Goal: Communication & Community: Answer question/provide support

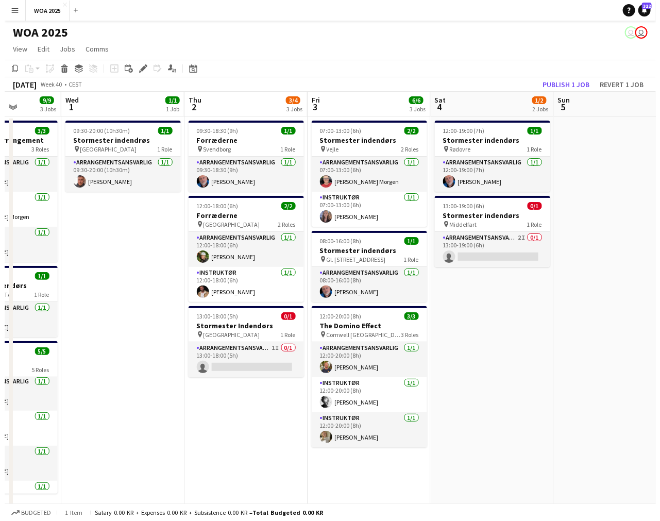
scroll to position [0, 306]
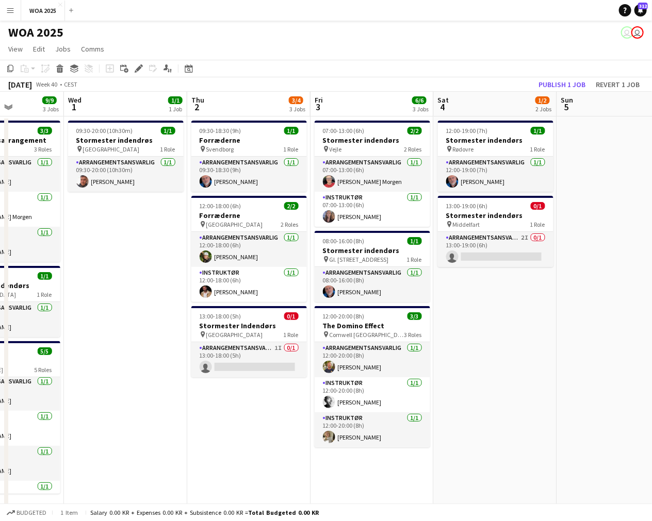
drag, startPoint x: 191, startPoint y: 157, endPoint x: 308, endPoint y: 160, distance: 117.1
click at [308, 160] on app-calendar-viewport "Sun 28 Mon 29 7/7 4 Jobs Tue 30 9/9 3 Jobs Wed 1 1/1 1 Job Thu 2 3/4 3 Jobs Fri…" at bounding box center [326, 440] width 652 height 697
drag, startPoint x: 368, startPoint y: 167, endPoint x: 516, endPoint y: 124, distance: 154.4
click at [368, 167] on app-card-role "Arrangementsansvarlig [DATE] 07:00-13:00 (6h) [PERSON_NAME] Morgen" at bounding box center [371, 174] width 115 height 35
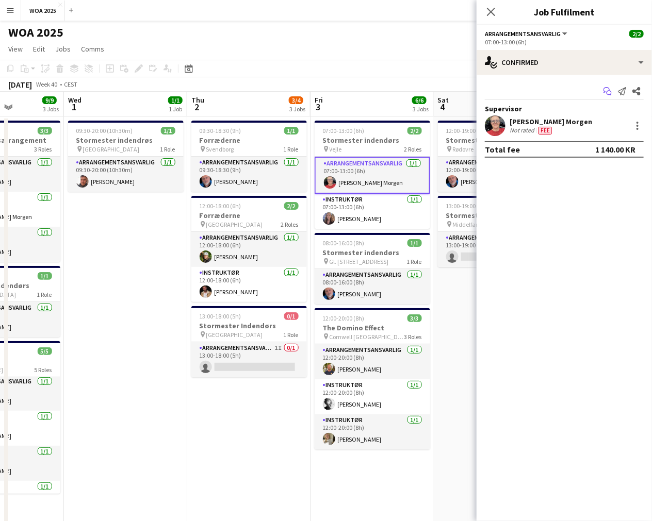
click at [602, 90] on app-icon "Start chat" at bounding box center [607, 91] width 14 height 14
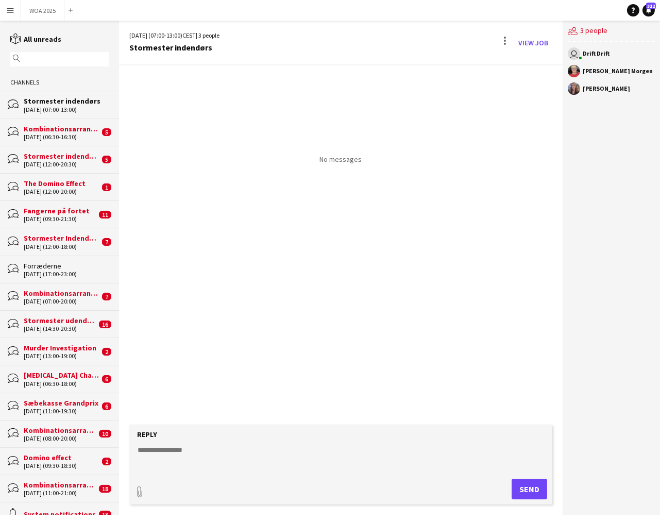
click at [297, 467] on textarea at bounding box center [343, 458] width 413 height 27
type textarea "*"
click at [537, 495] on button "Send" at bounding box center [530, 489] width 36 height 21
click at [44, 15] on button "WOA 2025 Close" at bounding box center [42, 11] width 43 height 20
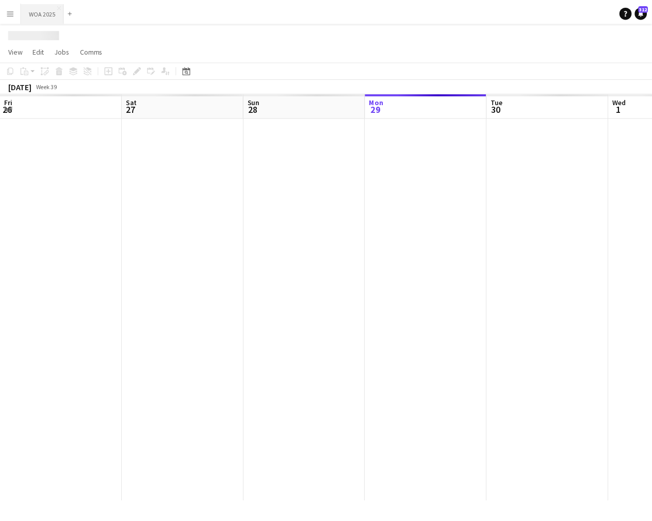
scroll to position [0, 246]
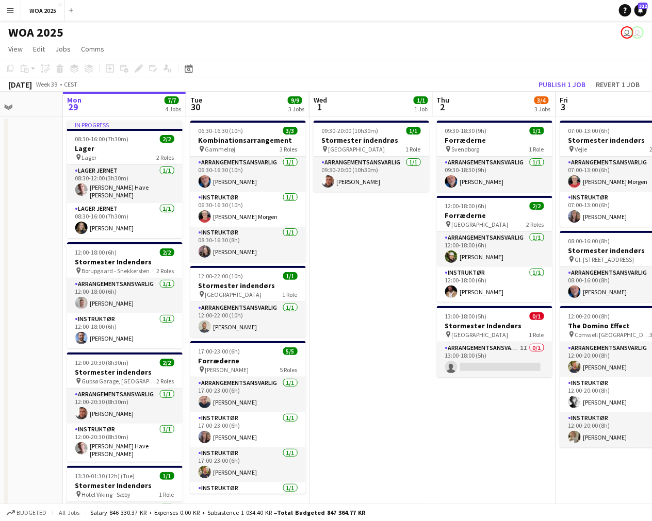
drag, startPoint x: 444, startPoint y: 236, endPoint x: 383, endPoint y: 238, distance: 61.4
click at [383, 237] on app-calendar-viewport "Fri 26 6/6 4 Jobs Sat 27 2/2 2 Jobs Sun 28 Mon 29 7/7 4 Jobs Tue 30 9/9 3 Jobs …" at bounding box center [326, 323] width 652 height 463
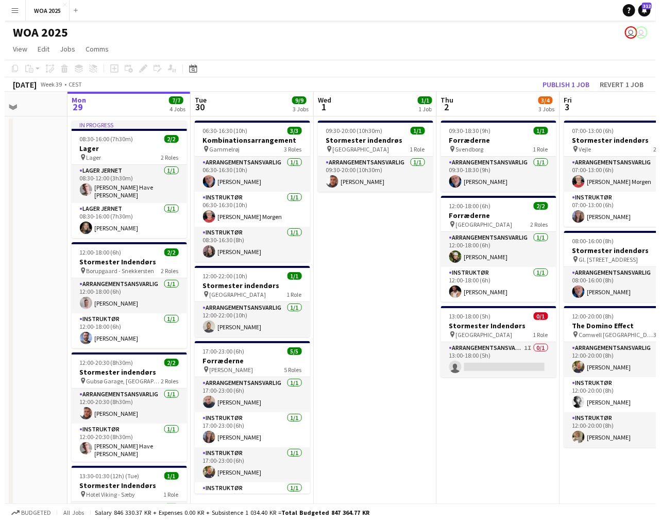
scroll to position [0, 307]
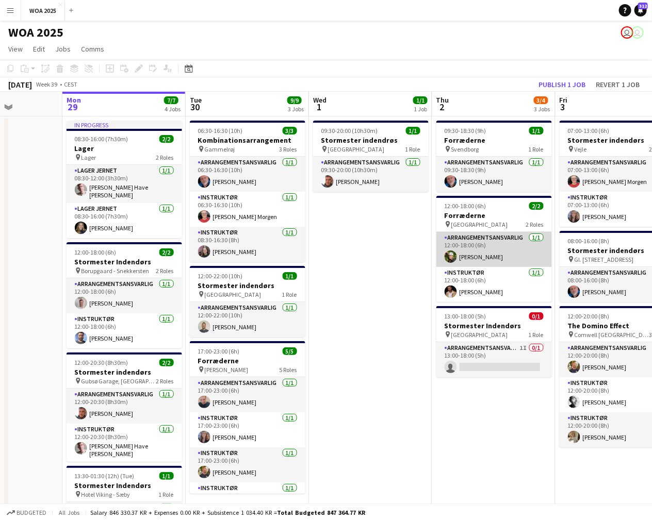
click at [455, 251] on app-card-role "Arrangementsansvarlig [DATE] 12:00-18:00 (6h) [PERSON_NAME]" at bounding box center [493, 249] width 115 height 35
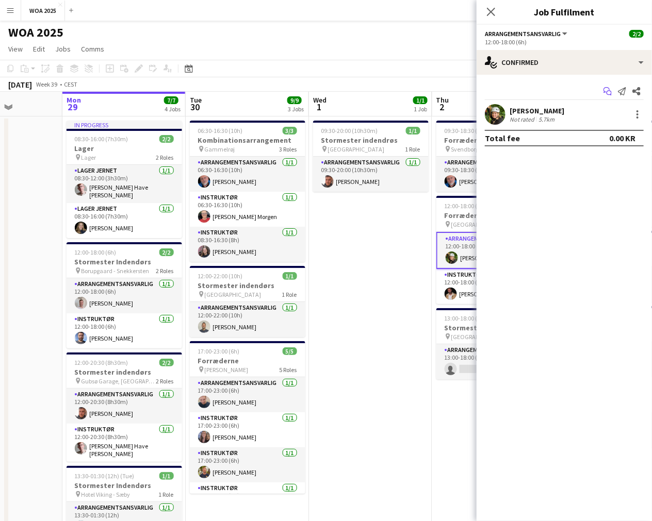
click at [608, 91] on icon "Start chat" at bounding box center [607, 91] width 8 height 8
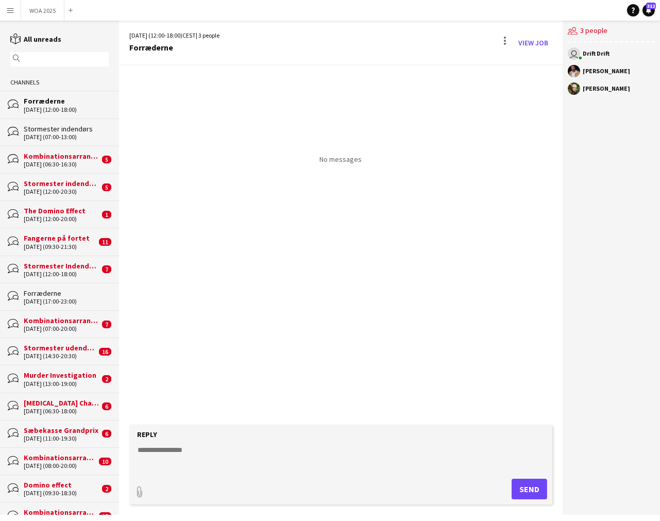
click at [352, 457] on textarea at bounding box center [343, 458] width 413 height 27
type textarea "*"
click at [533, 482] on button "Send" at bounding box center [530, 489] width 36 height 21
drag, startPoint x: 14, startPoint y: 4, endPoint x: 18, endPoint y: 12, distance: 8.5
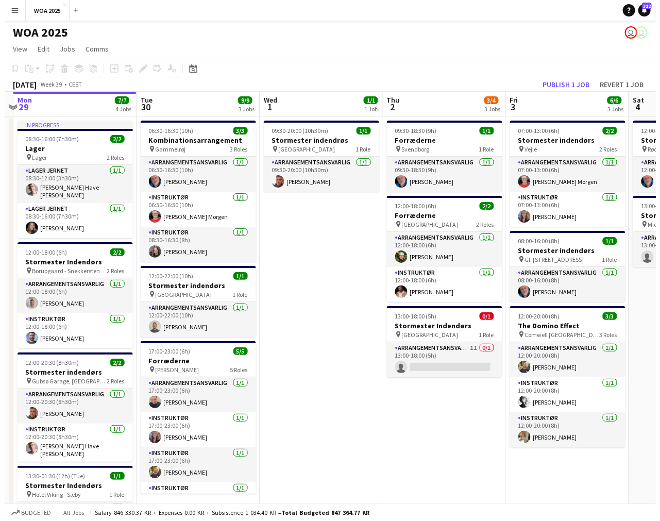
scroll to position [0, 364]
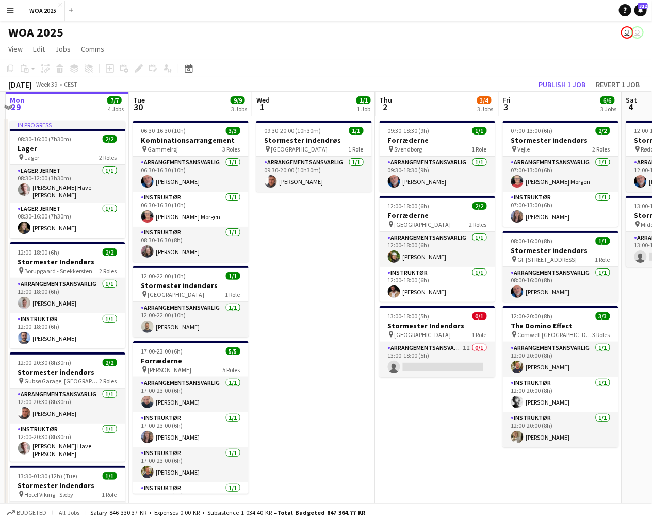
drag, startPoint x: 450, startPoint y: 297, endPoint x: 358, endPoint y: 289, distance: 92.2
click at [358, 289] on app-calendar-viewport "Fri 26 6/6 4 Jobs Sat 27 2/2 2 Jobs Sun 28 Mon 29 7/7 4 Jobs Tue 30 9/9 3 Jobs …" at bounding box center [326, 323] width 652 height 463
click at [575, 362] on app-card-role "Arrangementsansvarlig [DATE] 12:00-20:00 (8h) [PERSON_NAME]" at bounding box center [560, 359] width 115 height 35
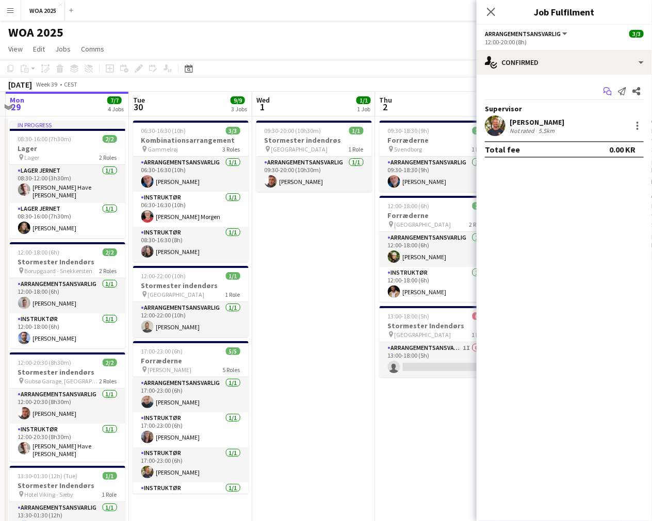
click at [607, 93] on icon at bounding box center [608, 93] width 5 height 5
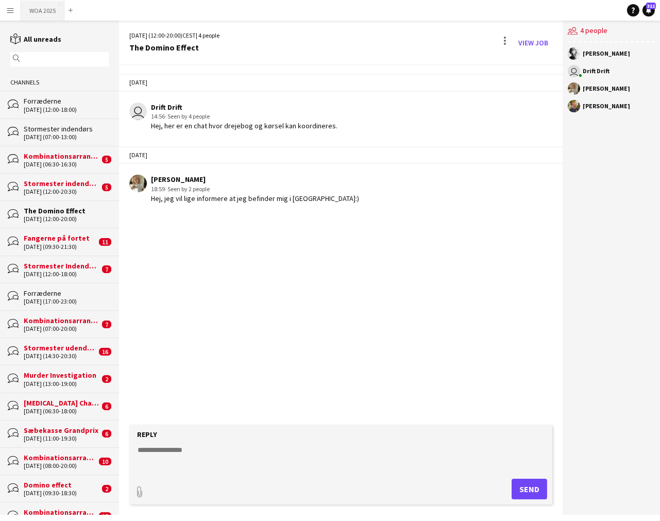
click at [36, 9] on button "WOA 2025 Close" at bounding box center [42, 11] width 43 height 20
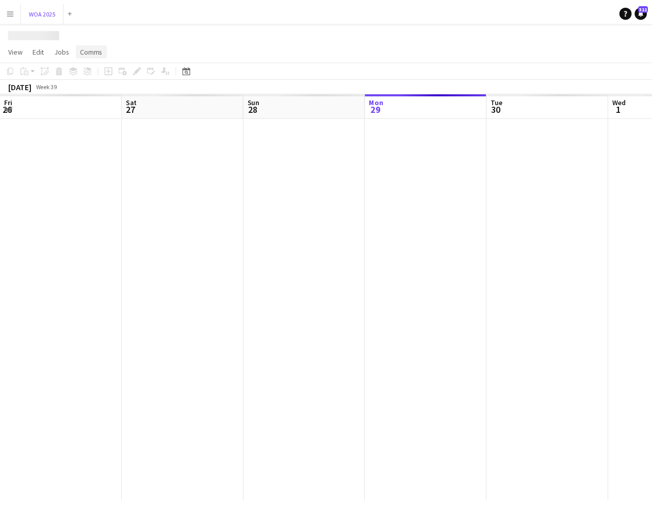
scroll to position [0, 246]
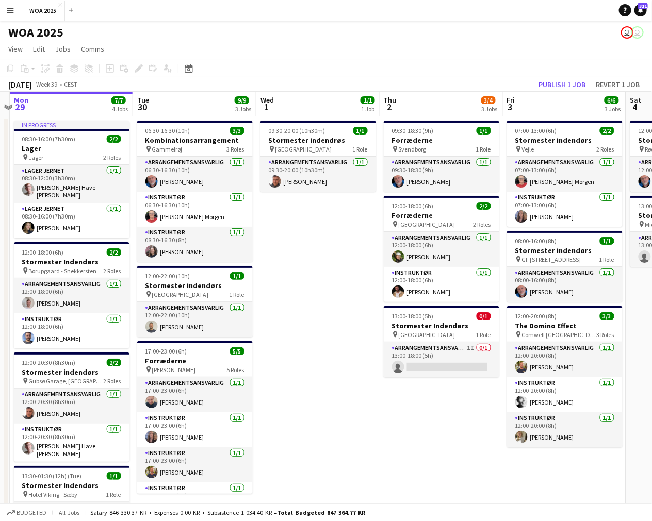
drag, startPoint x: 556, startPoint y: 239, endPoint x: 442, endPoint y: 235, distance: 114.0
click at [442, 235] on app-calendar-viewport "Fri 26 6/6 4 Jobs Sat 27 2/2 2 Jobs Sun 28 Mon 29 7/7 4 Jobs Tue 30 9/9 3 Jobs …" at bounding box center [326, 323] width 652 height 463
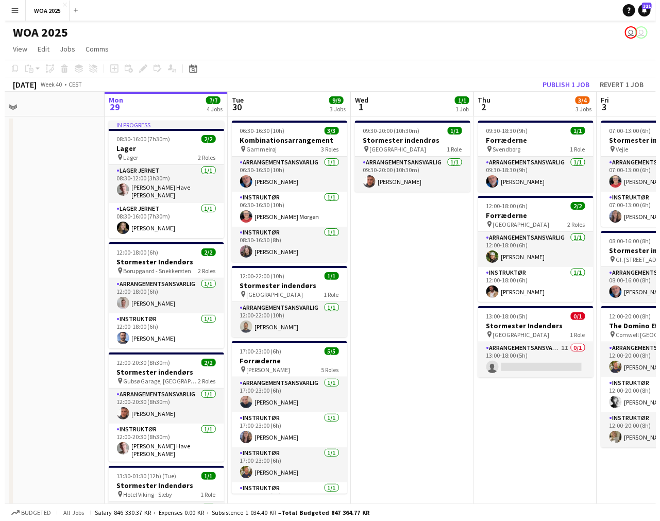
scroll to position [0, 250]
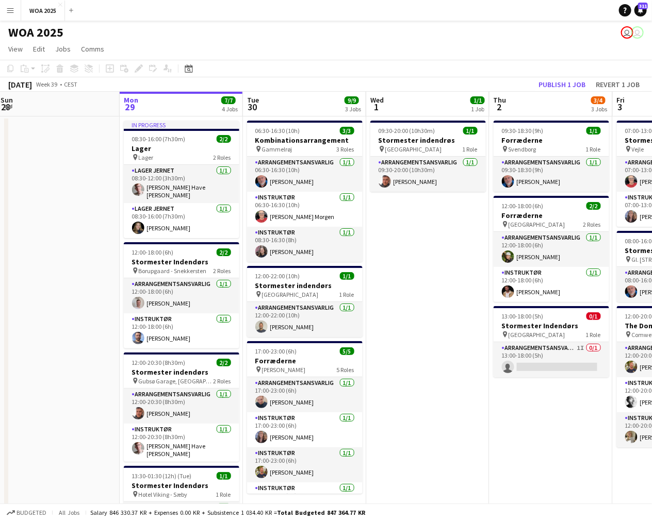
drag, startPoint x: 421, startPoint y: 246, endPoint x: 571, endPoint y: 256, distance: 149.8
click at [571, 256] on app-calendar-viewport "Fri 26 6/6 4 Jobs Sat 27 2/2 2 Jobs Sun 28 Mon 29 7/7 4 Jobs Tue 30 9/9 3 Jobs …" at bounding box center [326, 323] width 652 height 463
click at [303, 212] on app-card-role "Instruktør [DATE] 06:30-16:30 (10h) [PERSON_NAME] Morgen" at bounding box center [304, 209] width 115 height 35
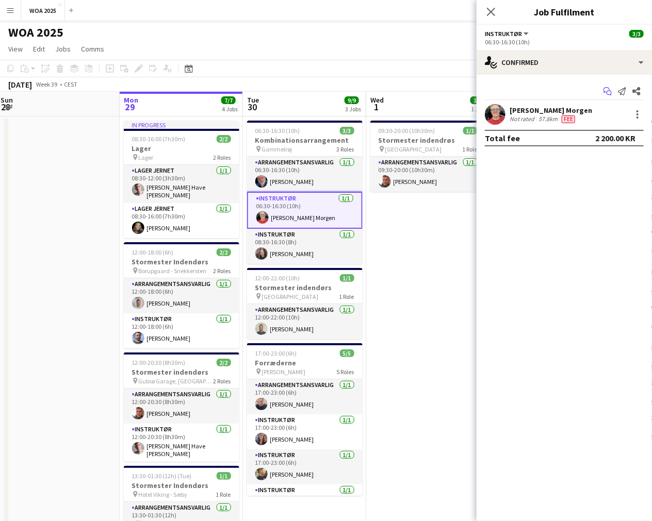
click at [609, 85] on app-icon "Start chat" at bounding box center [607, 91] width 14 height 14
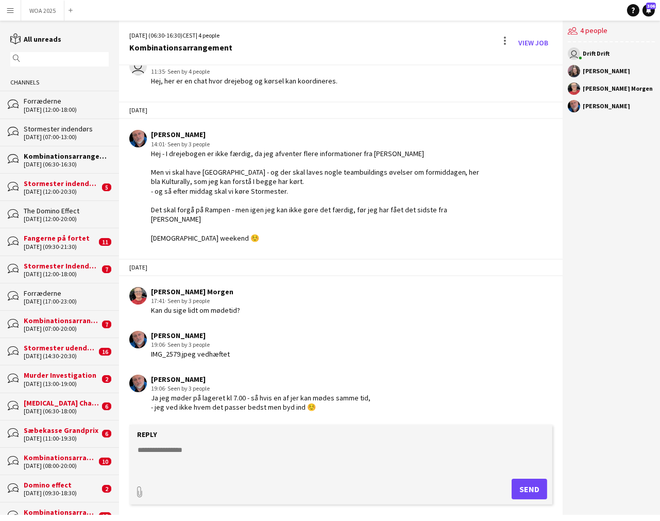
scroll to position [86, 0]
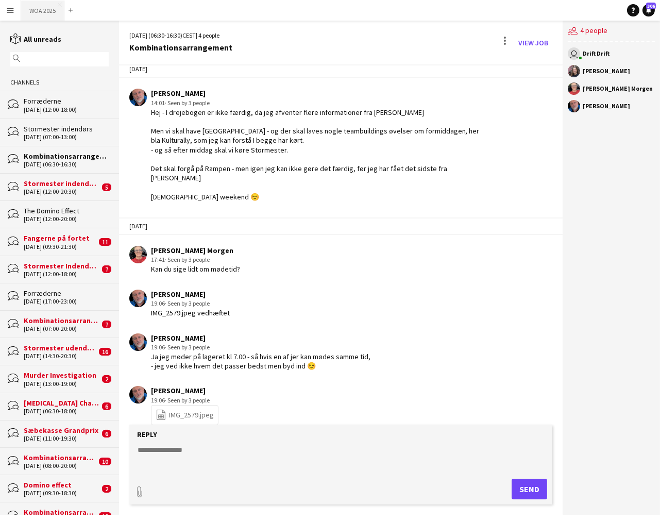
click at [45, 11] on button "WOA 2025 Close" at bounding box center [42, 11] width 43 height 20
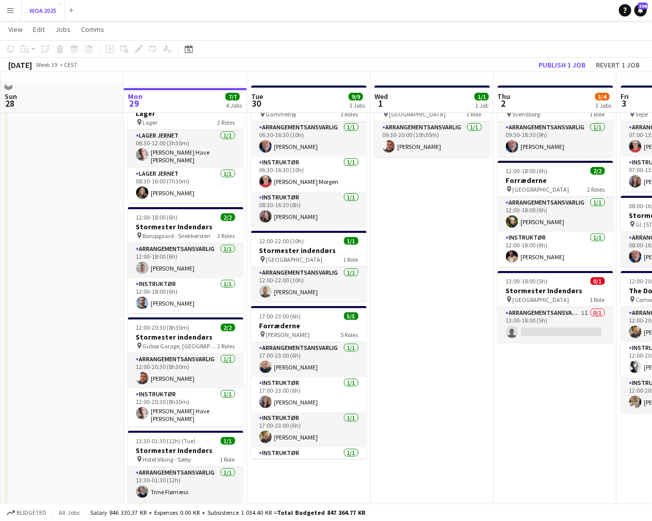
scroll to position [49, 0]
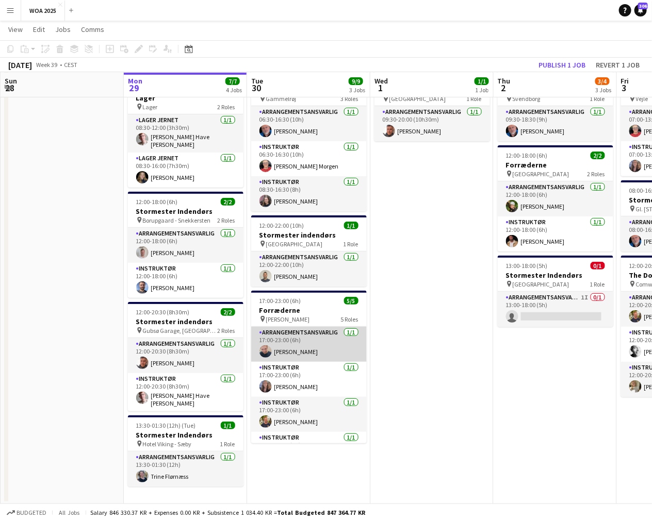
click at [298, 358] on app-card-role "Arrangementsansvarlig [DATE] 17:00-23:00 (6h) [PERSON_NAME]" at bounding box center [308, 344] width 115 height 35
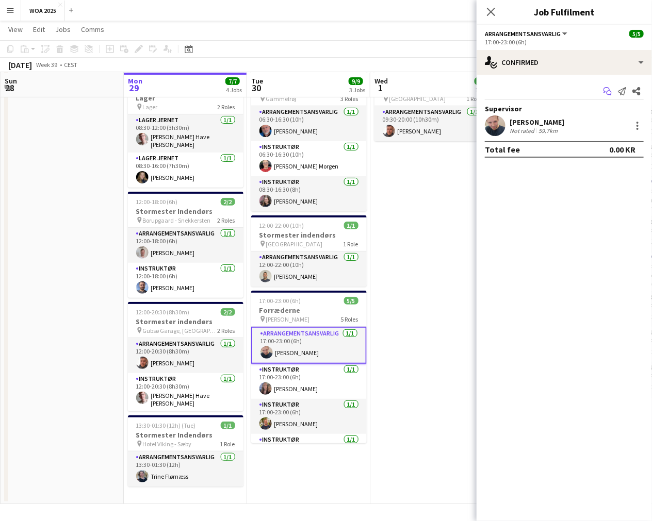
click at [608, 91] on icon at bounding box center [608, 93] width 5 height 5
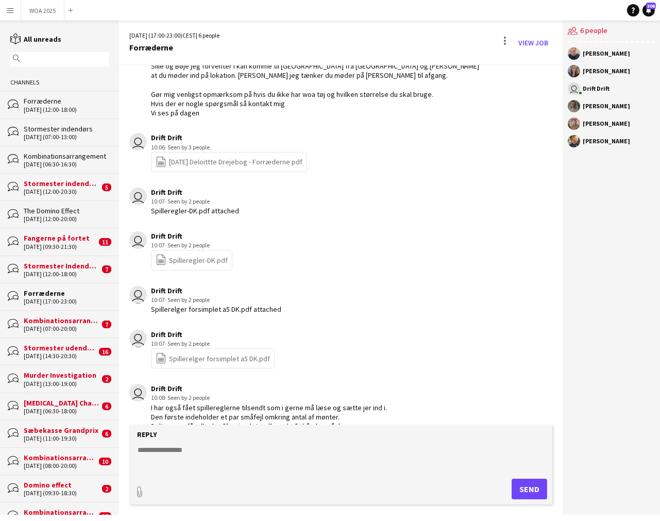
scroll to position [150, 0]
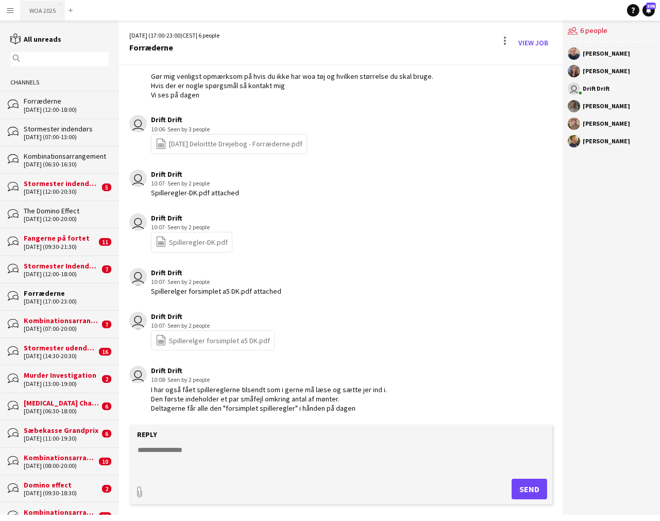
click at [34, 9] on button "WOA 2025 Close" at bounding box center [42, 11] width 43 height 20
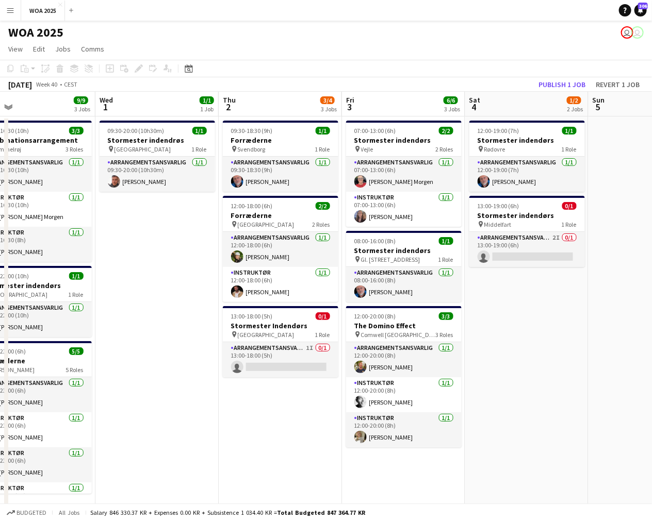
drag, startPoint x: 555, startPoint y: 247, endPoint x: 281, endPoint y: 231, distance: 274.8
click at [281, 231] on app-calendar-viewport "Sun 28 Mon 29 7/7 4 Jobs Tue 30 9/9 3 Jobs Wed 1 1/1 1 Job Thu 2 3/4 3 Jobs Fri…" at bounding box center [326, 440] width 652 height 697
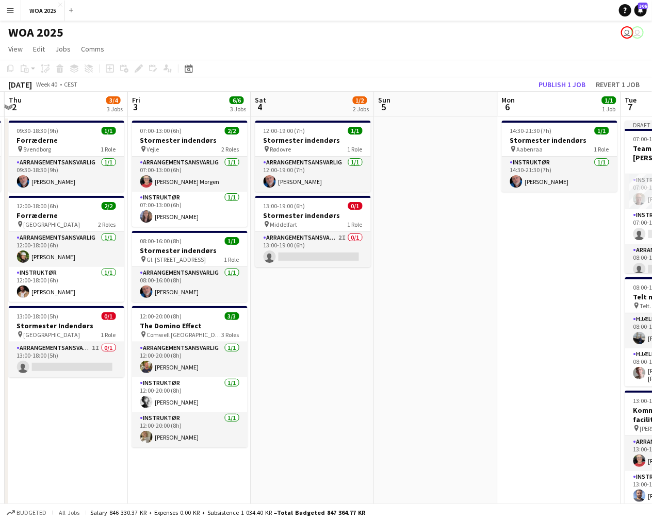
drag, startPoint x: 542, startPoint y: 301, endPoint x: 328, endPoint y: 311, distance: 214.2
click at [328, 311] on app-calendar-viewport "Sun 28 Mon 29 7/7 4 Jobs Tue 30 9/9 3 Jobs Wed 1 1/1 1 Job Thu 2 3/4 3 Jobs Fri…" at bounding box center [326, 440] width 652 height 697
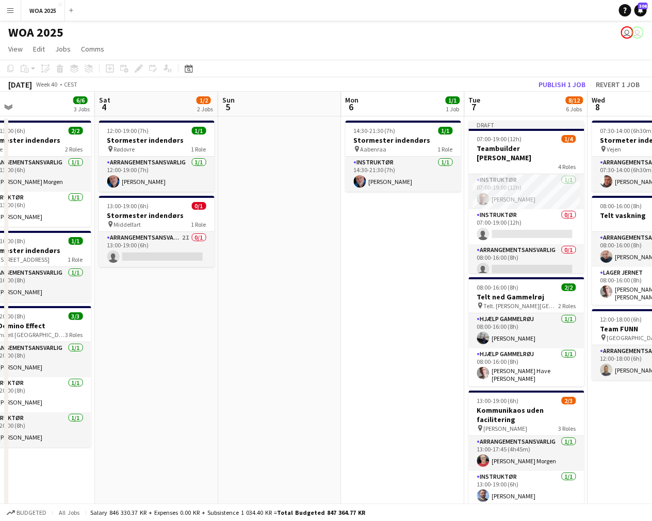
scroll to position [0, 400]
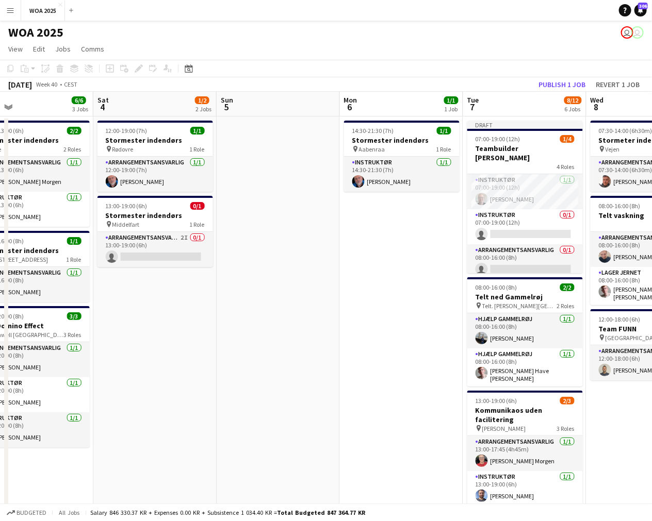
drag, startPoint x: 472, startPoint y: 312, endPoint x: 314, endPoint y: 317, distance: 157.8
click at [314, 317] on app-calendar-viewport "Tue 30 9/9 3 Jobs Wed 1 1/1 1 Job Thu 2 3/4 3 Jobs Fri 3 6/6 3 Jobs Sat 4 1/2 2…" at bounding box center [326, 440] width 652 height 697
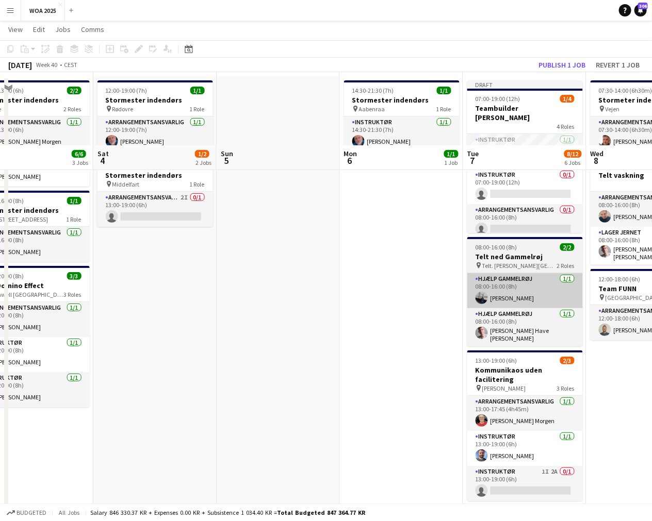
scroll to position [114, 0]
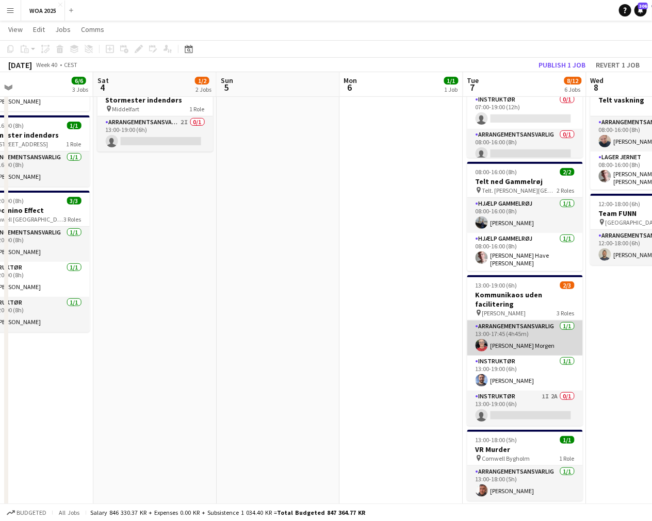
click at [532, 343] on app-card-role "Arrangementsansvarlig [DATE] 13:00-17:45 (4h45m) [PERSON_NAME] Morgen" at bounding box center [524, 338] width 115 height 35
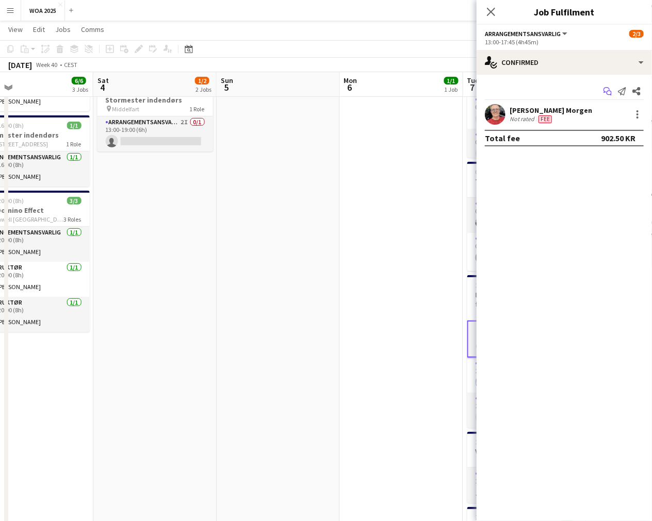
click at [607, 91] on icon "Start chat" at bounding box center [607, 91] width 8 height 8
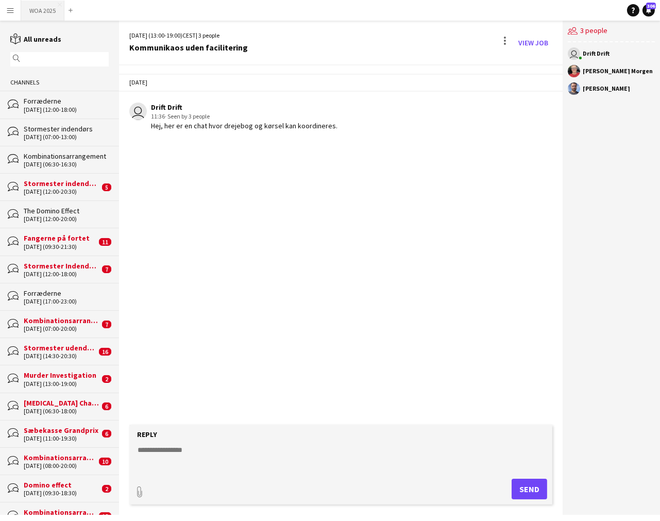
click at [36, 9] on button "WOA 2025 Close" at bounding box center [42, 11] width 43 height 20
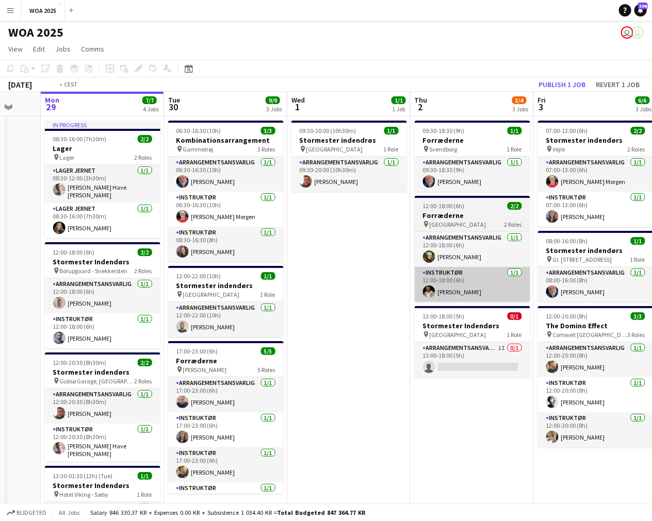
drag, startPoint x: 554, startPoint y: 258, endPoint x: 336, endPoint y: 272, distance: 218.6
click at [304, 264] on app-calendar-viewport "Fri 26 6/6 4 Jobs Sat 27 2/2 2 Jobs Sun 28 Mon 29 7/7 4 Jobs Tue 30 9/9 3 Jobs …" at bounding box center [326, 323] width 652 height 463
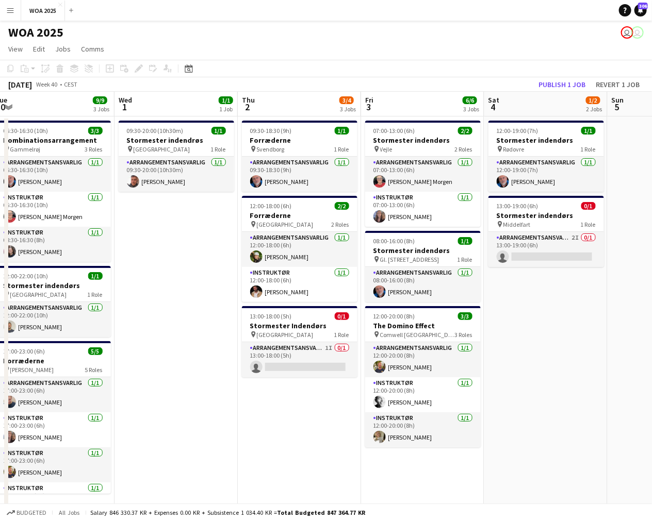
drag, startPoint x: 323, startPoint y: 274, endPoint x: 188, endPoint y: 300, distance: 138.0
click at [154, 290] on app-calendar-viewport "Sun 28 Mon 29 7/7 4 Jobs Tue 30 9/9 3 Jobs Wed 1 1/1 1 Job Thu 2 3/4 3 Jobs Fri…" at bounding box center [326, 440] width 652 height 697
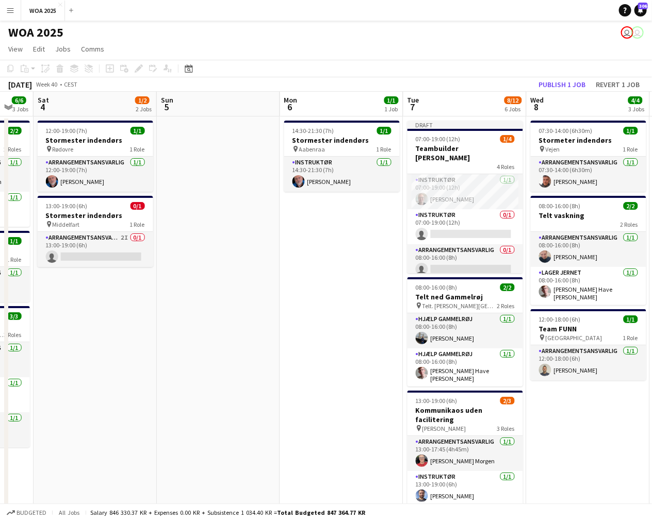
drag, startPoint x: 361, startPoint y: 302, endPoint x: 254, endPoint y: 302, distance: 106.7
click at [254, 302] on app-calendar-viewport "Tue 30 9/9 3 Jobs Wed 1 1/1 1 Job Thu 2 3/4 3 Jobs Fri 3 6/6 3 Jobs Sat 4 1/2 2…" at bounding box center [326, 440] width 652 height 697
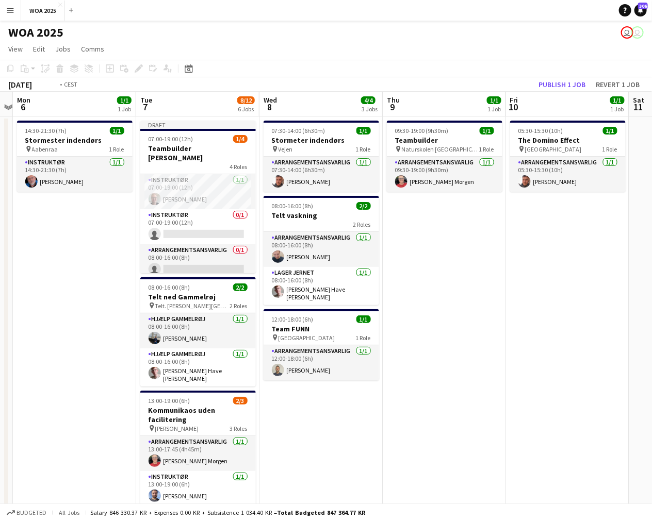
drag, startPoint x: 478, startPoint y: 279, endPoint x: 487, endPoint y: 298, distance: 20.8
click at [487, 298] on app-calendar-viewport "Sat 4 1/2 2 Jobs Sun 5 Mon 6 1/1 1 Job Tue 7 8/12 6 Jobs Wed 8 4/4 3 Jobs Thu 9…" at bounding box center [326, 440] width 652 height 697
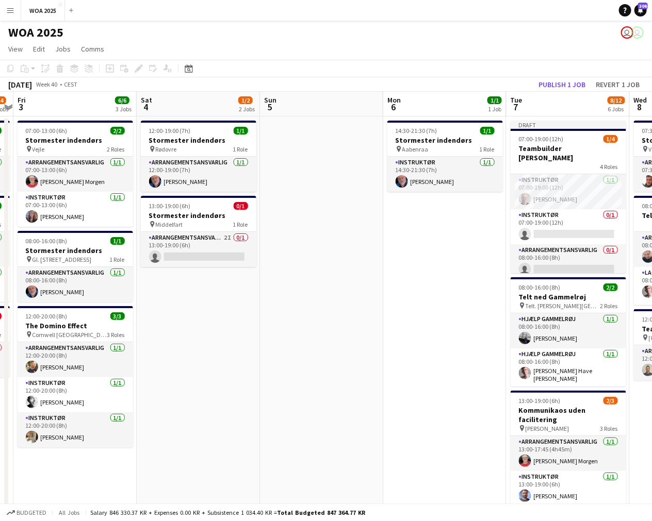
drag, startPoint x: 283, startPoint y: 310, endPoint x: 451, endPoint y: 302, distance: 168.3
click at [444, 302] on app-calendar-viewport "Wed 1 1/1 1 Job Thu 2 3/4 3 Jobs Fri 3 6/6 3 Jobs Sat 4 1/2 2 Jobs Sun 5 Mon 6 …" at bounding box center [326, 440] width 652 height 697
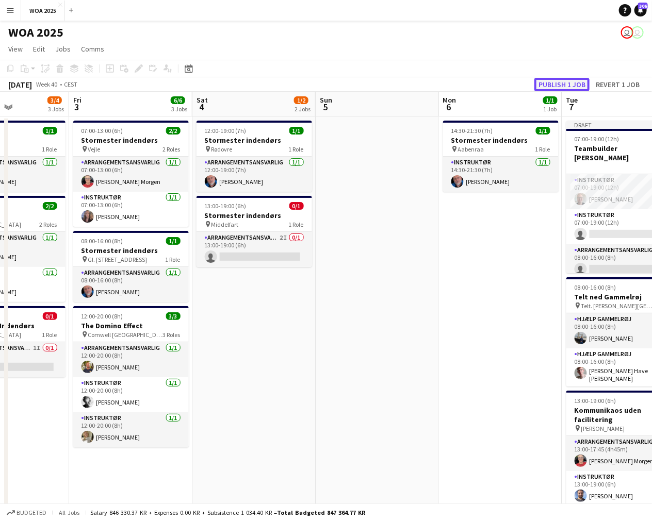
click at [559, 89] on button "Publish 1 job" at bounding box center [561, 84] width 55 height 13
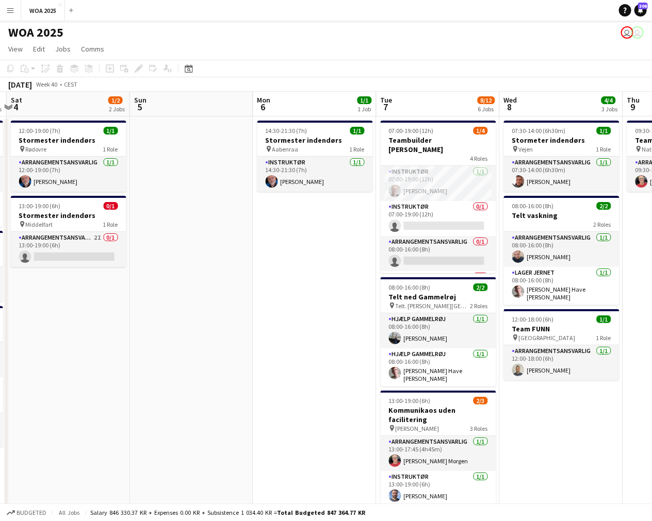
drag, startPoint x: 491, startPoint y: 301, endPoint x: 266, endPoint y: 300, distance: 225.3
click at [271, 300] on app-calendar-viewport "Tue 30 9/9 3 Jobs Wed 1 1/1 1 Job Thu 2 3/4 3 Jobs Fri 3 6/6 3 Jobs Sat 4 1/2 2…" at bounding box center [326, 440] width 652 height 697
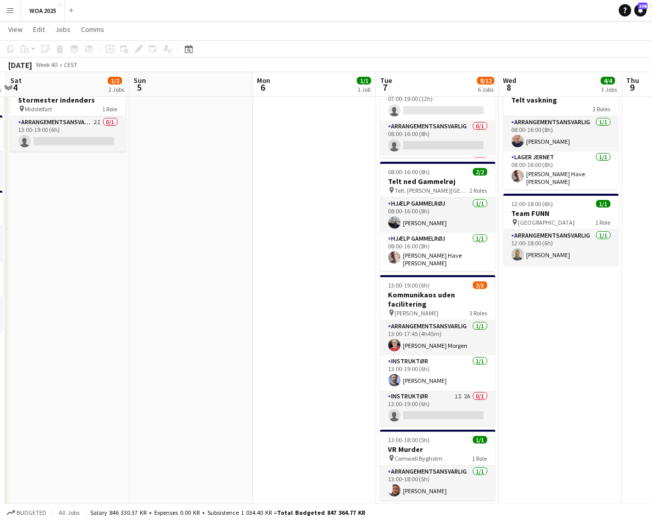
scroll to position [0, 230]
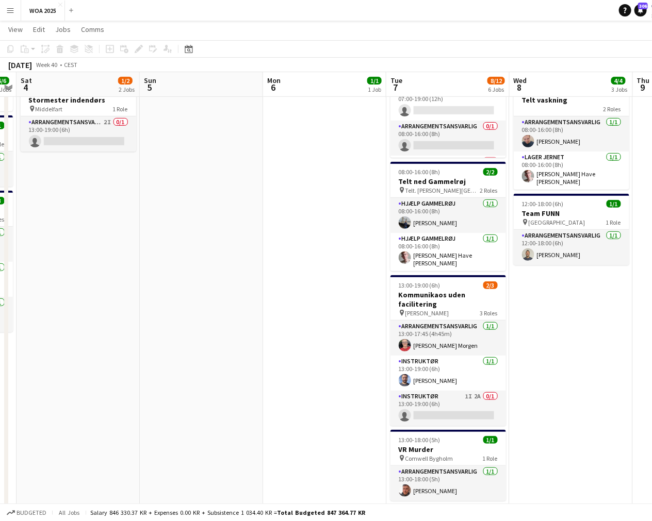
drag, startPoint x: 215, startPoint y: 281, endPoint x: 258, endPoint y: 281, distance: 43.3
click at [258, 281] on app-calendar-viewport "Thu 2 3/4 3 Jobs Fri 3 6/6 3 Jobs Sat 4 1/2 2 Jobs Sun 5 Mon 6 1/1 1 Job Tue 7 …" at bounding box center [326, 300] width 652 height 748
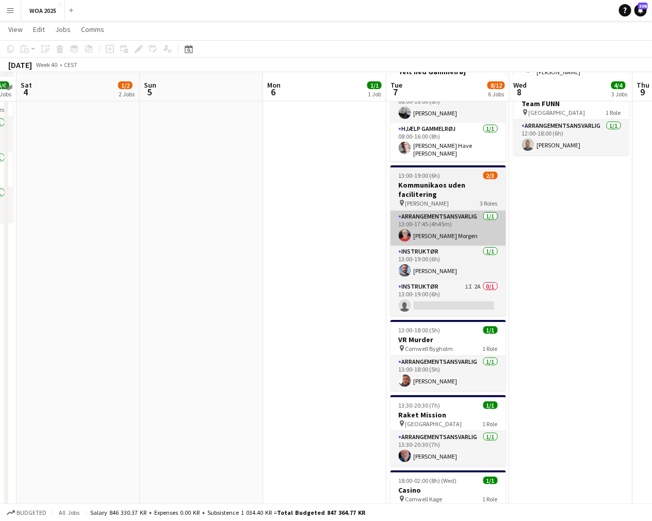
scroll to position [229, 0]
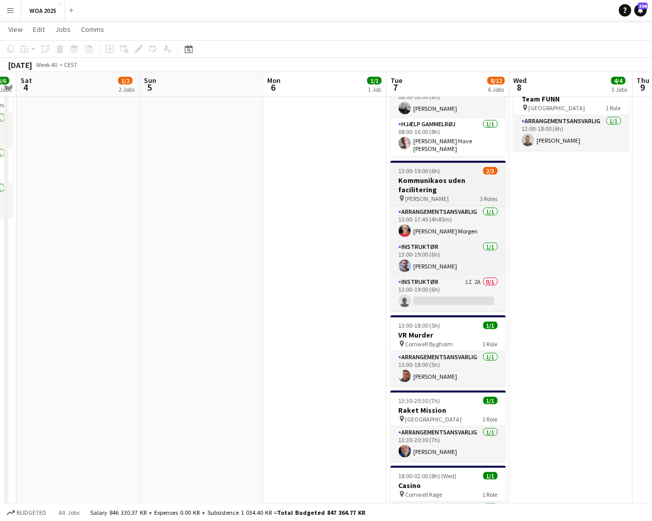
click at [441, 189] on h3 "Kommunikaos uden facilitering" at bounding box center [447, 185] width 115 height 19
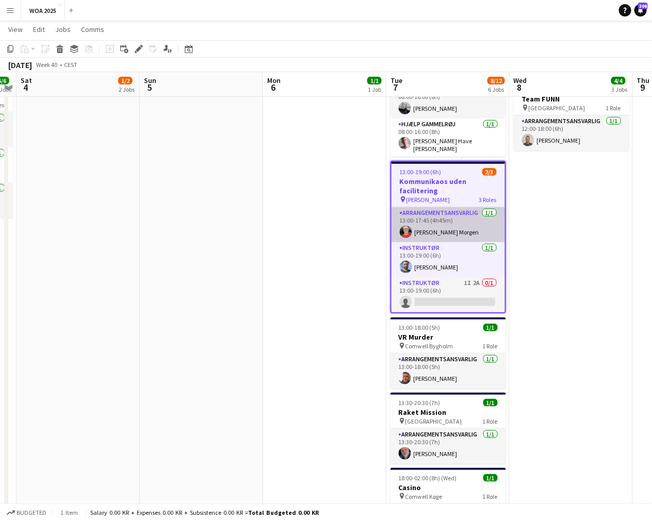
click at [442, 220] on app-card-role "Arrangementsansvarlig [DATE] 13:00-17:45 (4h45m) [PERSON_NAME] Morgen" at bounding box center [447, 224] width 113 height 35
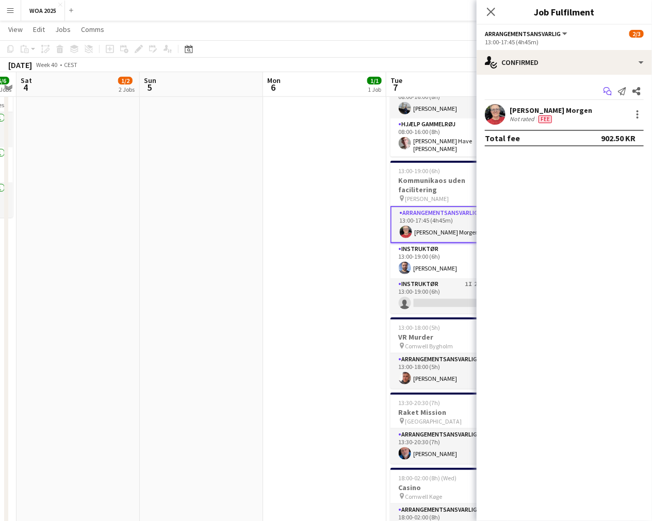
click at [604, 89] on icon at bounding box center [606, 90] width 6 height 6
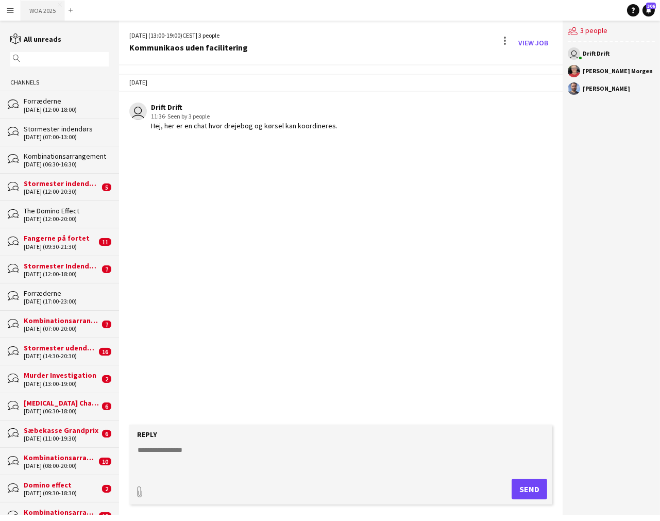
click at [37, 8] on button "WOA 2025 Close" at bounding box center [42, 11] width 43 height 20
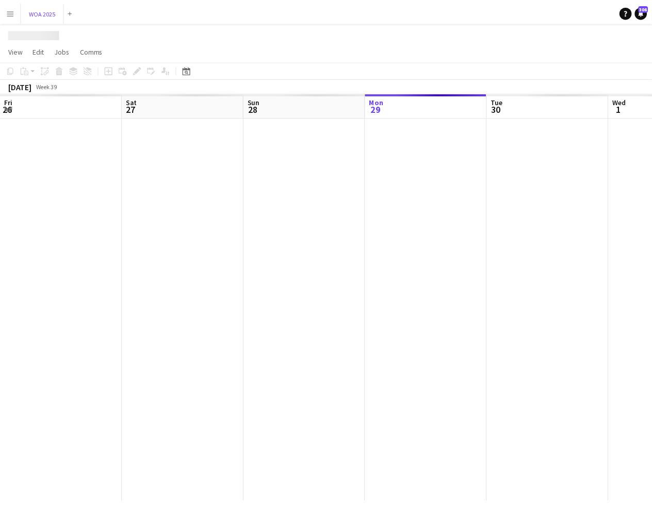
scroll to position [0, 246]
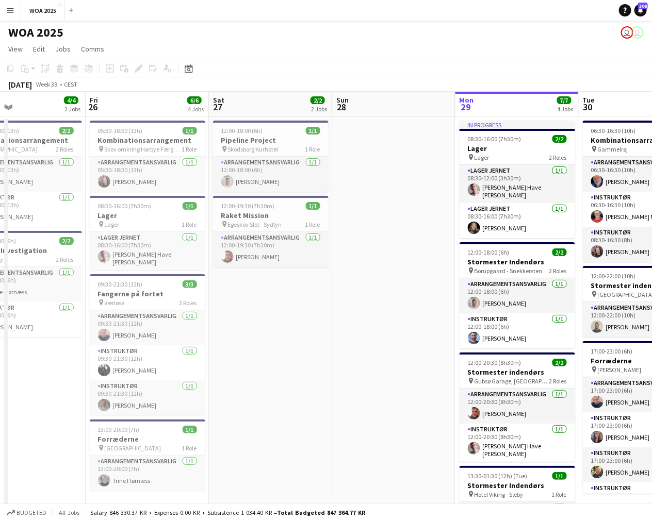
drag, startPoint x: 145, startPoint y: 295, endPoint x: 480, endPoint y: 303, distance: 335.7
click at [480, 303] on app-calendar-viewport "Tue 23 Wed 24 Thu 25 4/4 2 Jobs Fri 26 6/6 4 Jobs Sat 27 2/2 2 Jobs Sun 28 Mon …" at bounding box center [326, 323] width 652 height 463
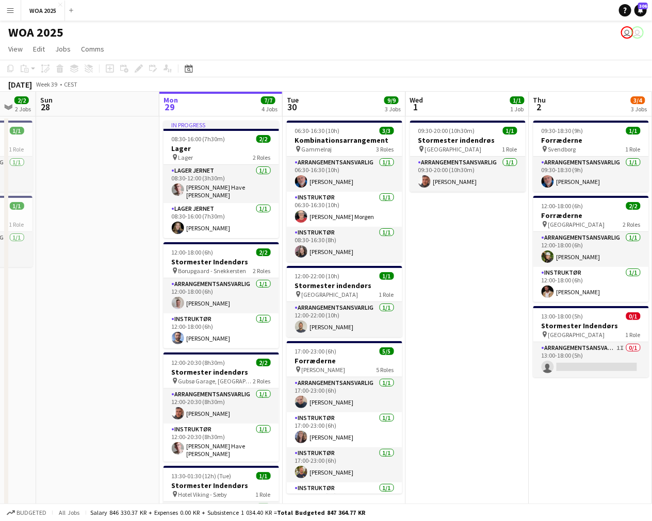
scroll to position [0, 377]
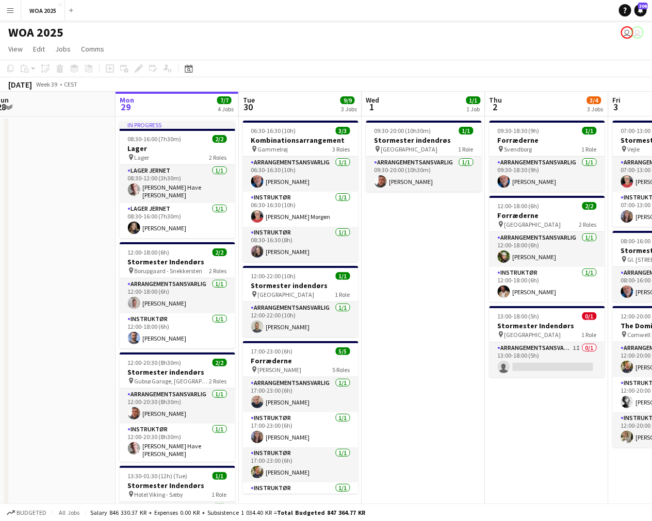
drag, startPoint x: 383, startPoint y: 267, endPoint x: 100, endPoint y: 296, distance: 284.5
click at [100, 296] on app-calendar-viewport "Thu 25 4/4 2 Jobs Fri 26 6/6 4 Jobs Sat 27 2/2 2 Jobs Sun 28 Mon 29 7/7 4 Jobs …" at bounding box center [326, 417] width 652 height 651
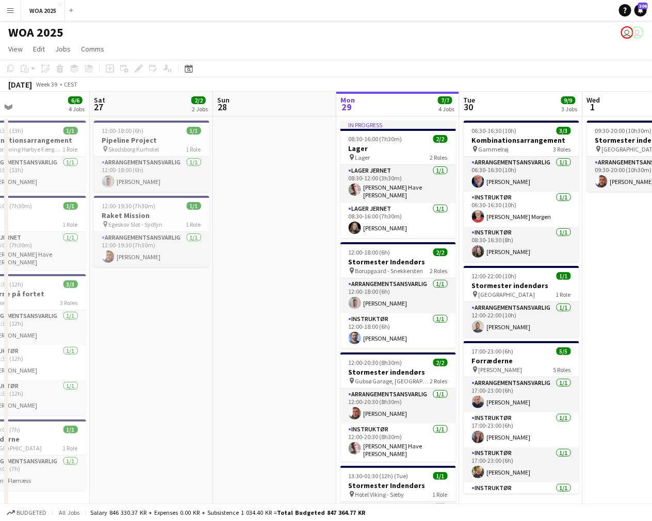
drag, startPoint x: 359, startPoint y: 194, endPoint x: 475, endPoint y: 200, distance: 116.1
click at [475, 200] on app-calendar-viewport "Wed 24 3/3 2 Jobs Thu 25 4/4 2 Jobs Fri 26 6/6 4 Jobs Sat 27 2/2 2 Jobs Sun 28 …" at bounding box center [326, 417] width 652 height 651
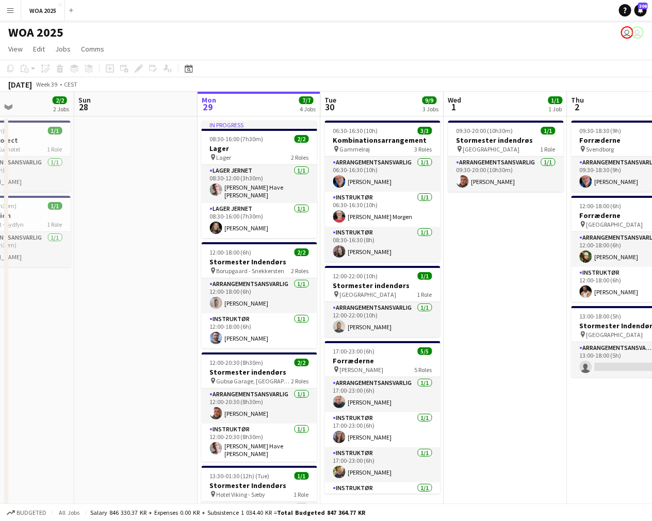
scroll to position [0, 467]
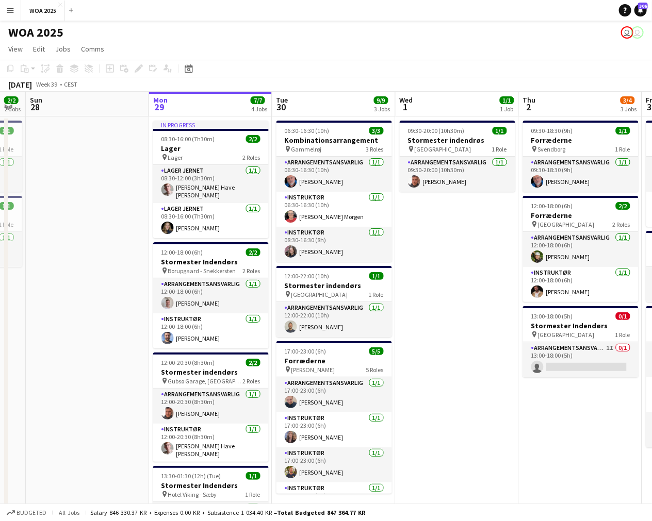
drag, startPoint x: 293, startPoint y: 238, endPoint x: 120, endPoint y: 245, distance: 173.4
click at [120, 245] on app-calendar-viewport "Wed 24 3/3 2 Jobs Thu 25 4/4 2 Jobs Fri 26 6/6 4 Jobs Sat 27 2/2 2 Jobs Sun 28 …" at bounding box center [326, 417] width 652 height 651
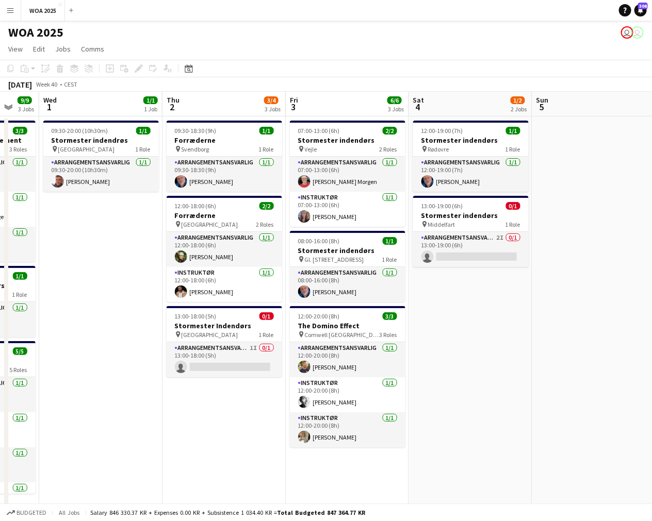
scroll to position [0, 333]
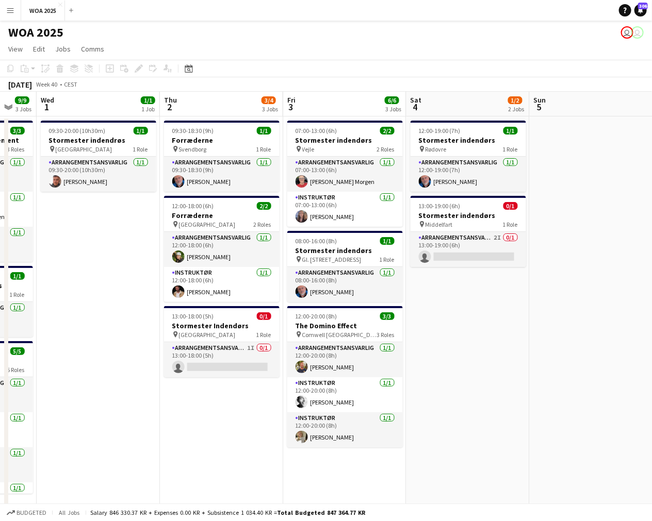
drag, startPoint x: 485, startPoint y: 279, endPoint x: 126, endPoint y: 257, distance: 359.5
click at [126, 257] on app-calendar-viewport "Sun 28 Mon 29 7/7 4 Jobs Tue 30 9/9 3 Jobs Wed 1 1/1 1 Job Thu 2 3/4 3 Jobs Fri…" at bounding box center [326, 440] width 652 height 697
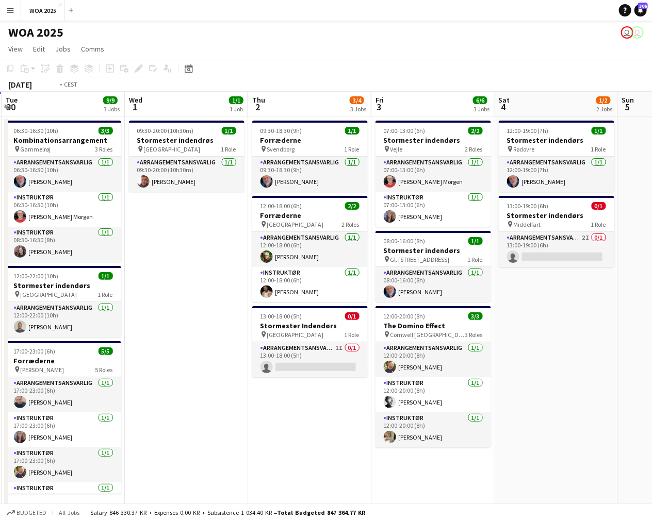
scroll to position [0, 307]
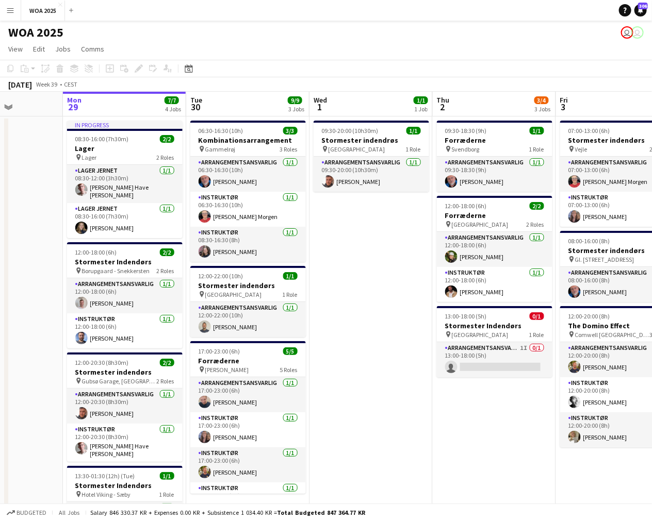
drag, startPoint x: 153, startPoint y: 223, endPoint x: 374, endPoint y: 227, distance: 221.2
click at [374, 227] on app-calendar-viewport "Fri 26 6/6 4 Jobs Sat 27 2/2 2 Jobs Sun 28 Mon 29 7/7 4 Jobs Tue 30 9/9 3 Jobs …" at bounding box center [326, 440] width 652 height 697
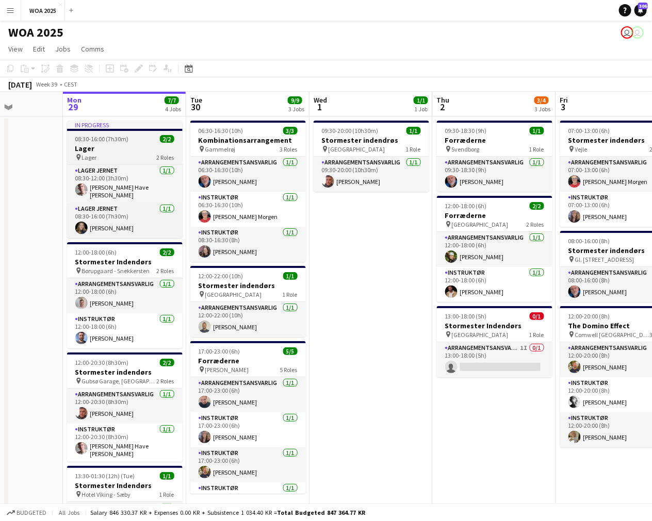
click at [100, 146] on h3 "Lager" at bounding box center [124, 148] width 115 height 9
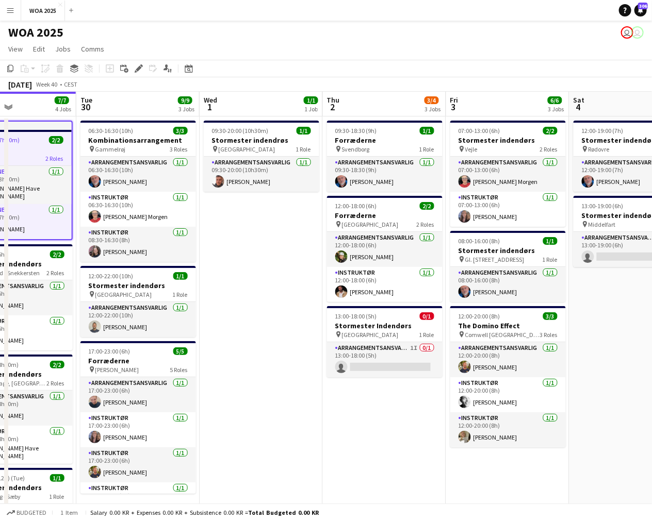
drag, startPoint x: 401, startPoint y: 256, endPoint x: 289, endPoint y: 270, distance: 112.7
click at [285, 259] on app-calendar-viewport "Fri 26 6/6 4 Jobs Sat 27 2/2 2 Jobs Sun 28 Mon 29 7/7 4 Jobs Tue 30 9/9 3 Jobs …" at bounding box center [326, 440] width 652 height 697
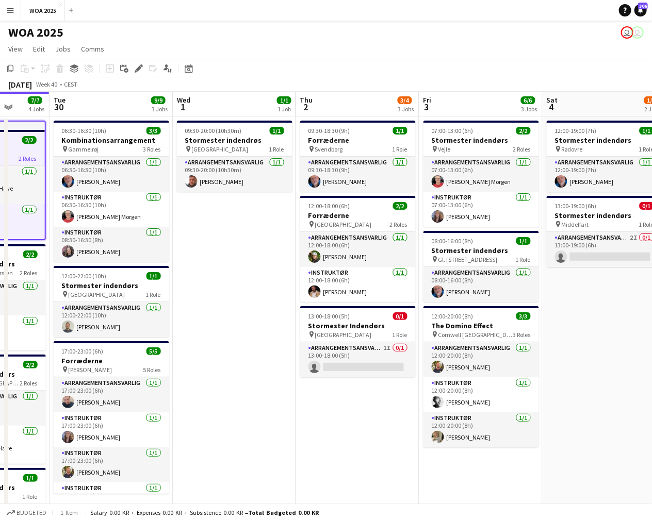
click at [371, 420] on app-date-cell "09:30-18:30 (9h) 1/1 Forræderne pin Svendborg 1 Role Arrangementsansvarlig [DAT…" at bounding box center [357, 453] width 123 height 672
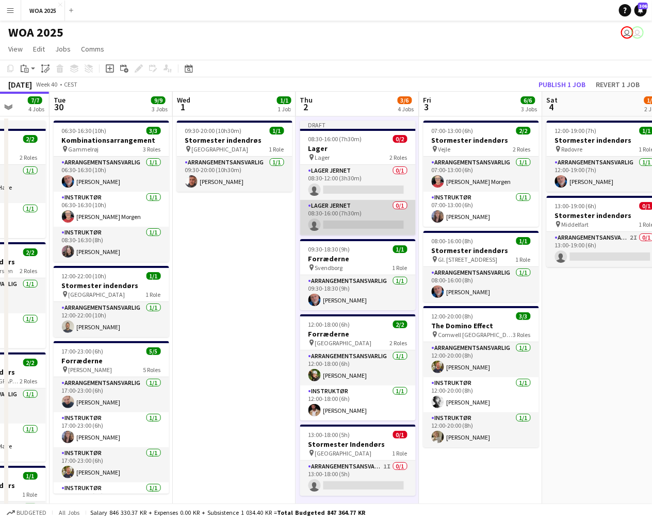
click at [353, 207] on app-card-role "Lager Jernet 0/1 08:30-16:00 (7h30m) single-neutral-actions" at bounding box center [357, 217] width 115 height 35
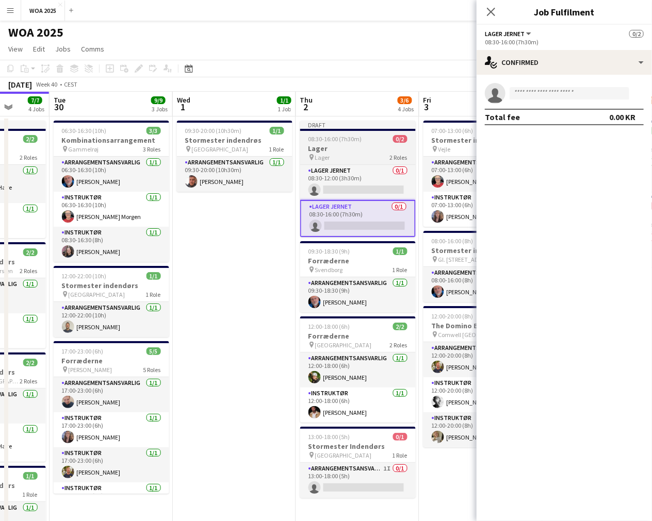
click at [349, 147] on h3 "Lager" at bounding box center [357, 148] width 115 height 9
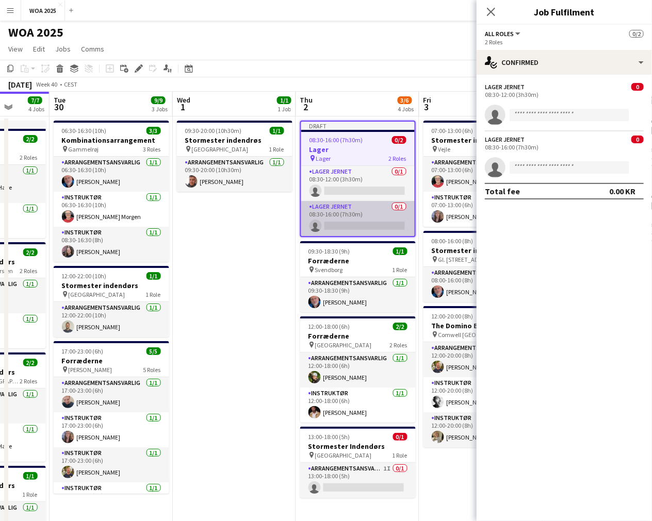
click at [344, 209] on app-card-role "Lager Jernet 0/1 08:30-16:00 (7h30m) single-neutral-actions" at bounding box center [357, 218] width 113 height 35
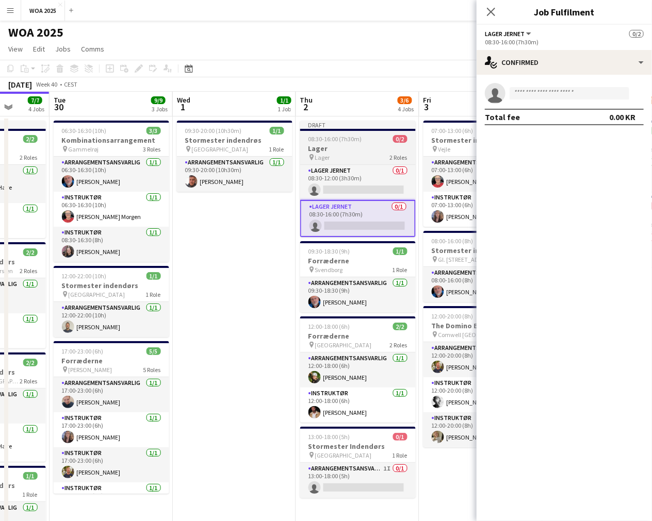
click at [344, 142] on span "08:30-16:00 (7h30m)" at bounding box center [335, 139] width 54 height 8
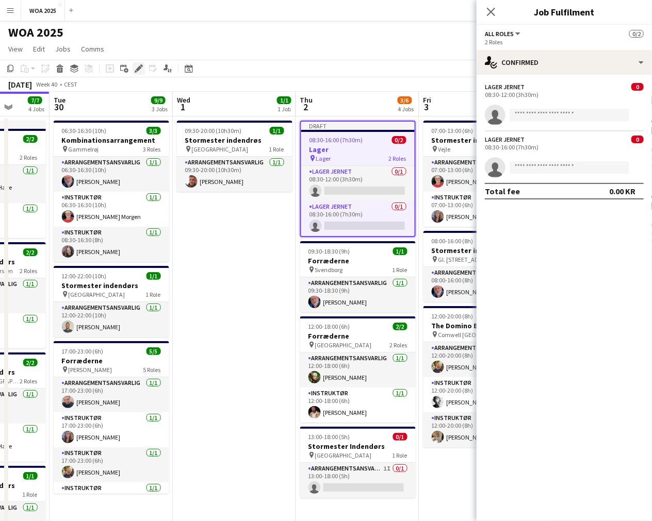
click at [132, 70] on div "Edit" at bounding box center [138, 68] width 12 height 12
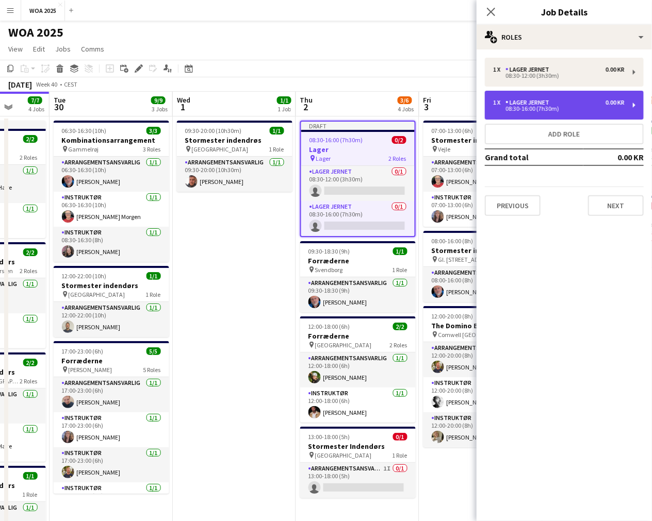
click at [631, 106] on div "1 x Lager Jernet 0.00 KR 08:30-16:00 (7h30m)" at bounding box center [564, 105] width 159 height 29
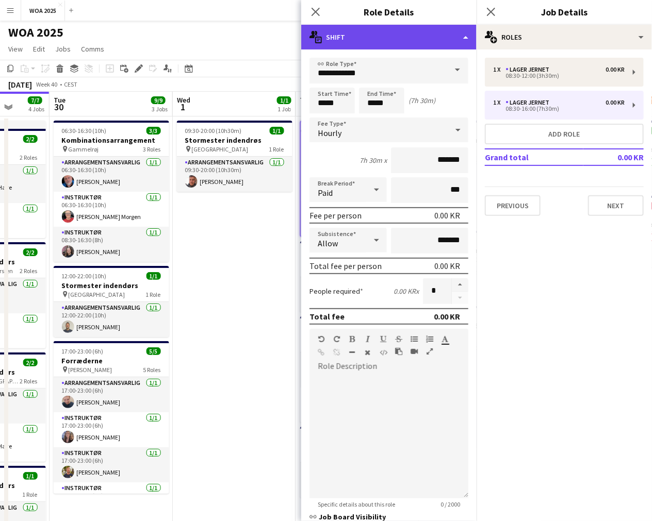
click at [443, 38] on div "multiple-actions-text Shift" at bounding box center [388, 37] width 175 height 25
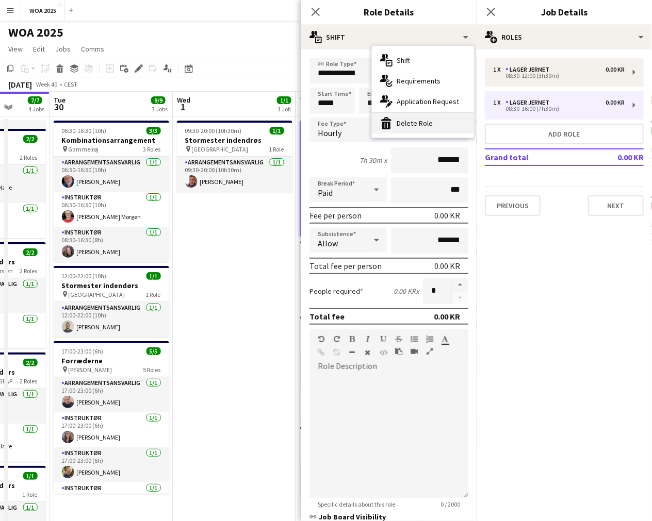
click at [394, 126] on div "bin-2 Delete Role" at bounding box center [423, 123] width 102 height 21
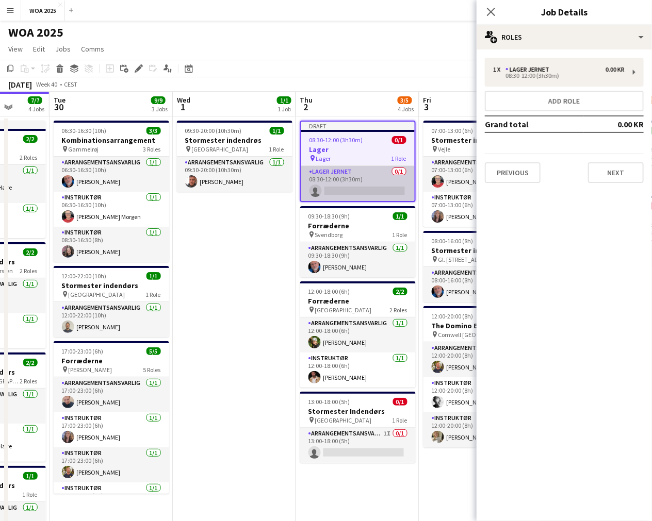
click at [350, 188] on app-card-role "Lager Jernet 0/1 08:30-12:00 (3h30m) single-neutral-actions" at bounding box center [357, 183] width 113 height 35
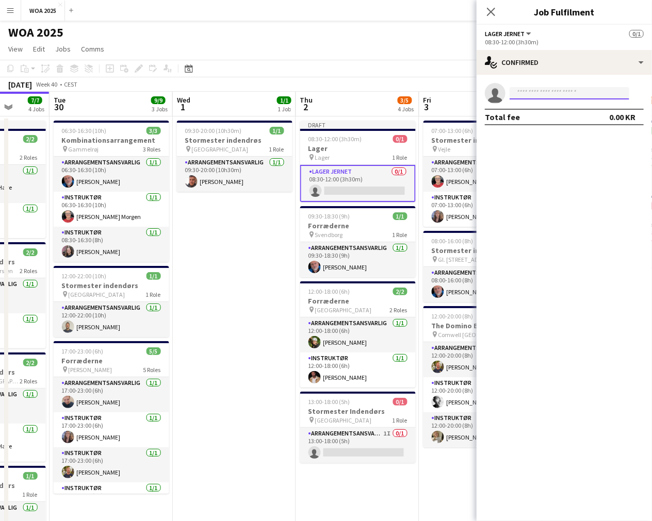
click at [545, 96] on input at bounding box center [569, 93] width 120 height 12
type input "*****"
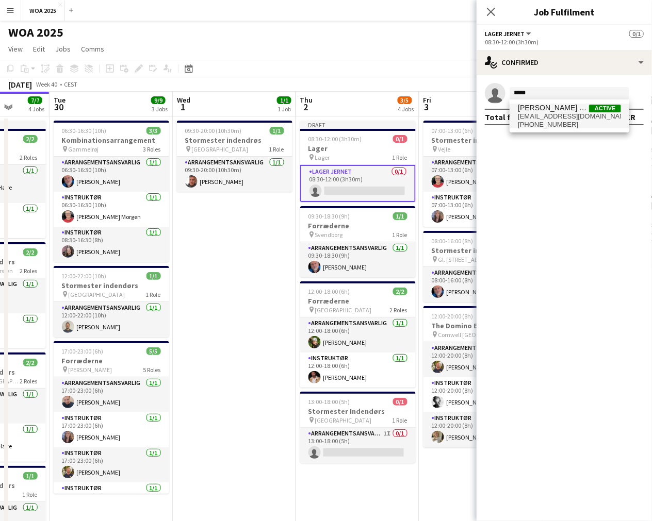
click at [548, 109] on span "[PERSON_NAME] Have [PERSON_NAME]" at bounding box center [553, 108] width 71 height 9
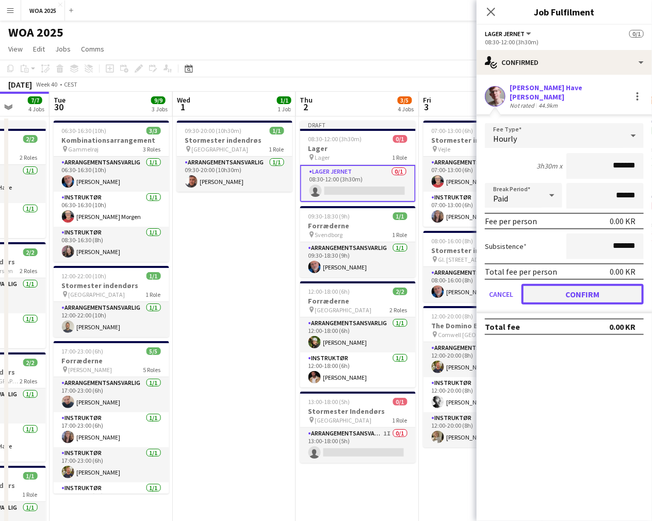
click at [566, 284] on button "Confirm" at bounding box center [582, 294] width 122 height 21
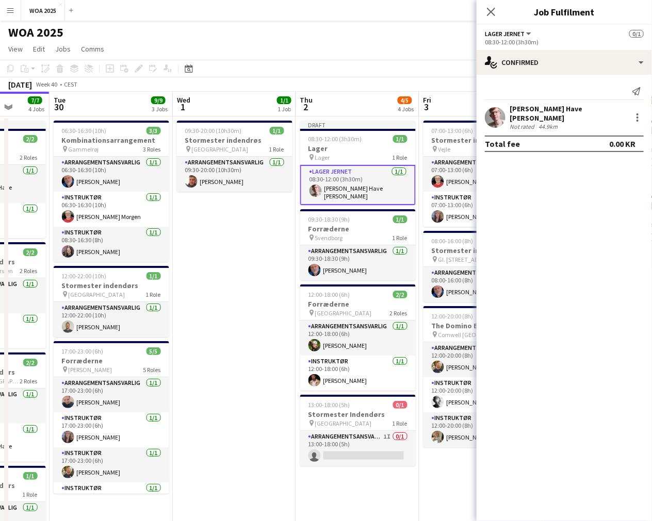
drag, startPoint x: 253, startPoint y: 240, endPoint x: 275, endPoint y: 224, distance: 27.6
click at [253, 240] on app-date-cell "09:30-20:00 (10h30m) 1/1 Stormester indendrøs pin Aalborg 1 Role Arrangementsan…" at bounding box center [234, 453] width 123 height 672
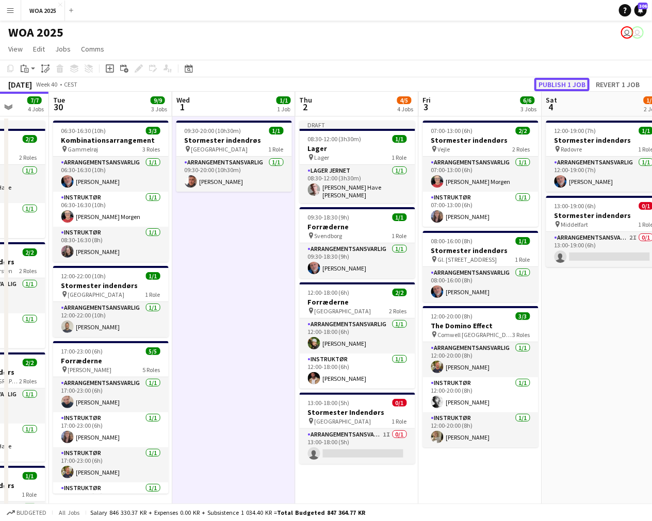
click at [559, 81] on button "Publish 1 job" at bounding box center [561, 84] width 55 height 13
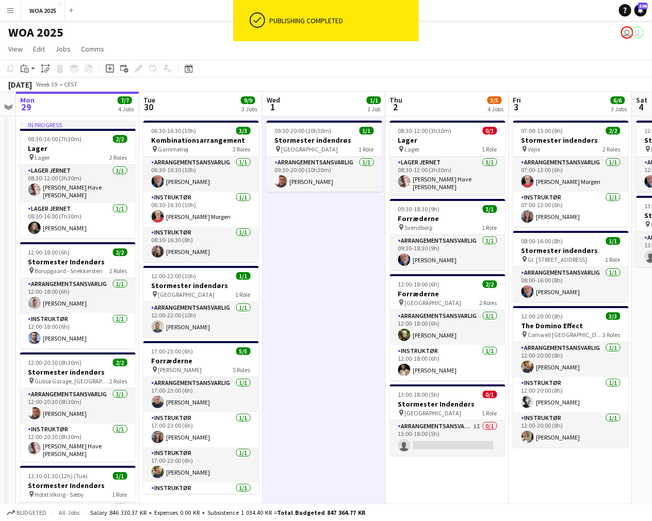
scroll to position [0, 358]
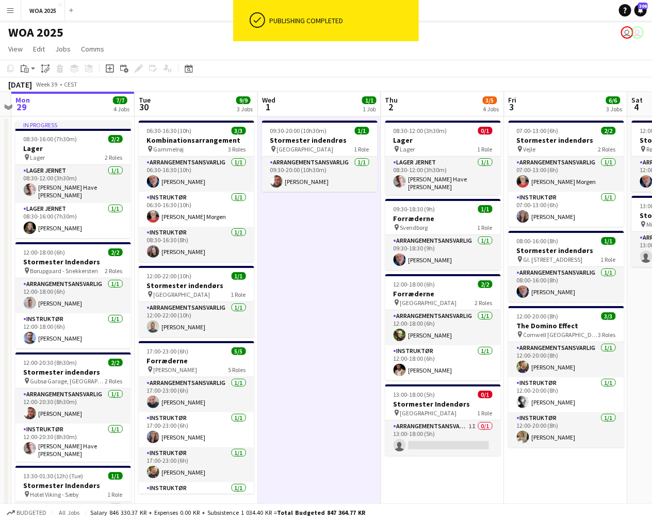
drag, startPoint x: 193, startPoint y: 224, endPoint x: 278, endPoint y: 219, distance: 85.7
click at [278, 219] on app-calendar-viewport "Fri 26 6/6 4 Jobs Sat 27 2/2 2 Jobs Sun 28 Mon 29 7/7 4 Jobs Tue 30 9/9 3 Jobs …" at bounding box center [326, 440] width 652 height 697
click at [446, 137] on h3 "Lager" at bounding box center [442, 140] width 115 height 9
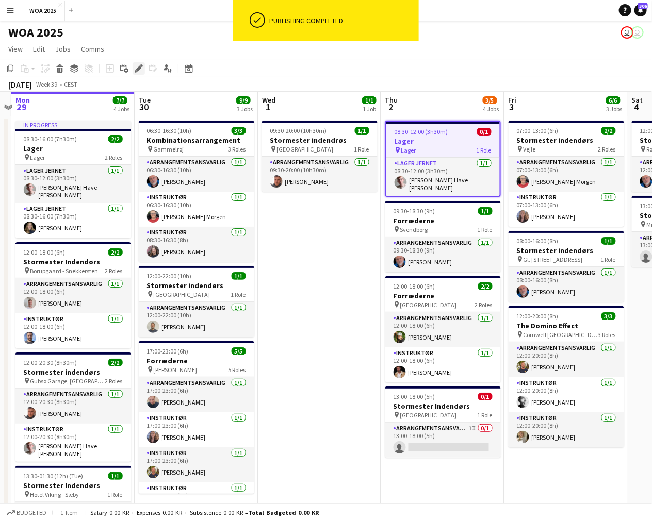
click at [137, 69] on icon at bounding box center [139, 69] width 6 height 6
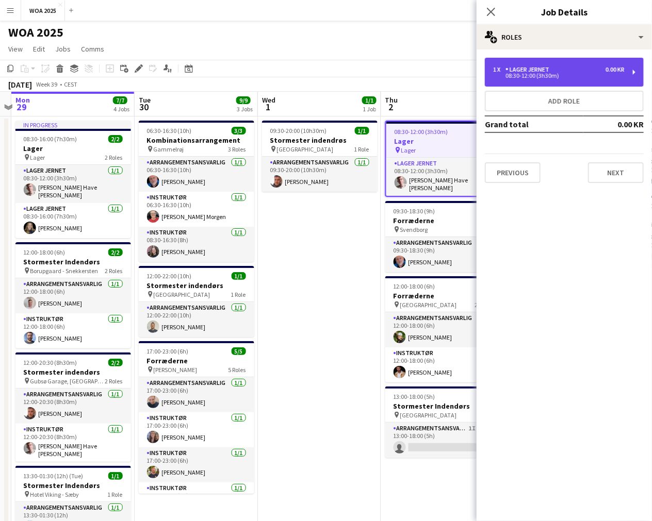
click at [545, 73] on div "Lager Jernet" at bounding box center [529, 69] width 48 height 7
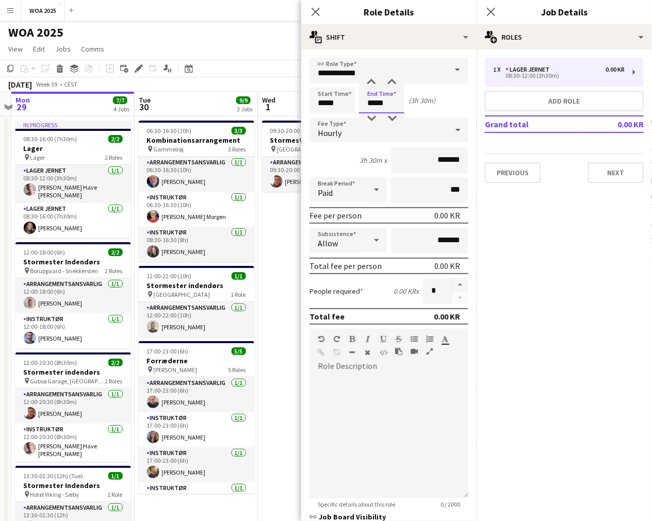
drag, startPoint x: 392, startPoint y: 102, endPoint x: 362, endPoint y: 106, distance: 29.7
click at [362, 106] on input "*****" at bounding box center [381, 101] width 45 height 26
type input "*****"
click at [296, 239] on app-date-cell "09:30-20:00 (10h30m) 1/1 Stormester indendrøs pin Aalborg 1 Role Arrangementsan…" at bounding box center [319, 453] width 123 height 672
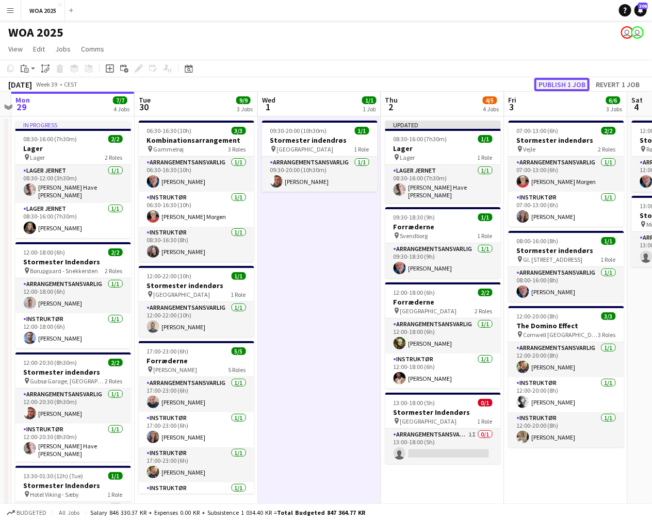
click at [557, 83] on button "Publish 1 job" at bounding box center [561, 84] width 55 height 13
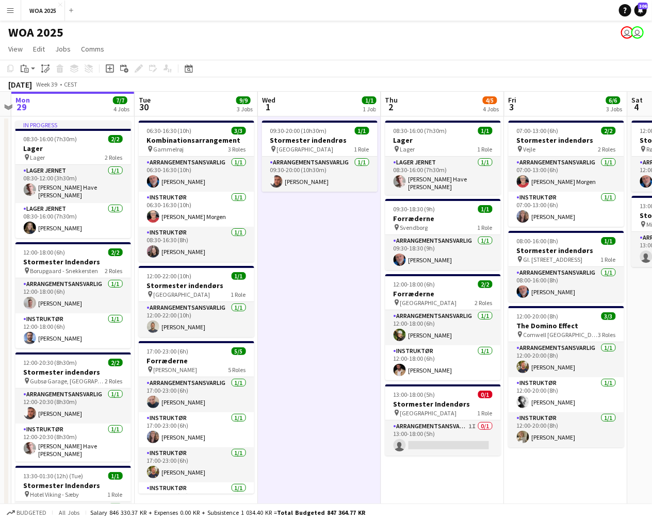
click at [279, 333] on app-date-cell "09:30-20:00 (10h30m) 1/1 Stormester indendrøs pin Aalborg 1 Role Arrangementsan…" at bounding box center [319, 453] width 123 height 672
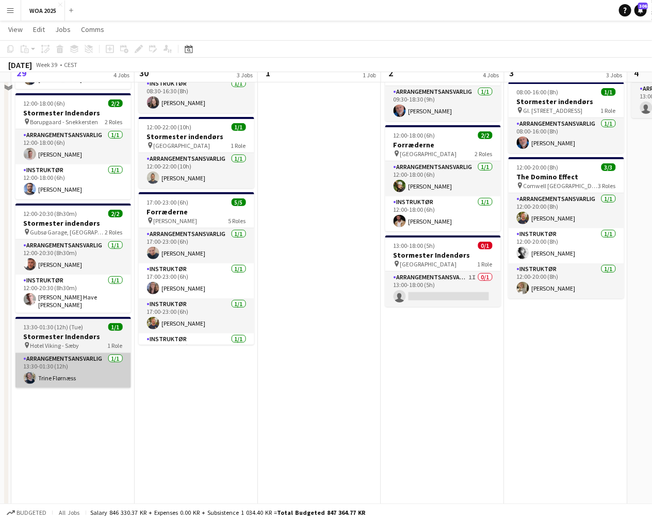
scroll to position [172, 0]
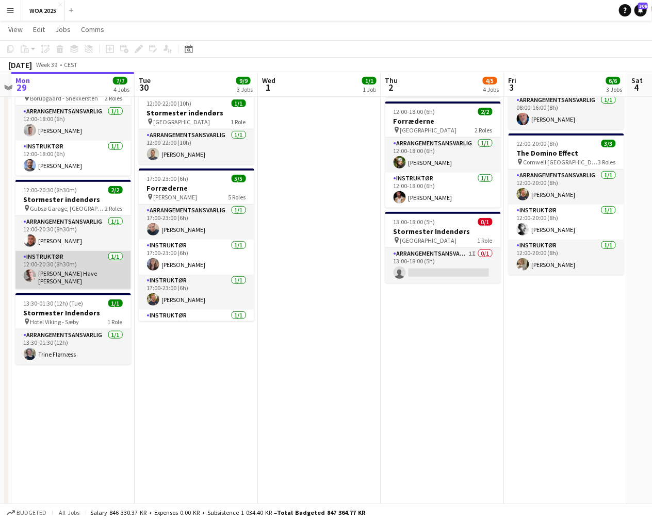
click at [49, 263] on app-card-role "Instruktør [DATE] 12:00-20:30 (8h30m) [PERSON_NAME]" at bounding box center [72, 270] width 115 height 38
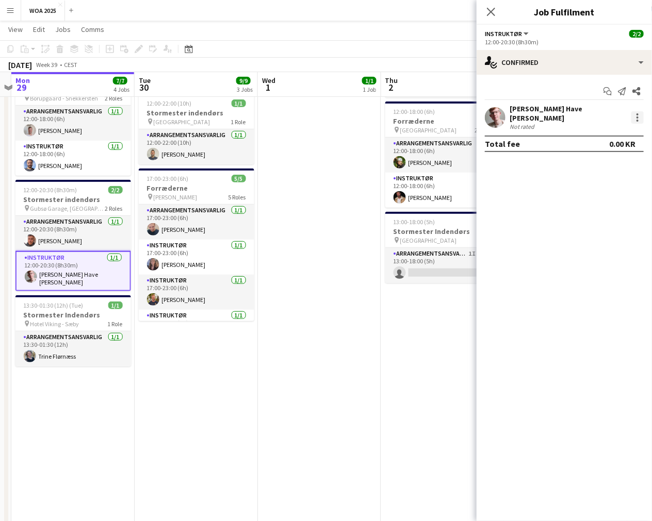
click at [639, 119] on div at bounding box center [637, 117] width 12 height 12
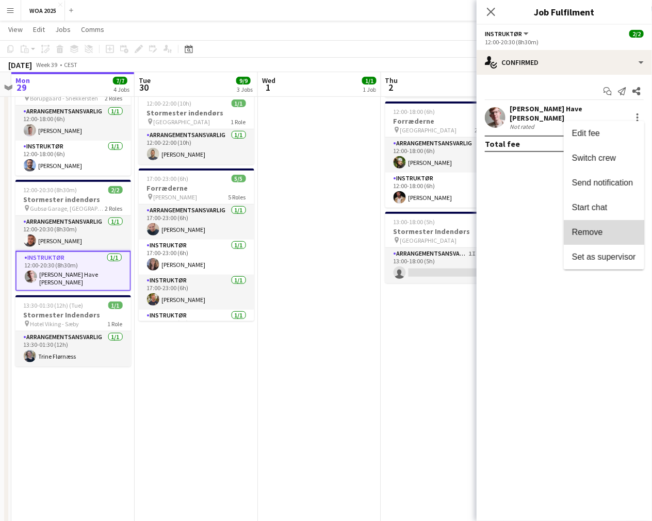
click at [591, 230] on span "Remove" at bounding box center [587, 232] width 31 height 9
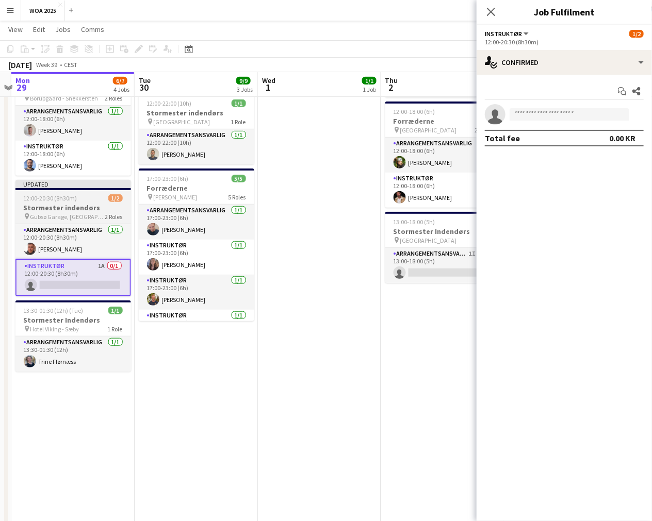
click at [80, 203] on h3 "Stormester indendørs" at bounding box center [72, 207] width 115 height 9
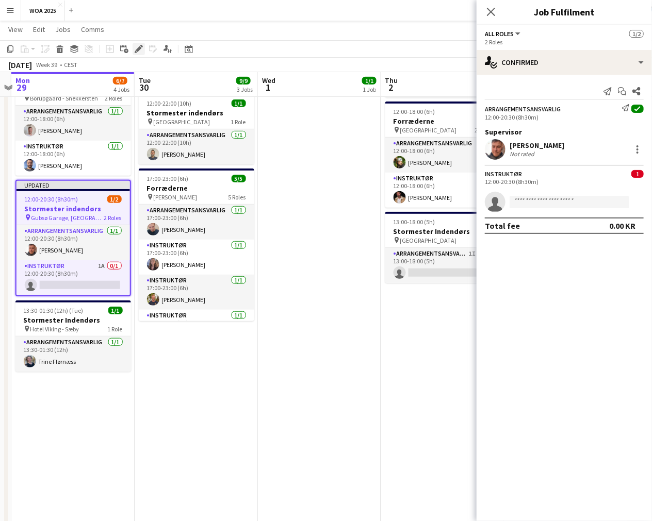
click at [135, 49] on icon "Edit" at bounding box center [139, 49] width 8 height 8
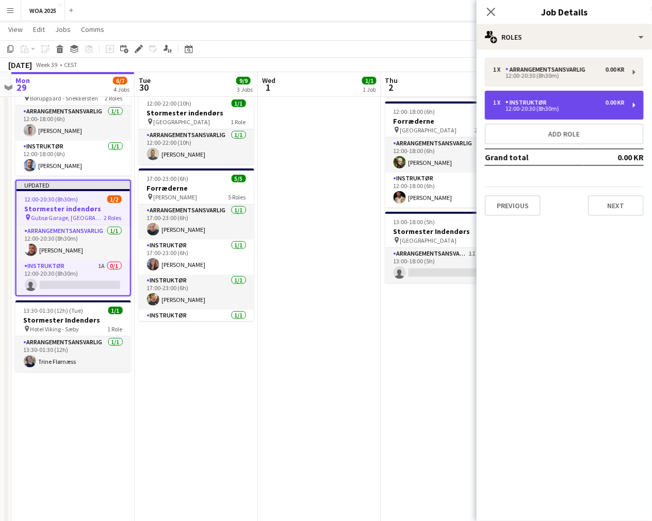
click at [640, 104] on div "1 x Instruktør 0.00 KR 12:00-20:30 (8h30m)" at bounding box center [564, 105] width 159 height 29
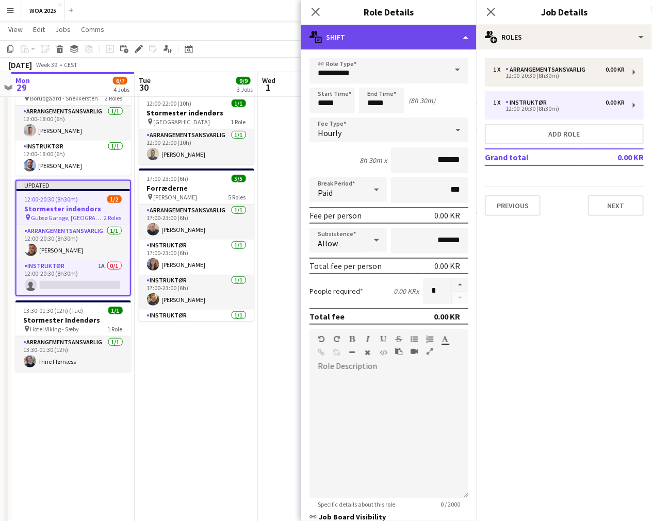
click at [449, 44] on div "multiple-actions-text Shift" at bounding box center [388, 37] width 175 height 25
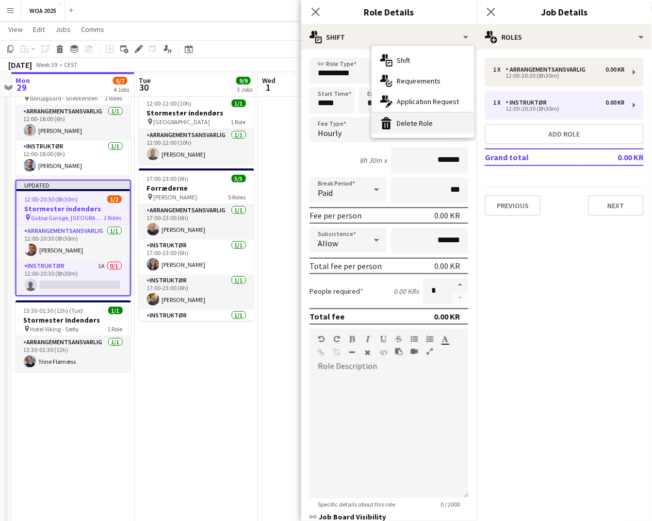
click at [409, 117] on div "bin-2 Delete Role" at bounding box center [423, 123] width 102 height 21
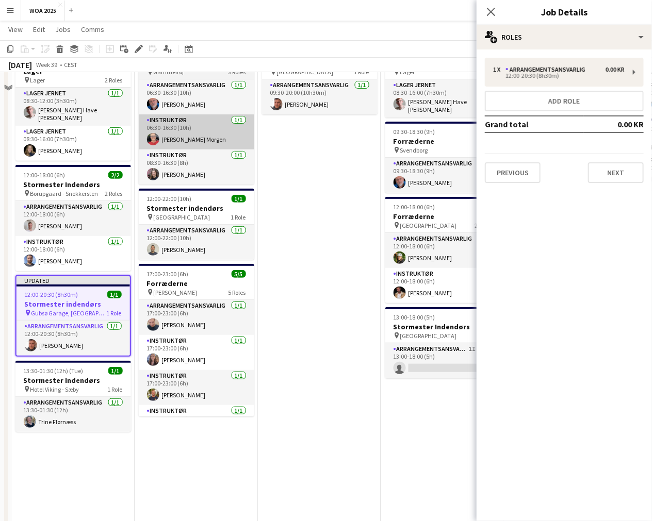
scroll to position [0, 0]
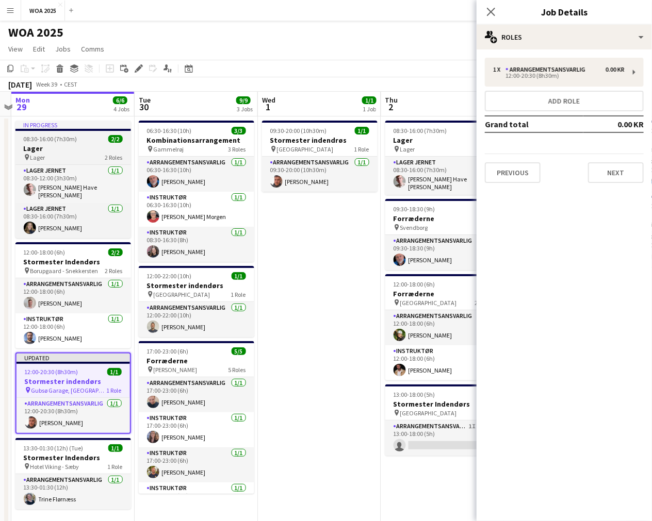
click at [75, 160] on div "pin Lager 2 Roles" at bounding box center [72, 157] width 115 height 8
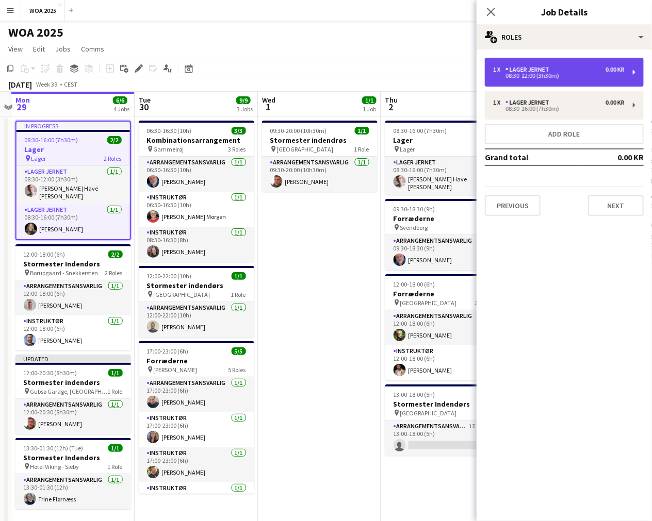
click at [538, 68] on div "Lager Jernet" at bounding box center [529, 69] width 48 height 7
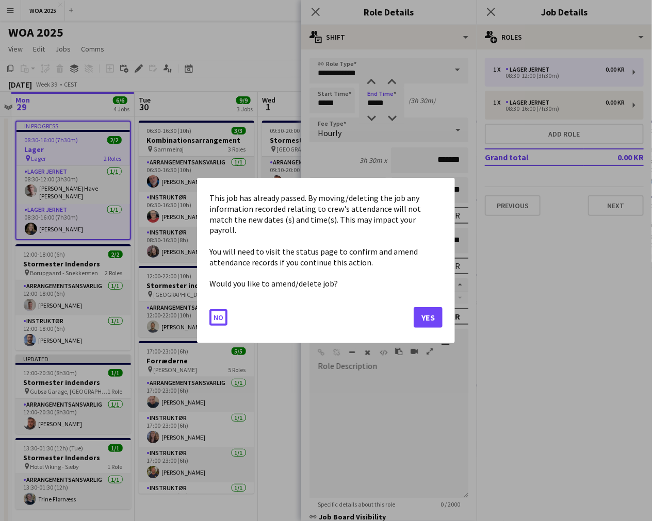
drag, startPoint x: 393, startPoint y: 102, endPoint x: 339, endPoint y: 102, distance: 54.1
click at [339, 102] on body "Menu Boards Boards Boards All jobs Status Workforce Workforce My Workforce Recr…" at bounding box center [326, 403] width 652 height 806
click at [428, 319] on button "Yes" at bounding box center [427, 317] width 29 height 21
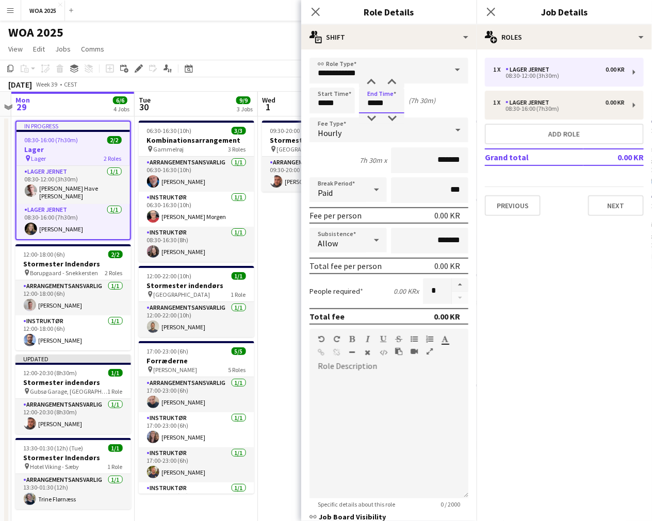
type input "*****"
click at [262, 36] on div "WOA 2025 user user" at bounding box center [326, 31] width 652 height 20
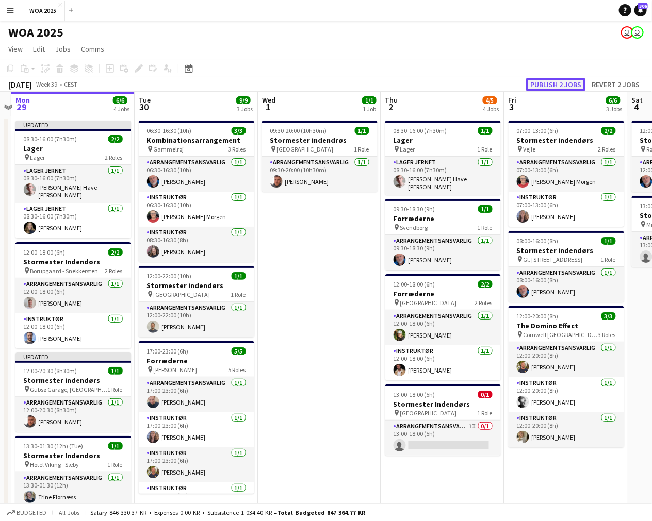
click at [539, 85] on button "Publish 2 jobs" at bounding box center [555, 84] width 59 height 13
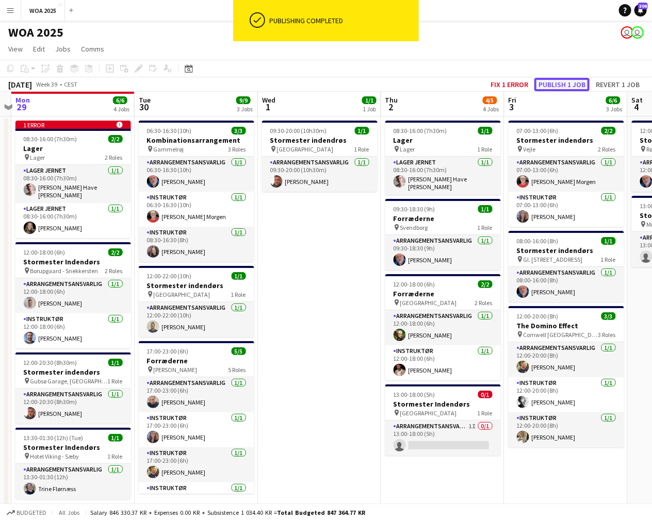
click at [552, 82] on button "Publish 1 job" at bounding box center [561, 84] width 55 height 13
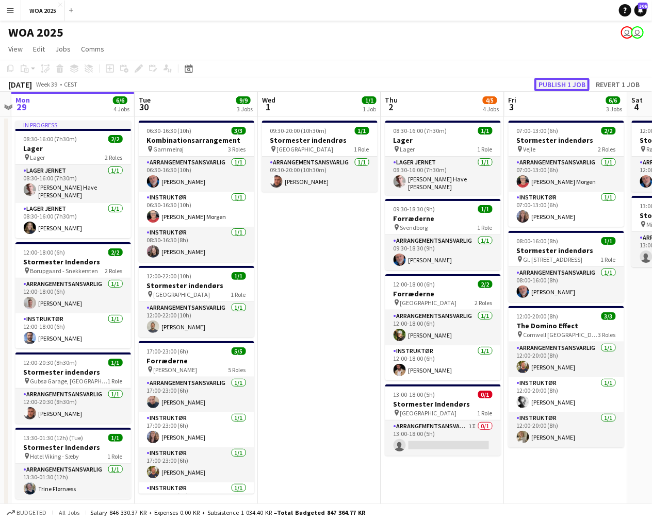
click at [548, 83] on button "Publish 1 job" at bounding box center [561, 84] width 55 height 13
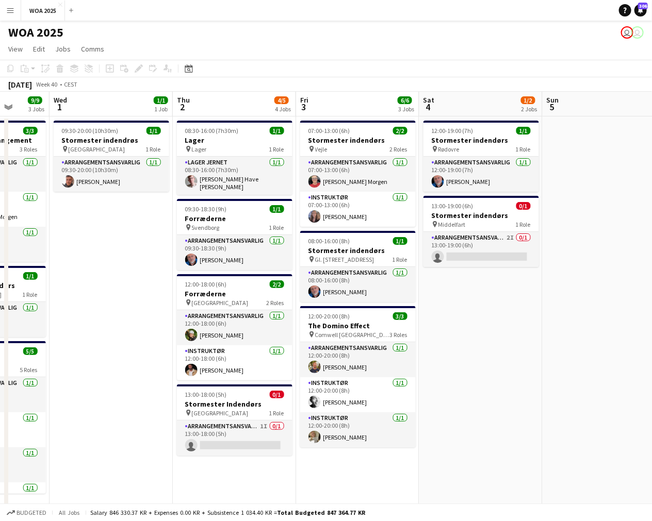
scroll to position [0, 316]
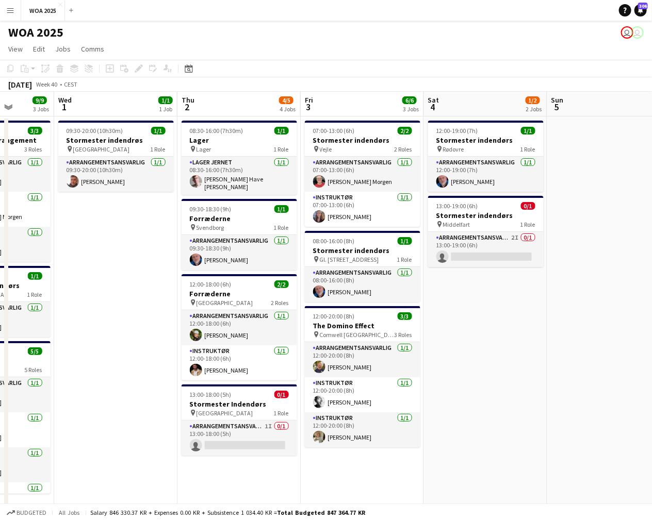
drag, startPoint x: 437, startPoint y: 253, endPoint x: 233, endPoint y: 243, distance: 203.9
click at [233, 243] on app-calendar-viewport "Sun 28 Mon 29 6/6 4 Jobs Tue 30 9/9 3 Jobs Wed 1 1/1 1 Job Thu 2 4/5 4 Jobs Fri…" at bounding box center [326, 440] width 652 height 697
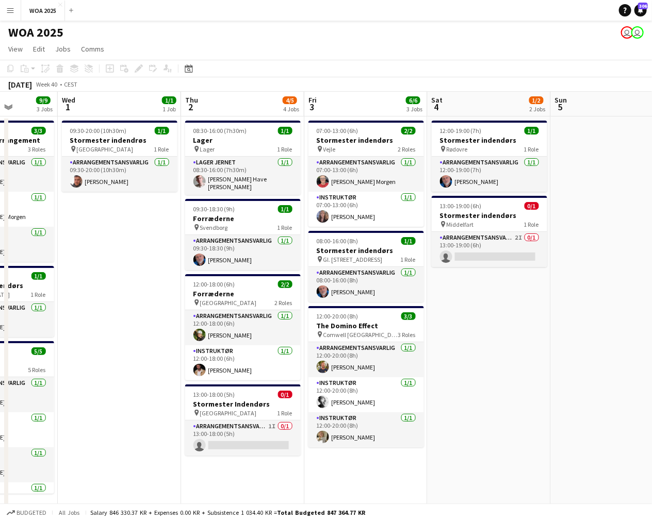
scroll to position [0, 311]
drag, startPoint x: 509, startPoint y: 302, endPoint x: 522, endPoint y: 328, distance: 29.1
click at [522, 328] on app-calendar-viewport "Sun 28 Mon 29 6/6 4 Jobs Tue 30 9/9 3 Jobs Wed 1 1/1 1 Job Thu 2 4/5 4 Jobs Fri…" at bounding box center [326, 440] width 652 height 697
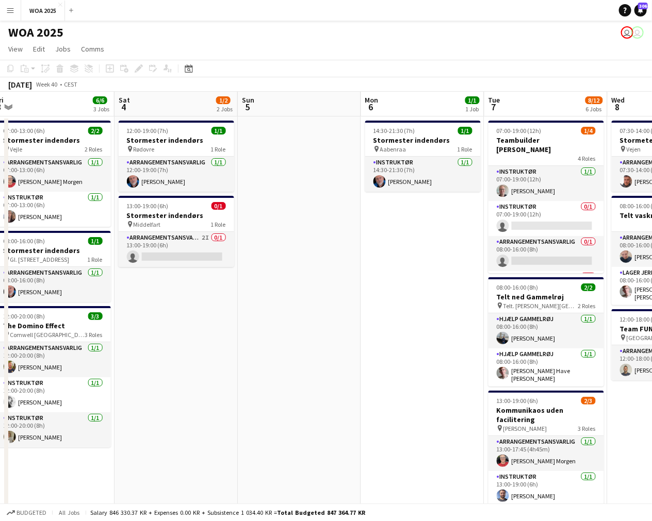
drag, startPoint x: 503, startPoint y: 287, endPoint x: 410, endPoint y: 298, distance: 93.5
click at [191, 312] on app-calendar-viewport "Tue 30 9/9 3 Jobs Wed 1 1/1 1 Job Thu 2 4/5 4 Jobs Fri 3 6/6 3 Jobs Sat 4 1/2 2…" at bounding box center [326, 440] width 652 height 697
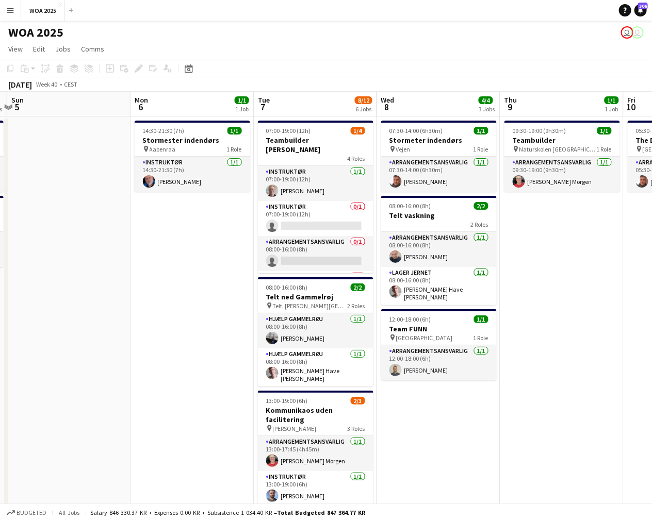
drag, startPoint x: 439, startPoint y: 294, endPoint x: 215, endPoint y: 281, distance: 224.7
click at [215, 281] on app-calendar-viewport "Thu 2 4/5 4 Jobs Fri 3 6/6 3 Jobs Sat 4 1/2 2 Jobs Sun 5 Mon 6 1/1 1 Job Tue 7 …" at bounding box center [326, 440] width 652 height 697
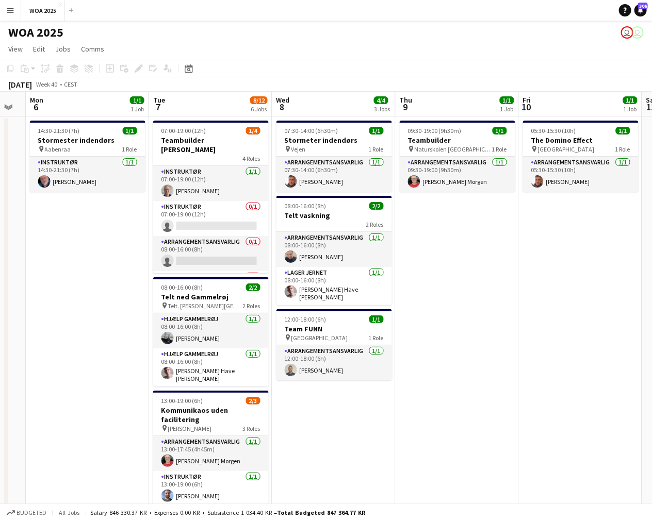
scroll to position [0, 472]
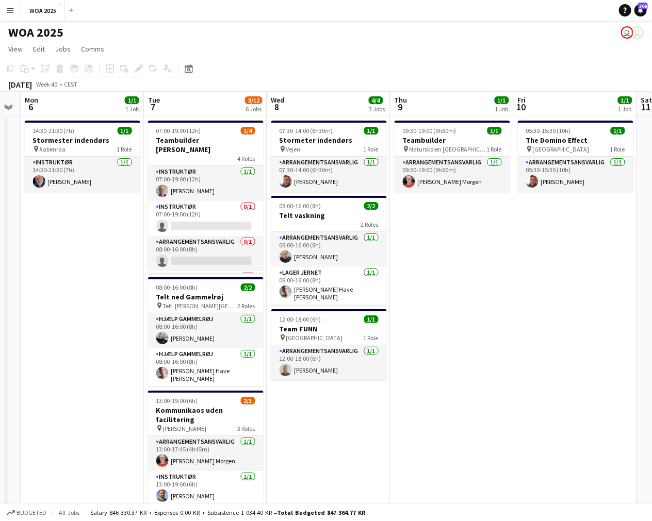
drag, startPoint x: 223, startPoint y: 279, endPoint x: 115, endPoint y: 270, distance: 108.2
click at [115, 270] on app-calendar-viewport "Thu 2 4/5 4 Jobs Fri 3 6/6 3 Jobs Sat 4 1/2 2 Jobs Sun 5 Mon 6 1/1 1 Job Tue 7 …" at bounding box center [326, 440] width 652 height 697
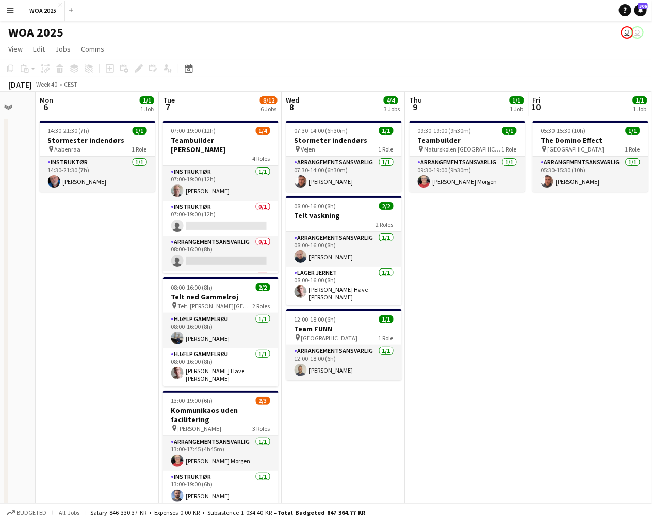
scroll to position [0, 443]
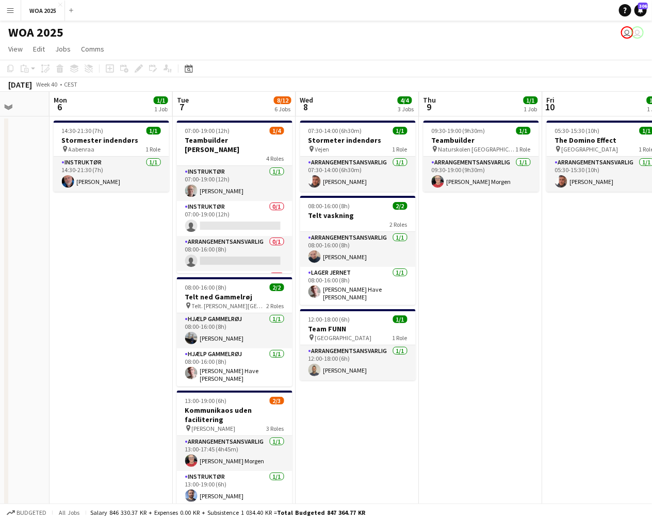
drag, startPoint x: 109, startPoint y: 269, endPoint x: 138, endPoint y: 268, distance: 29.4
click at [138, 268] on app-calendar-viewport "Thu 2 4/5 4 Jobs Fri 3 6/6 3 Jobs Sat 4 1/2 2 Jobs Sun 5 Mon 6 1/1 1 Job Tue 7 …" at bounding box center [326, 440] width 652 height 697
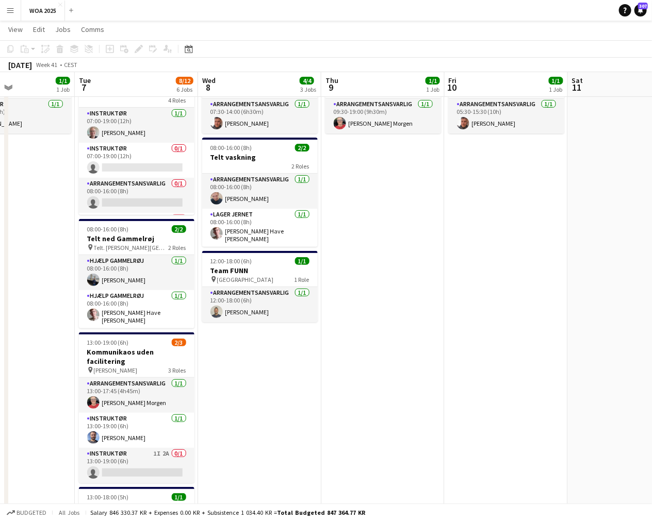
scroll to position [0, 296]
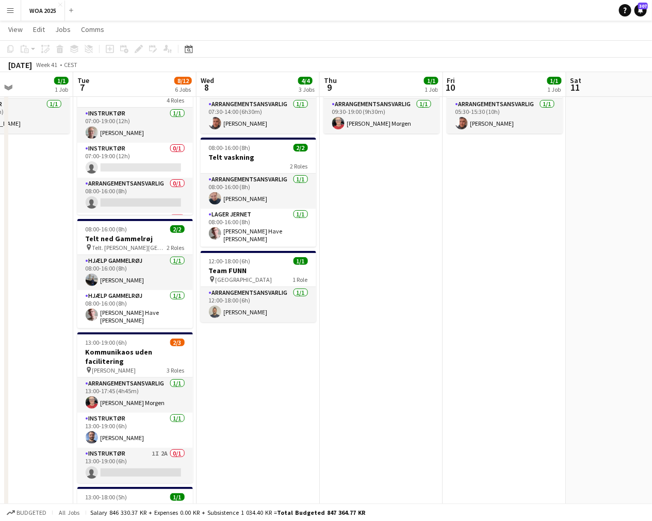
drag, startPoint x: 570, startPoint y: 267, endPoint x: 471, endPoint y: 282, distance: 100.7
click at [471, 282] on app-calendar-viewport "Sat 4 1/2 2 Jobs Sun 5 Mon 6 1/1 1 Job Tue 7 8/12 6 Jobs Wed 8 4/4 3 Jobs Thu 9…" at bounding box center [326, 357] width 652 height 748
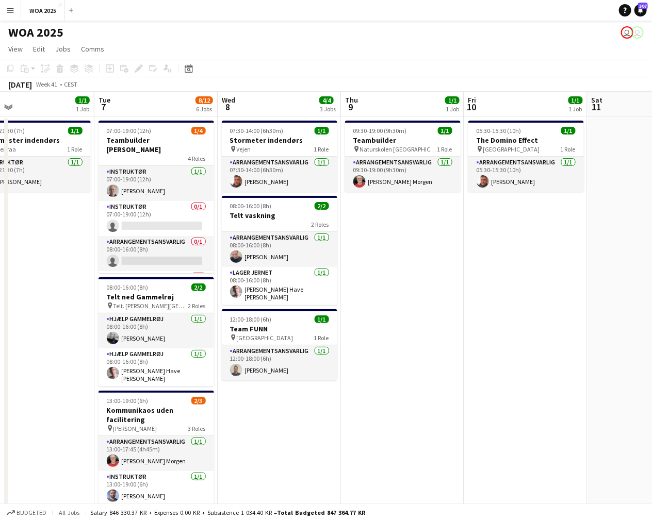
scroll to position [0, 288]
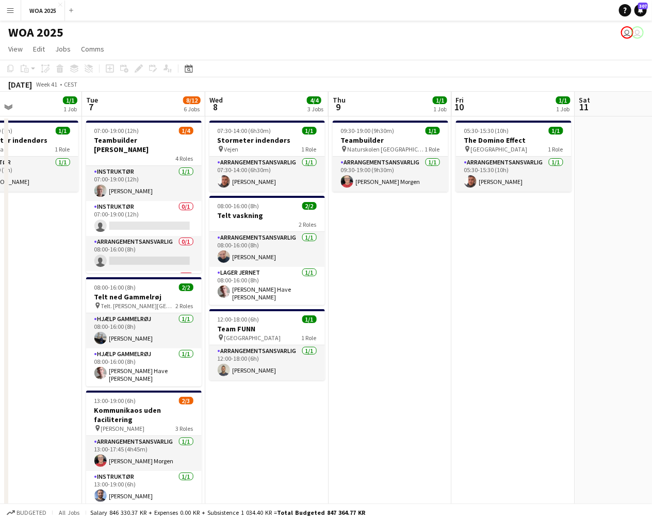
drag, startPoint x: 522, startPoint y: 297, endPoint x: 284, endPoint y: 302, distance: 237.7
click at [284, 302] on app-calendar-viewport "Sat 4 1/2 2 Jobs Sun 5 Mon 6 1/1 1 Job Tue 7 8/12 6 Jobs Wed 8 4/4 3 Jobs Thu 9…" at bounding box center [326, 440] width 652 height 697
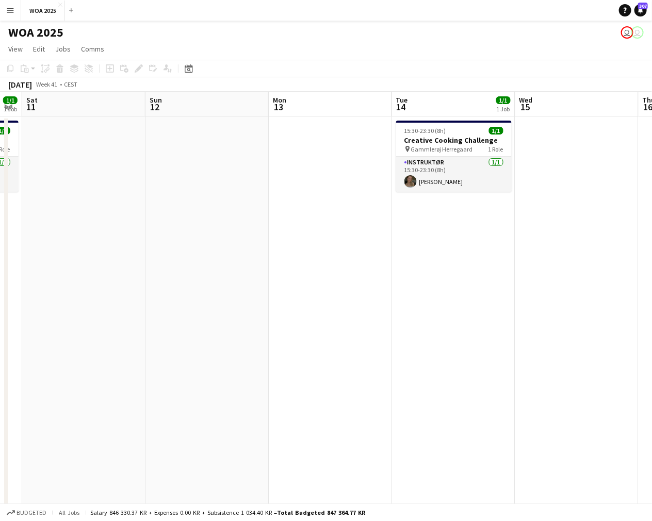
drag, startPoint x: 454, startPoint y: 300, endPoint x: 126, endPoint y: 333, distance: 329.0
click at [129, 333] on app-calendar-viewport "Wed 8 4/4 3 Jobs Thu 9 1/1 1 Job Fri 10 1/1 1 Job Sat 11 Sun 12 Mon 13 Tue 14 1…" at bounding box center [326, 440] width 652 height 697
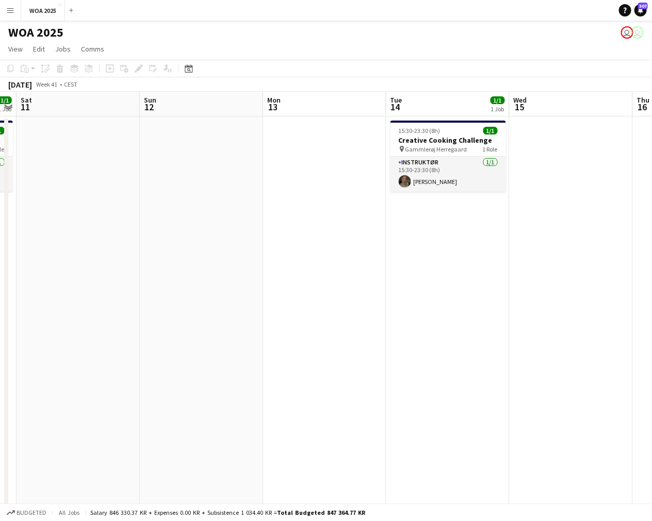
drag, startPoint x: 346, startPoint y: 318, endPoint x: 146, endPoint y: 326, distance: 200.2
click at [146, 326] on app-calendar-viewport "Wed 8 4/4 3 Jobs Thu 9 1/1 1 Job Fri 10 1/1 1 Job Sat 11 Sun 12 Mon 13 Tue 14 1…" at bounding box center [326, 440] width 652 height 697
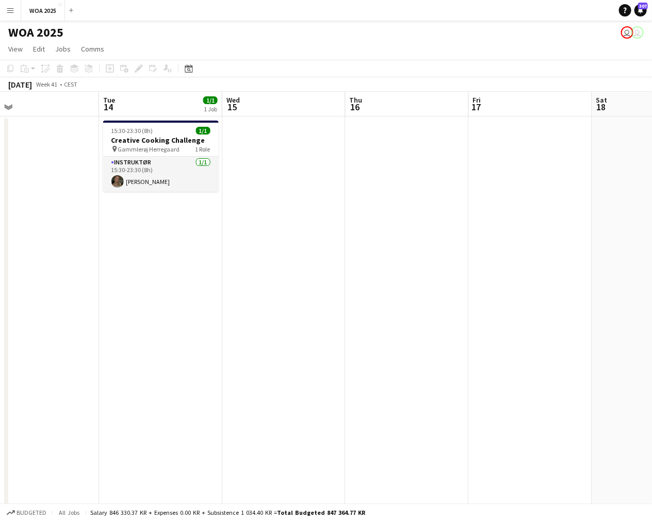
drag, startPoint x: 405, startPoint y: 300, endPoint x: 219, endPoint y: 320, distance: 187.2
click at [218, 318] on app-calendar-viewport "Fri 10 1/1 1 Job Sat 11 Sun 12 Mon 13 Tue 14 1/1 1 Job Wed 15 Thu 16 Fri 17 Sat…" at bounding box center [326, 440] width 652 height 697
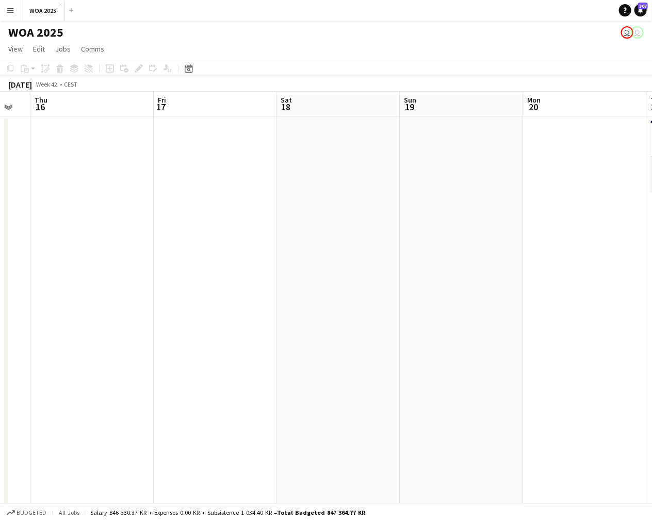
drag, startPoint x: 383, startPoint y: 297, endPoint x: 116, endPoint y: 302, distance: 267.1
click at [121, 301] on app-calendar-viewport "Sun 12 Mon 13 Tue 14 1/1 1 Job Wed 15 Thu 16 Fri 17 Sat 18 Sun 19 Mon 20 Tue 21…" at bounding box center [326, 440] width 652 height 697
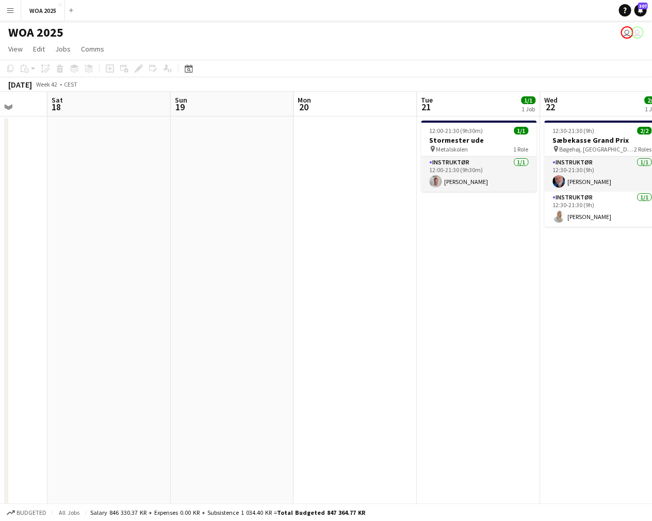
drag, startPoint x: 336, startPoint y: 292, endPoint x: 178, endPoint y: 307, distance: 158.0
click at [183, 307] on app-calendar-viewport "Tue 14 1/1 1 Job Wed 15 Thu 16 Fri 17 Sat 18 Sun 19 Mon 20 Tue 21 1/1 1 Job Wed…" at bounding box center [326, 440] width 652 height 697
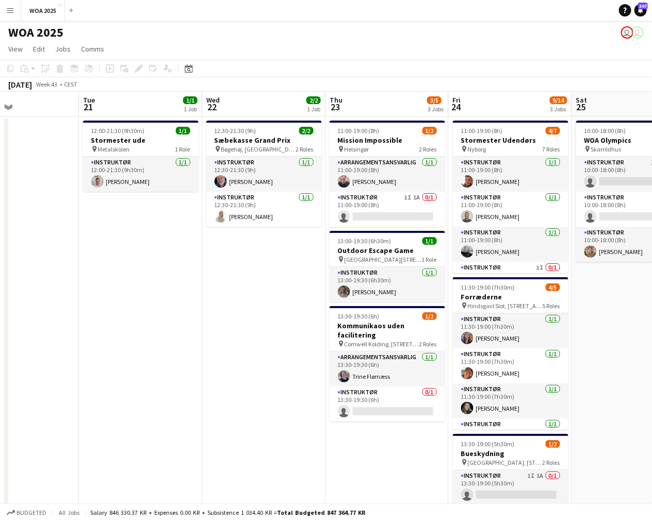
scroll to position [0, 296]
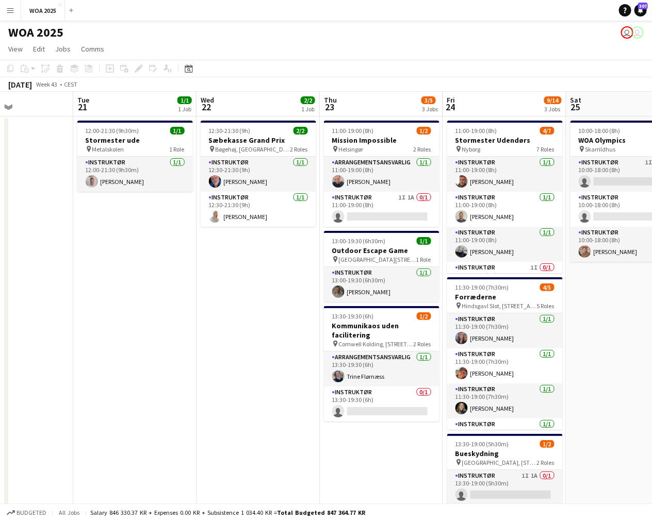
drag, startPoint x: 361, startPoint y: 294, endPoint x: 104, endPoint y: 310, distance: 258.3
click at [104, 310] on app-calendar-viewport "Sat 18 Sun 19 Mon 20 Tue 21 1/1 1 Job Wed 22 2/2 1 Job Thu 23 3/5 3 Jobs Fri 24…" at bounding box center [326, 440] width 652 height 697
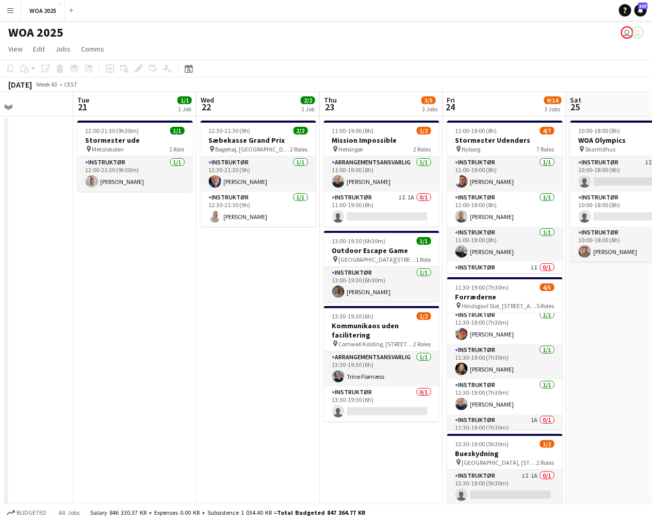
scroll to position [59, 0]
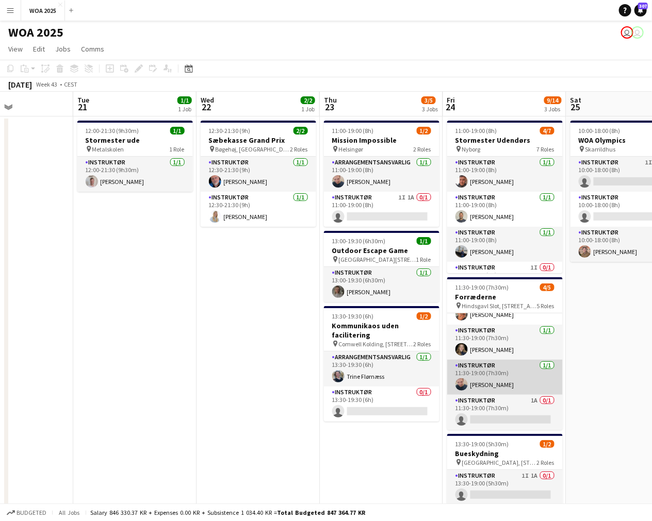
click at [517, 376] on app-card-role "Instruktør [DATE] 11:30-19:00 (7h30m) [PERSON_NAME]" at bounding box center [504, 377] width 115 height 35
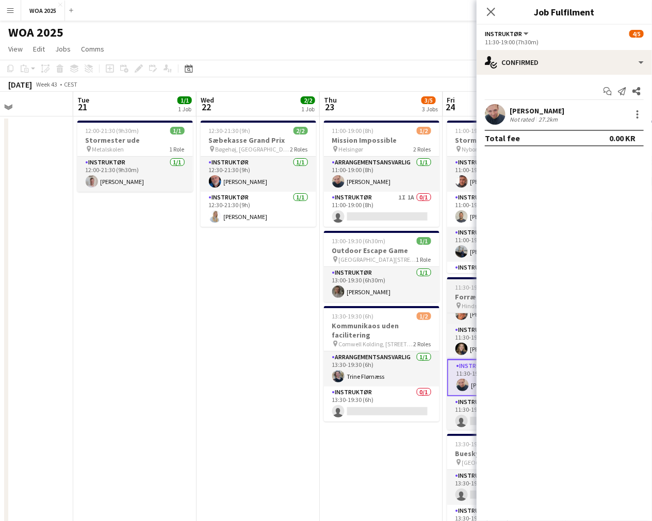
click at [466, 305] on span "Hindsgavl Slot, [STREET_ADDRESS]" at bounding box center [499, 306] width 75 height 8
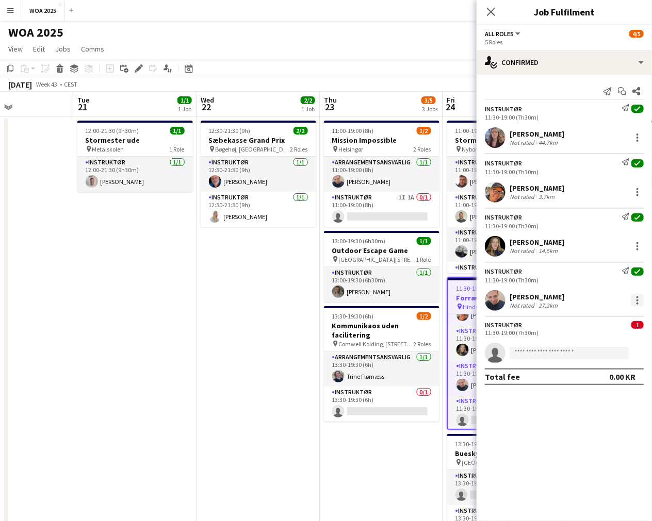
click at [637, 305] on div at bounding box center [637, 304] width 2 height 2
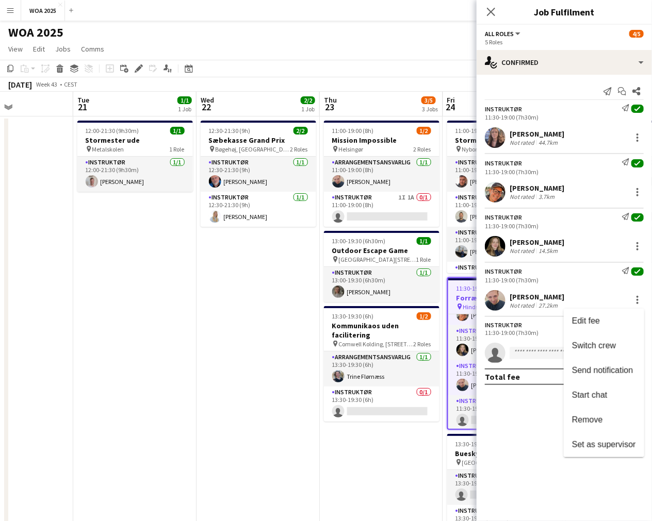
click at [637, 305] on div at bounding box center [326, 260] width 652 height 521
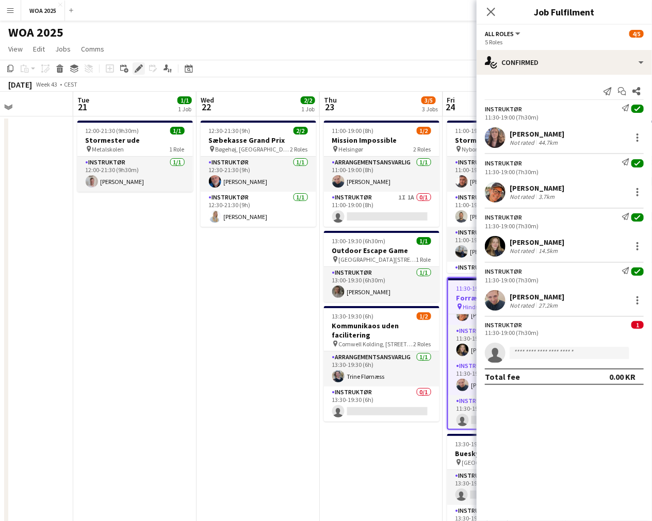
click at [136, 69] on icon at bounding box center [139, 69] width 6 height 6
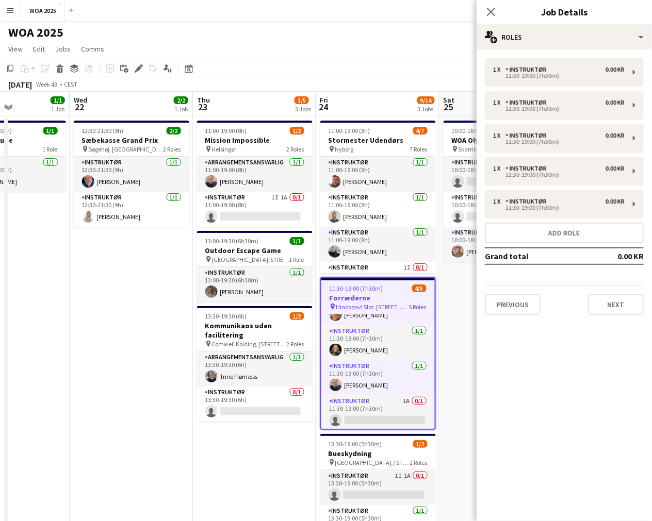
drag, startPoint x: 286, startPoint y: 372, endPoint x: 158, endPoint y: 354, distance: 128.6
click at [158, 354] on app-calendar-viewport "Sat 18 Sun 19 Mon 20 Tue 21 1/1 1 Job Wed 22 2/2 1 Job Thu 23 3/5 3 Jobs Fri 24…" at bounding box center [326, 440] width 652 height 697
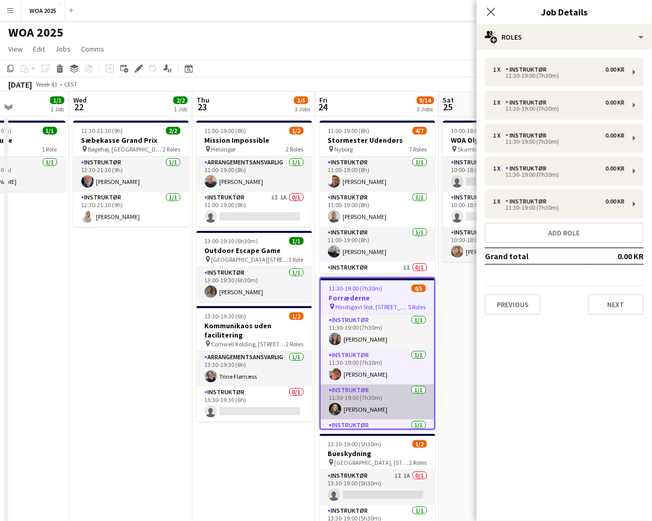
scroll to position [60, 0]
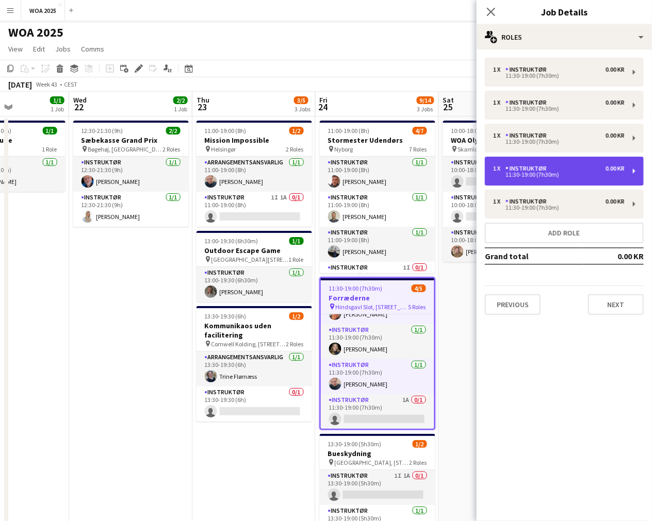
click at [581, 169] on div "1 x Instruktør 0.00 KR" at bounding box center [558, 168] width 131 height 7
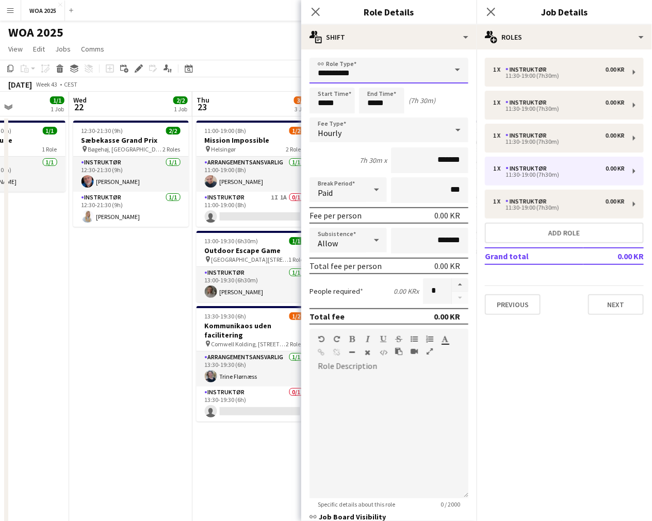
click at [433, 68] on input "**********" at bounding box center [388, 71] width 159 height 26
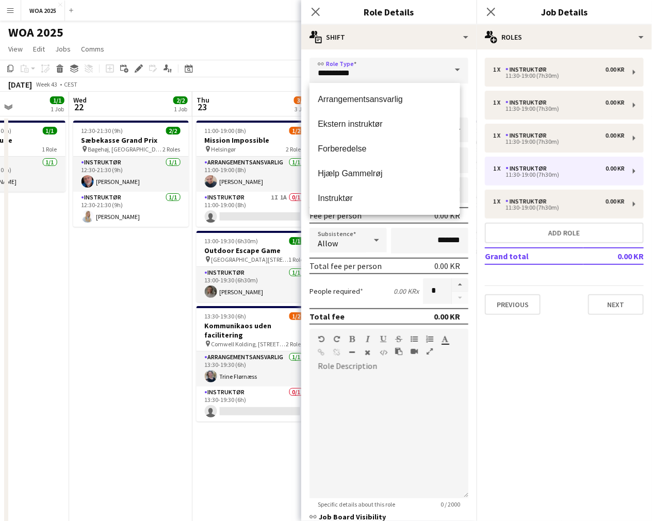
click at [385, 105] on mat-option "Arrangementsansvarlig" at bounding box center [384, 99] width 150 height 25
type input "**********"
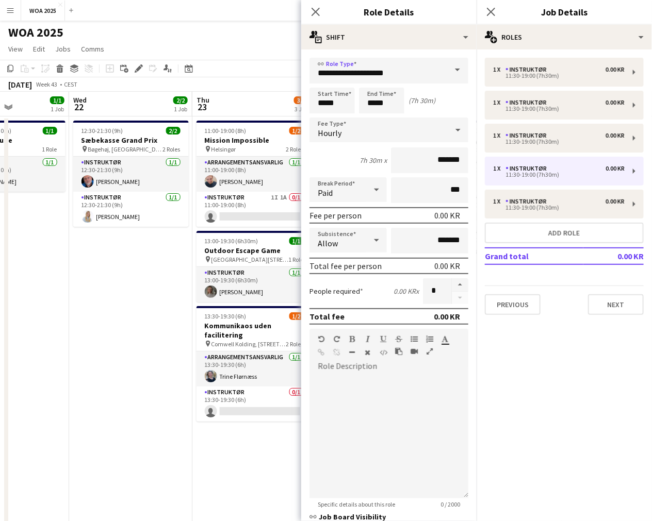
click at [171, 353] on app-date-cell "12:30-21:30 (9h) 2/2 Sæbekasse Grand Prix pin Bøgehøj, Ebeltoft 2 Roles Instruk…" at bounding box center [130, 453] width 123 height 672
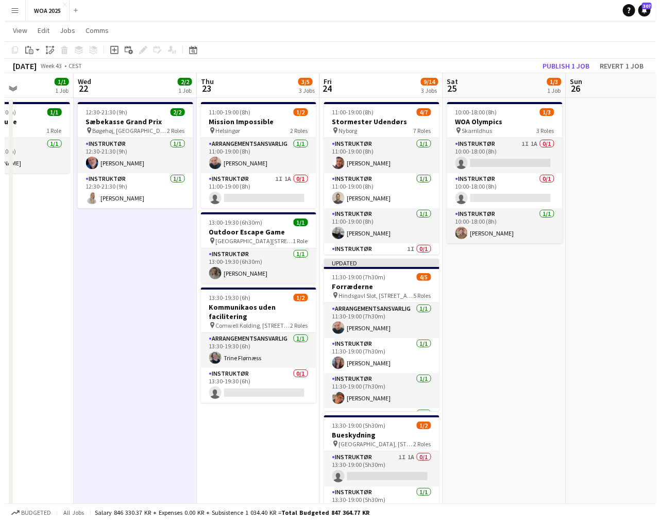
scroll to position [0, 0]
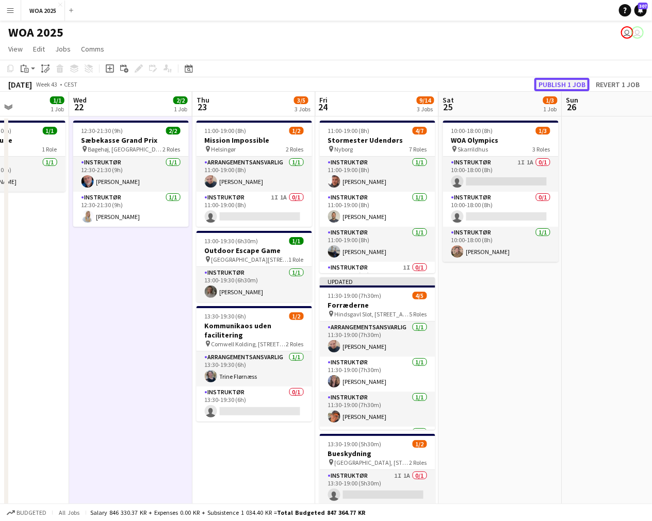
click at [557, 85] on button "Publish 1 job" at bounding box center [561, 84] width 55 height 13
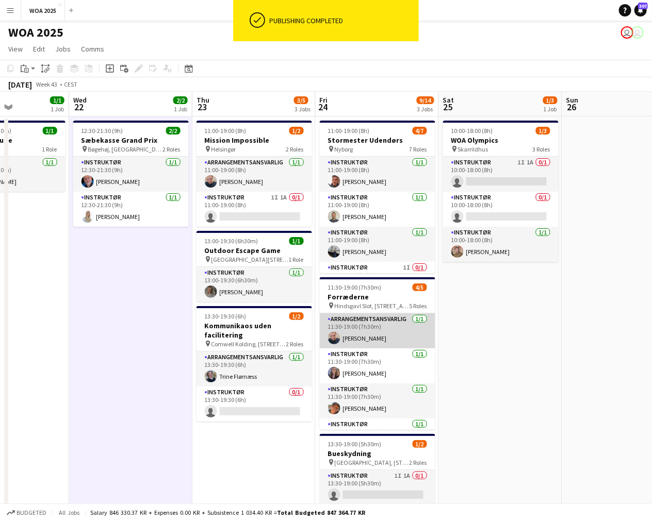
click at [382, 323] on app-card-role "Arrangementsansvarlig [DATE] 11:30-19:00 (7h30m) [PERSON_NAME]" at bounding box center [377, 330] width 115 height 35
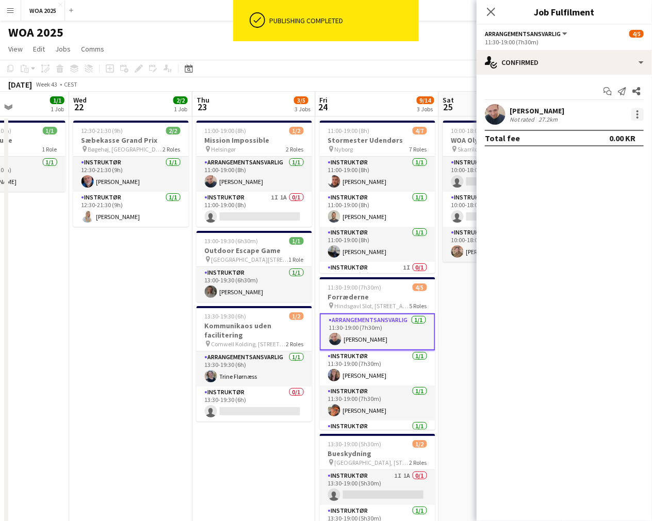
click at [641, 114] on div at bounding box center [637, 114] width 12 height 12
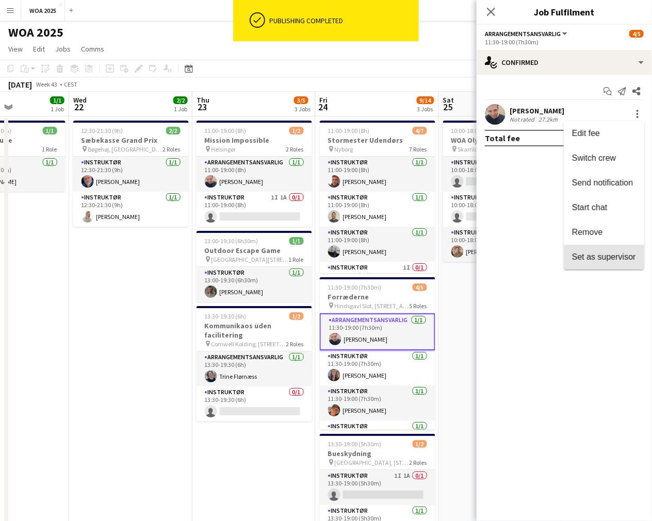
click at [609, 250] on button "Set as supervisor" at bounding box center [603, 257] width 80 height 25
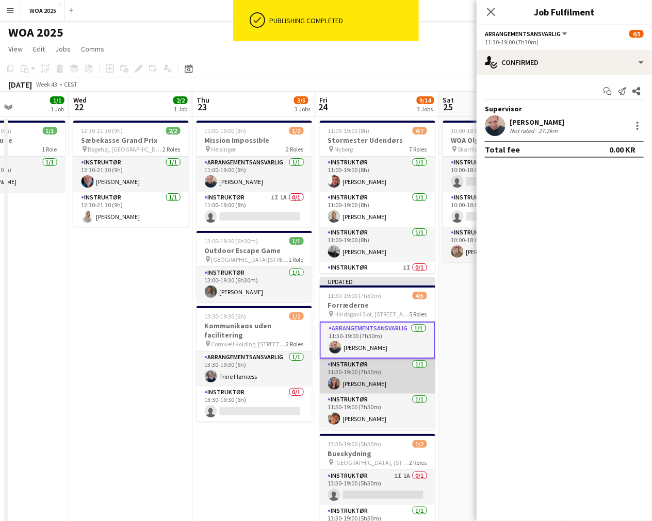
click at [364, 361] on app-card-role "Instruktør [DATE] 11:30-19:00 (7h30m) [PERSON_NAME]" at bounding box center [377, 376] width 115 height 35
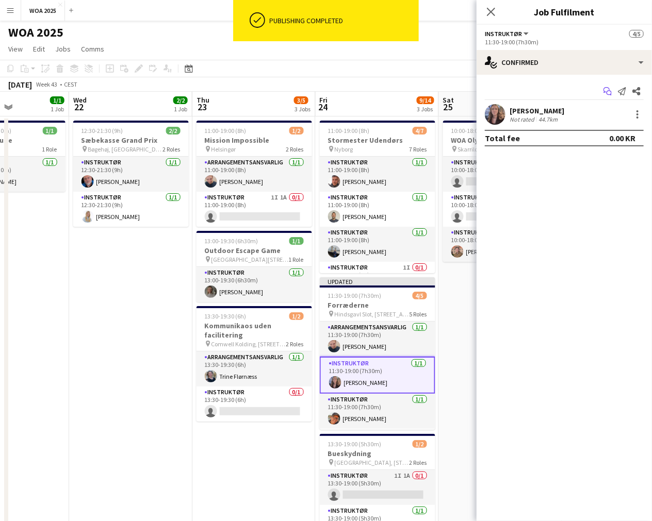
click at [608, 91] on icon at bounding box center [608, 93] width 5 height 5
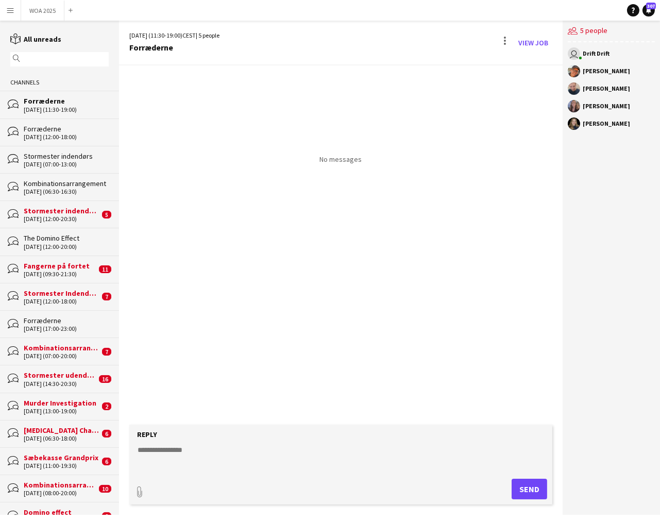
click at [259, 475] on form "Reply paperclip Send" at bounding box center [340, 465] width 423 height 80
click at [296, 459] on textarea at bounding box center [343, 458] width 413 height 27
type textarea "*"
drag, startPoint x: 531, startPoint y: 486, endPoint x: 505, endPoint y: 446, distance: 47.8
click at [531, 487] on button "Send" at bounding box center [530, 489] width 36 height 21
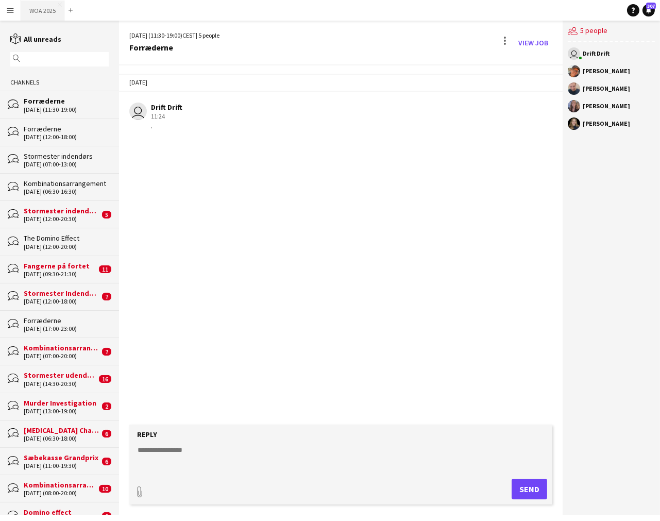
click at [52, 14] on button "WOA 2025 Close" at bounding box center [42, 11] width 43 height 20
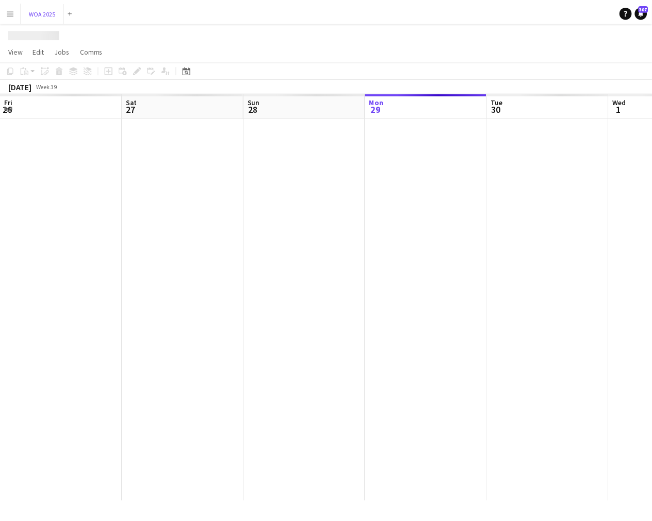
scroll to position [0, 246]
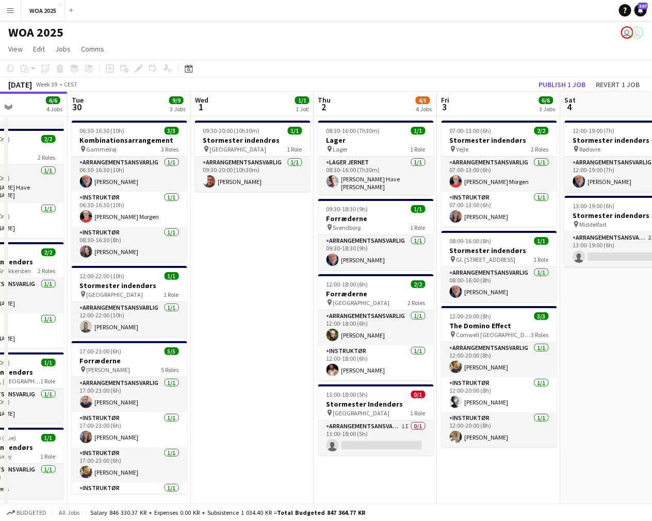
drag, startPoint x: 466, startPoint y: 230, endPoint x: 418, endPoint y: 229, distance: 48.0
click at [246, 246] on app-calendar-viewport "Fri 26 6/6 4 Jobs Sat 27 2/2 2 Jobs Sun 28 Mon 29 6/6 4 Jobs Tue 30 9/9 3 Jobs …" at bounding box center [326, 309] width 652 height 434
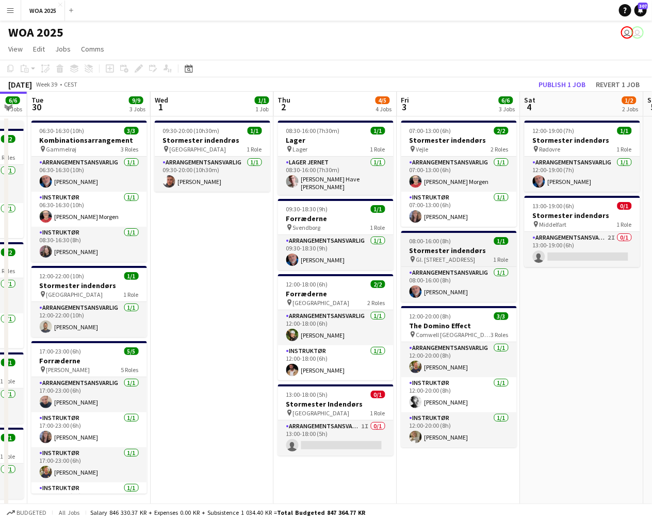
drag, startPoint x: 264, startPoint y: 260, endPoint x: 244, endPoint y: 262, distance: 20.2
click at [239, 262] on app-calendar-viewport "Fri 26 6/6 4 Jobs Sat 27 2/2 2 Jobs Sun 28 Mon 29 6/6 4 Jobs Tue 30 9/9 3 Jobs …" at bounding box center [326, 309] width 652 height 434
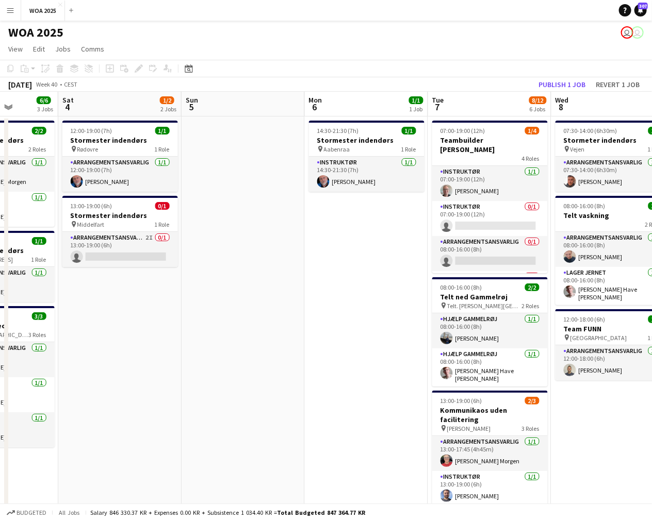
drag, startPoint x: 524, startPoint y: 240, endPoint x: 301, endPoint y: 272, distance: 226.0
click at [301, 272] on app-calendar-viewport "Tue 30 9/9 3 Jobs Wed 1 1/1 1 Job Thu 2 4/5 4 Jobs Fri 3 6/6 3 Jobs Sat 4 1/2 2…" at bounding box center [326, 440] width 652 height 697
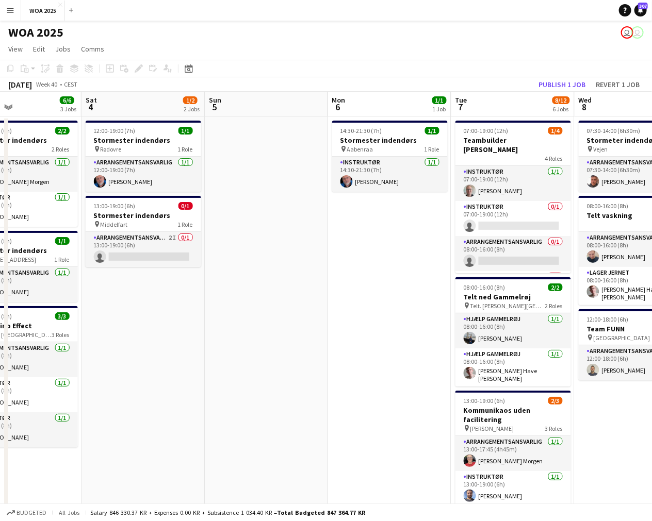
drag, startPoint x: 486, startPoint y: 245, endPoint x: 280, endPoint y: 263, distance: 206.5
click at [280, 263] on app-calendar-viewport "Tue 30 9/9 3 Jobs Wed 1 1/1 1 Job Thu 2 4/5 4 Jobs Fri 3 6/6 3 Jobs Sat 4 1/2 2…" at bounding box center [326, 440] width 652 height 697
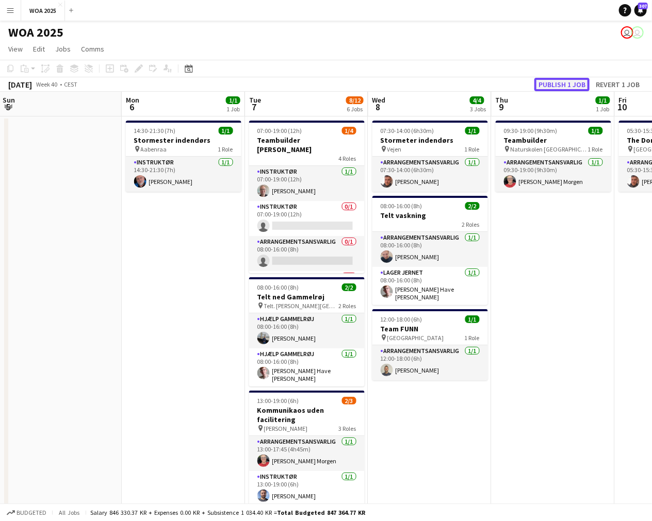
click at [577, 85] on button "Publish 1 job" at bounding box center [561, 84] width 55 height 13
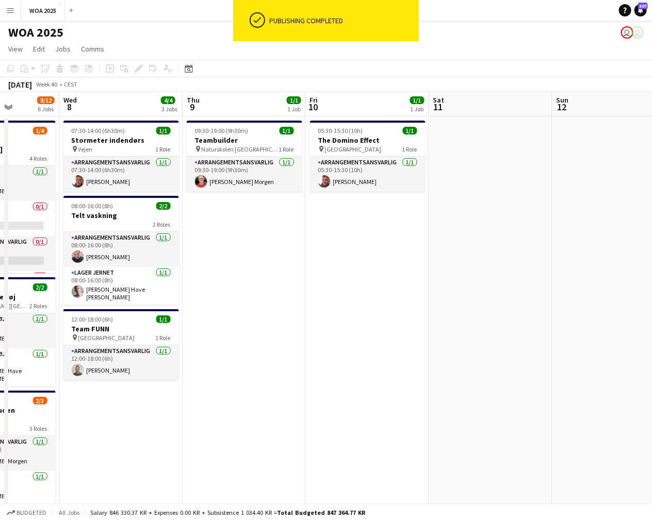
drag, startPoint x: 544, startPoint y: 269, endPoint x: 220, endPoint y: 269, distance: 323.8
click at [174, 267] on app-calendar-viewport "Sat 4 1/2 2 Jobs Sun 5 Mon 6 1/1 1 Job Tue 7 8/12 6 Jobs Wed 8 4/4 3 Jobs Thu 9…" at bounding box center [326, 440] width 652 height 697
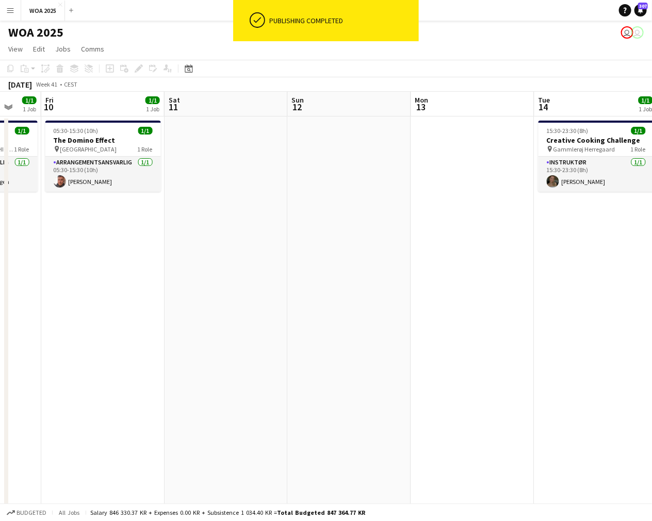
drag, startPoint x: 312, startPoint y: 252, endPoint x: 92, endPoint y: 259, distance: 220.3
click at [91, 259] on app-calendar-viewport "Mon 6 1/1 1 Job Tue 7 8/12 6 Jobs Wed 8 4/4 3 Jobs Thu 9 1/1 1 Job Fri 10 1/1 1…" at bounding box center [326, 440] width 652 height 697
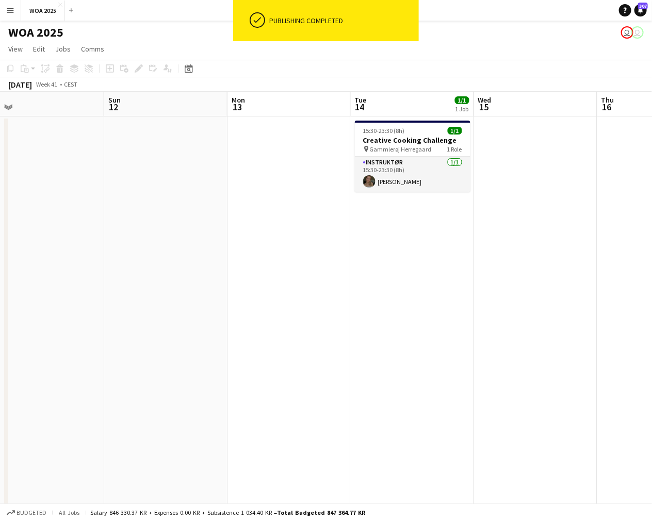
drag, startPoint x: 292, startPoint y: 244, endPoint x: 203, endPoint y: 256, distance: 90.0
click at [186, 254] on app-calendar-viewport "Wed 8 4/4 3 Jobs Thu 9 1/1 1 Job Fri 10 1/1 1 Job Sat 11 Sun 12 Mon 13 Tue 14 1…" at bounding box center [326, 440] width 652 height 697
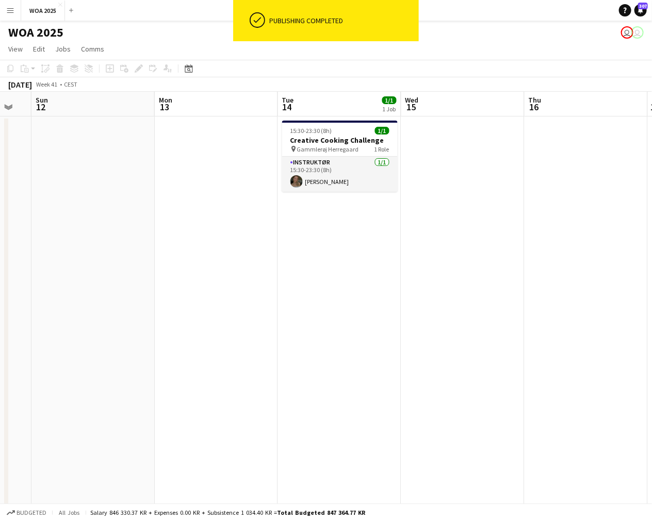
drag, startPoint x: 440, startPoint y: 241, endPoint x: 125, endPoint y: 248, distance: 315.1
click at [110, 244] on app-calendar-viewport "Wed 8 4/4 3 Jobs Thu 9 1/1 1 Job Fri 10 1/1 1 Job Sat 11 Sun 12 Mon 13 Tue 14 1…" at bounding box center [326, 440] width 652 height 697
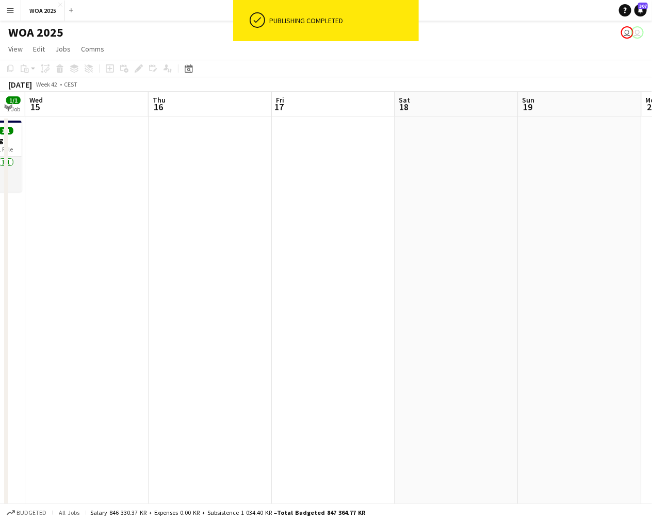
drag, startPoint x: 315, startPoint y: 253, endPoint x: 115, endPoint y: 255, distance: 199.5
click at [102, 253] on app-calendar-viewport "Sun 12 Mon 13 Tue 14 1/1 1 Job Wed 15 Thu 16 Fri 17 Sat 18 Sun 19 Mon 20 Tue 21…" at bounding box center [326, 440] width 652 height 697
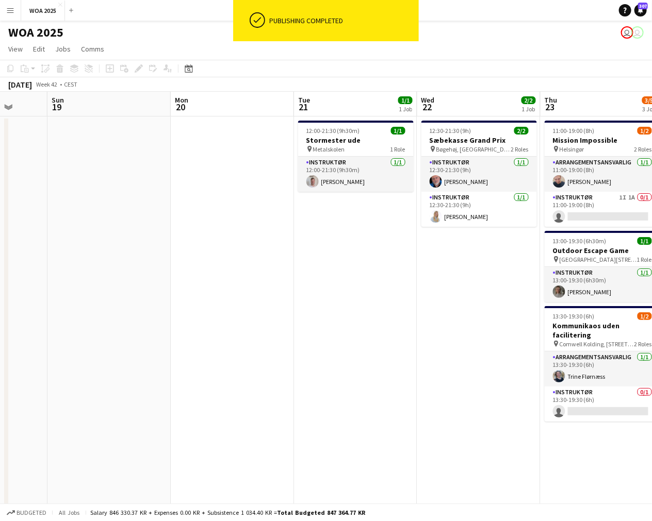
drag, startPoint x: 328, startPoint y: 257, endPoint x: 220, endPoint y: 257, distance: 107.7
click at [220, 257] on app-calendar-viewport "Thu 16 Fri 17 Sat 18 Sun 19 Mon 20 Tue 21 1/1 1 Job Wed 22 2/2 1 Job Thu 23 3/5…" at bounding box center [326, 440] width 652 height 697
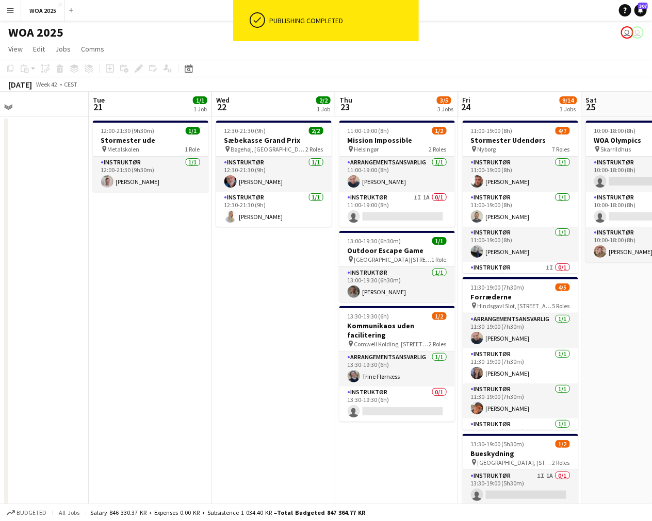
drag, startPoint x: 304, startPoint y: 259, endPoint x: 239, endPoint y: 258, distance: 65.0
click at [238, 260] on app-calendar-viewport "Sat 18 Sun 19 Mon 20 Tue 21 1/1 1 Job Wed 22 2/2 1 Job Thu 23 3/5 3 Jobs Fri 24…" at bounding box center [326, 440] width 652 height 697
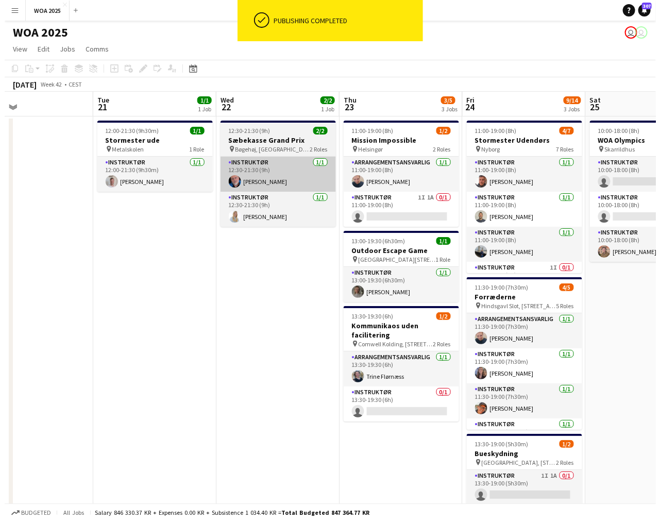
scroll to position [0, 289]
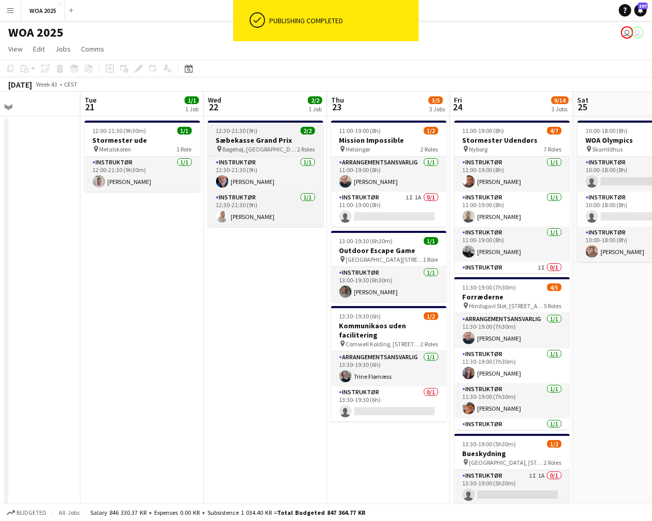
drag, startPoint x: 271, startPoint y: 150, endPoint x: 272, endPoint y: 156, distance: 6.3
click at [271, 151] on div "pin [GEOGRAPHIC_DATA], Ebeltoft 2 Roles" at bounding box center [265, 149] width 115 height 8
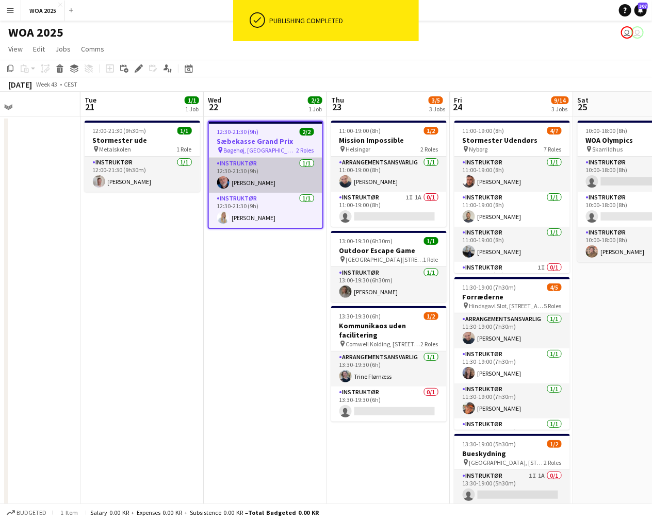
click at [261, 190] on app-card-role "Instruktør [DATE] 12:30-21:30 (9h) [PERSON_NAME]" at bounding box center [265, 175] width 113 height 35
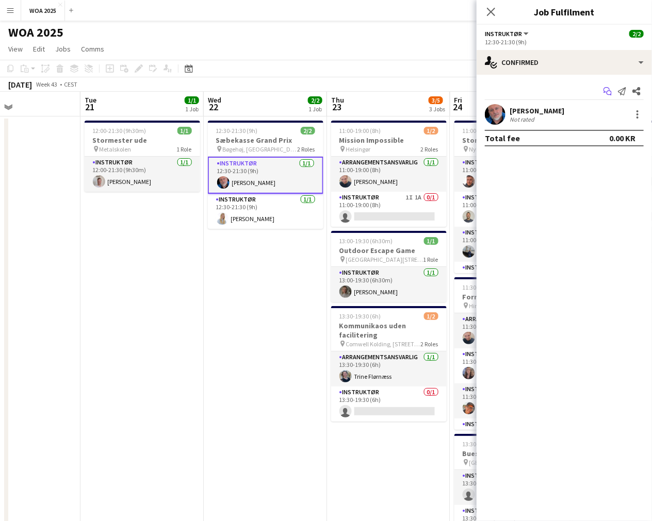
click at [608, 92] on icon "Start chat" at bounding box center [607, 91] width 8 height 8
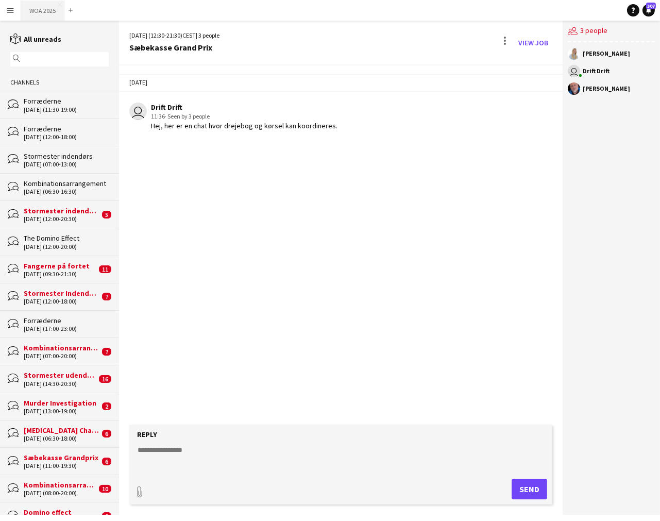
click at [37, 18] on button "WOA 2025 Close" at bounding box center [42, 11] width 43 height 20
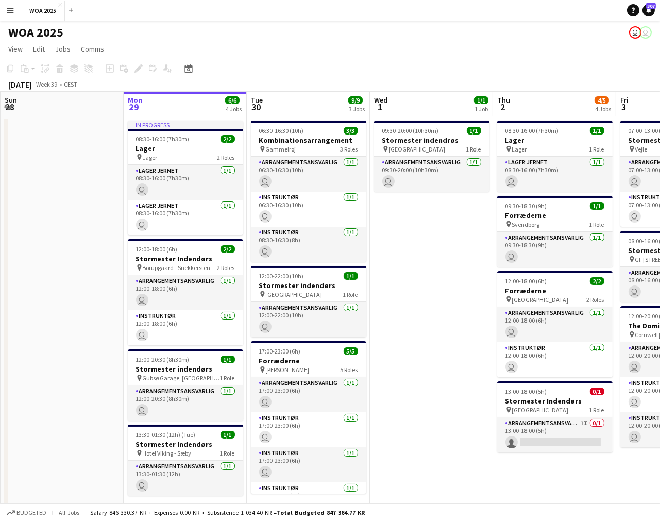
click at [148, 200] on app-calendar-viewport "Fri 26 6/6 4 Jobs Sat 27 2/2 2 Jobs Sun 28 Mon 29 6/6 4 Jobs Tue 30 9/9 3 Jobs …" at bounding box center [330, 309] width 660 height 434
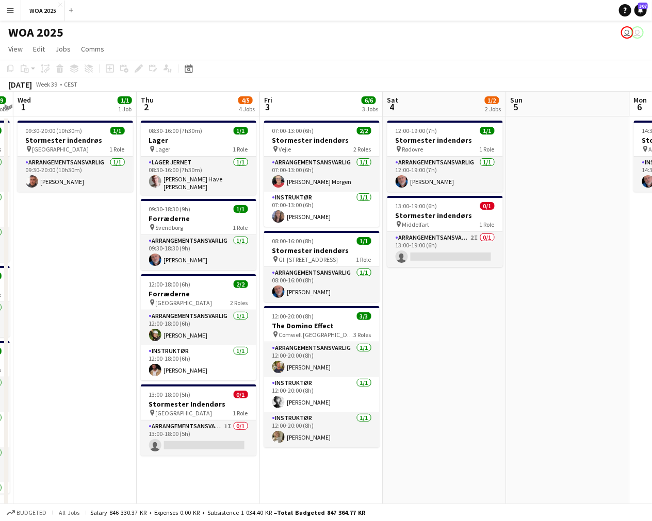
drag, startPoint x: 471, startPoint y: 202, endPoint x: 572, endPoint y: 218, distance: 102.8
click at [351, 219] on app-calendar-viewport "Sun 28 Mon 29 6/6 4 Jobs Tue 30 9/9 3 Jobs Wed 1 1/1 1 Job Thu 2 4/5 4 Jobs Fri…" at bounding box center [326, 309] width 652 height 434
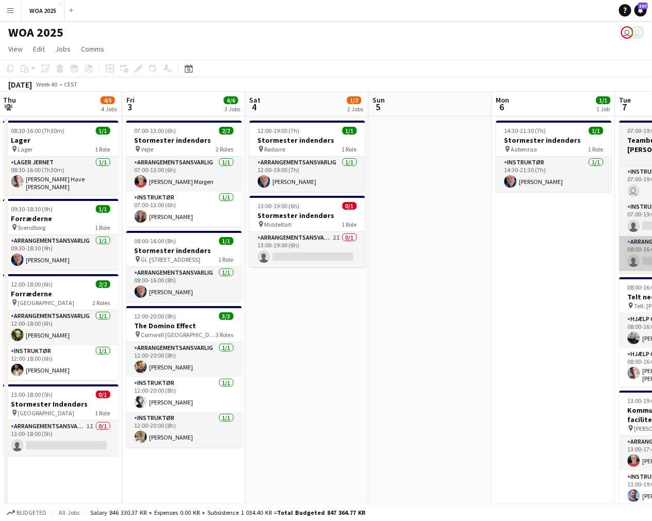
drag, startPoint x: 572, startPoint y: 218, endPoint x: 454, endPoint y: 230, distance: 118.7
click at [366, 229] on app-calendar-viewport "Sun 28 Mon 29 6/6 4 Jobs Tue 30 9/9 3 Jobs Wed 1 1/1 1 Job Thu 2 4/5 4 Jobs Fri…" at bounding box center [326, 440] width 652 height 697
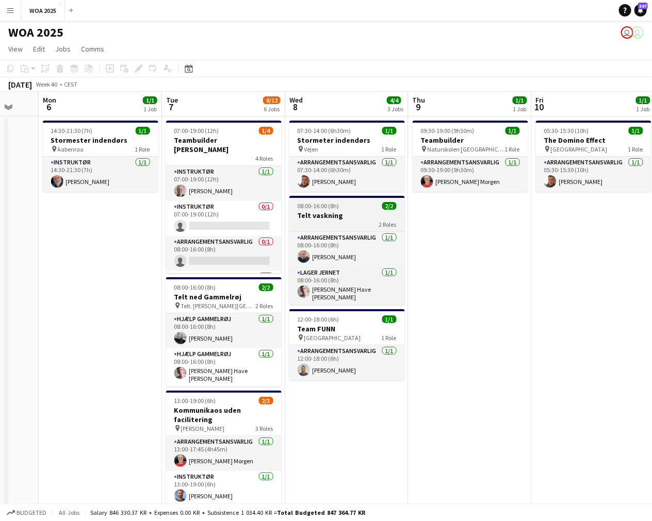
drag, startPoint x: 528, startPoint y: 222, endPoint x: 347, endPoint y: 226, distance: 181.0
click at [280, 222] on app-calendar-viewport "Fri 3 6/6 3 Jobs Sat 4 1/2 2 Jobs Sun 5 Mon 6 1/1 1 Job Tue 7 8/12 6 Jobs Wed 8…" at bounding box center [326, 440] width 652 height 697
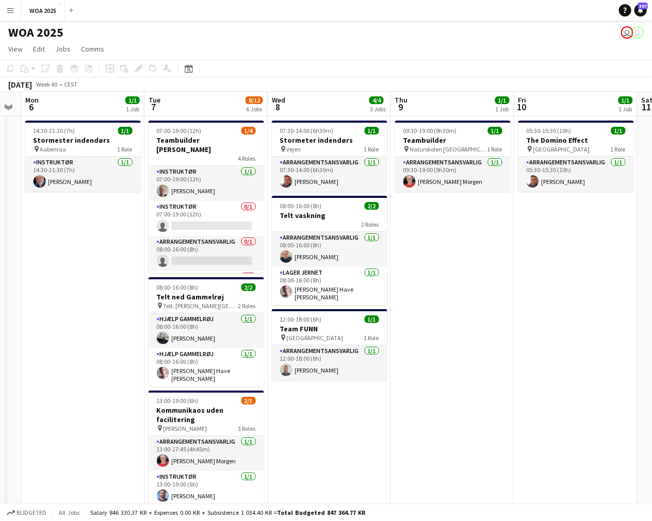
drag, startPoint x: 476, startPoint y: 227, endPoint x: 277, endPoint y: 228, distance: 199.0
click at [223, 225] on app-calendar-viewport "Fri 3 6/6 3 Jobs Sat 4 1/2 2 Jobs Sun 5 Mon 6 1/1 1 Job Tue 7 8/12 6 Jobs Wed 8…" at bounding box center [326, 440] width 652 height 697
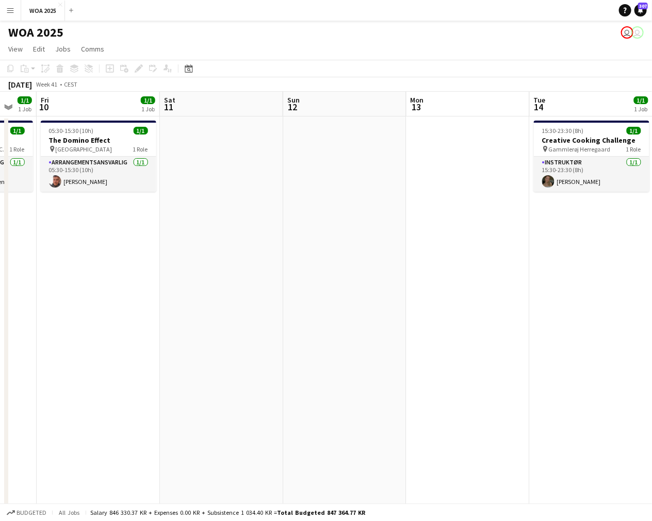
drag, startPoint x: 403, startPoint y: 222, endPoint x: 282, endPoint y: 231, distance: 121.5
click at [256, 228] on app-calendar-viewport "Tue 7 8/12 6 Jobs Wed 8 4/4 3 Jobs Thu 9 1/1 1 Job Fri 10 1/1 1 Job Sat 11 Sun …" at bounding box center [326, 440] width 652 height 697
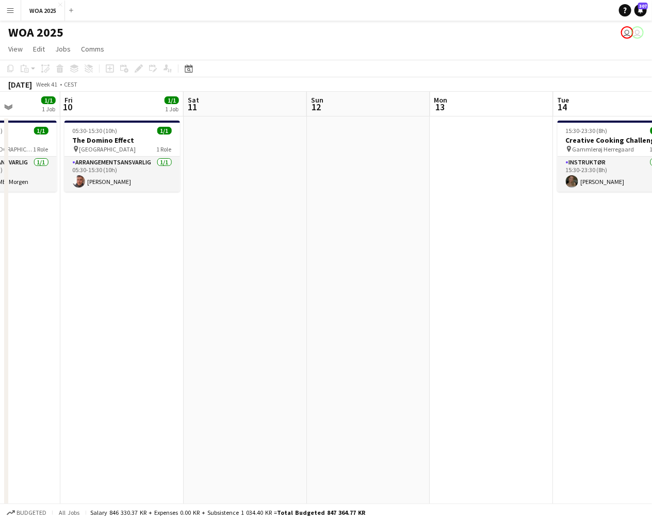
drag, startPoint x: 450, startPoint y: 231, endPoint x: 267, endPoint y: 241, distance: 183.3
click at [265, 241] on app-calendar-viewport "Tue 7 8/12 6 Jobs Wed 8 4/4 3 Jobs Thu 9 1/1 1 Job Fri 10 1/1 1 Job Sat 11 Sun …" at bounding box center [326, 440] width 652 height 697
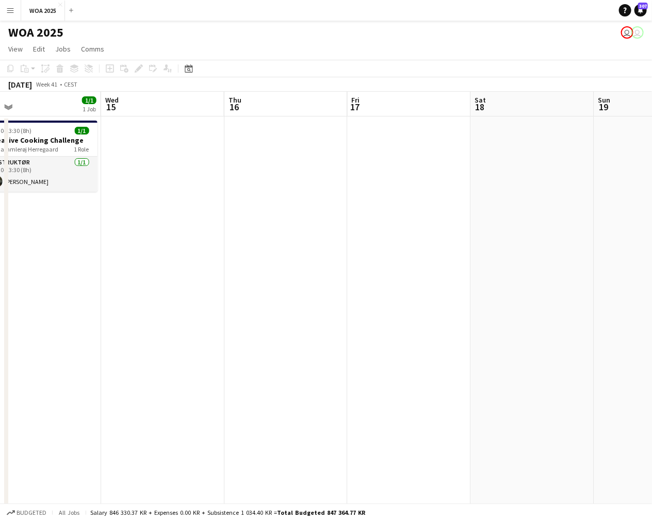
drag, startPoint x: 514, startPoint y: 242, endPoint x: 445, endPoint y: 248, distance: 68.8
click at [151, 240] on app-calendar-viewport "Sat 11 Sun 12 Mon 13 Tue 14 1/1 1 Job Wed 15 Thu 16 Fri 17 Sat 18 Sun 19 Mon 20…" at bounding box center [326, 440] width 652 height 697
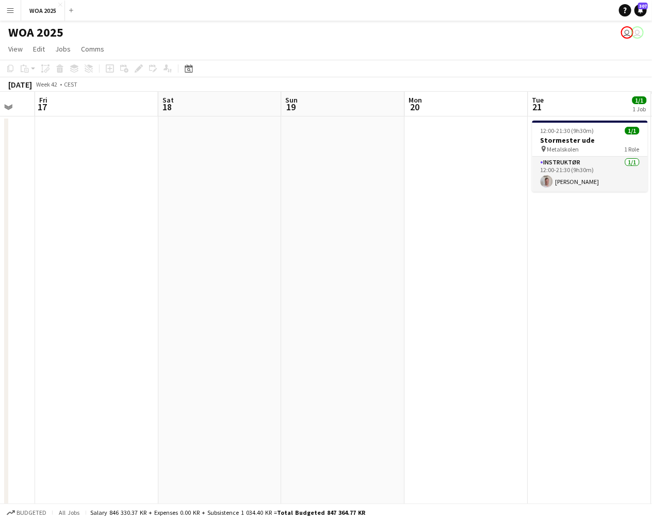
drag, startPoint x: 445, startPoint y: 248, endPoint x: 151, endPoint y: 250, distance: 294.9
click at [133, 247] on app-calendar-viewport "Mon 13 Tue 14 1/1 1 Job Wed 15 Thu 16 Fri 17 Sat 18 Sun 19 Mon 20 Tue 21 1/1 1 …" at bounding box center [326, 440] width 652 height 697
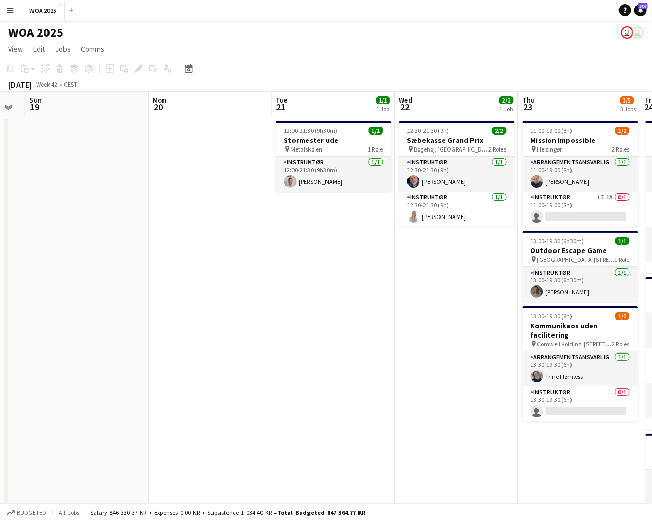
drag, startPoint x: 422, startPoint y: 246, endPoint x: 168, endPoint y: 254, distance: 254.3
click at [168, 254] on app-calendar-viewport "Wed 15 Thu 16 Fri 17 Sat 18 Sun 19 Mon 20 Tue 21 1/1 1 Job Wed 22 2/2 1 Job Thu…" at bounding box center [326, 440] width 652 height 697
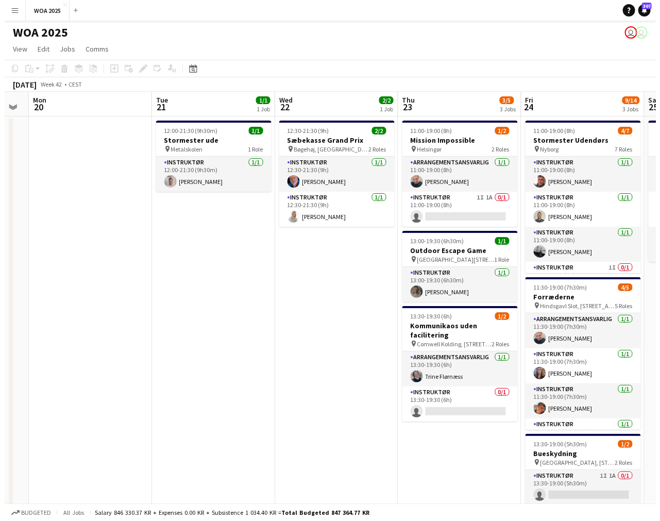
scroll to position [0, 451]
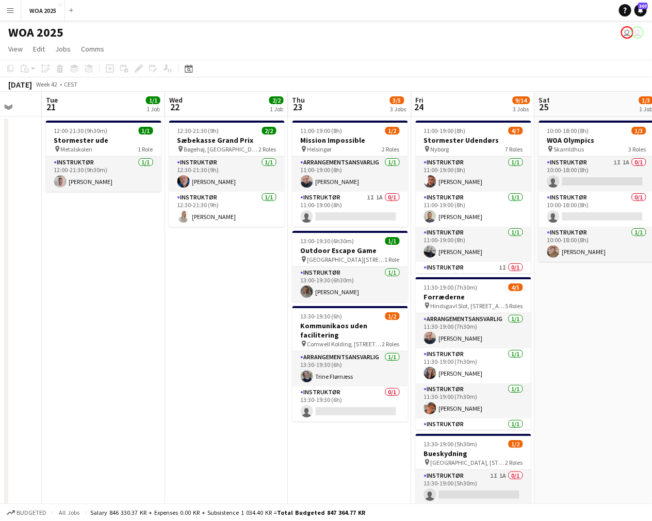
drag, startPoint x: 406, startPoint y: 259, endPoint x: 230, endPoint y: 255, distance: 176.4
click at [230, 255] on app-calendar-viewport "Fri 17 Sat 18 Sun 19 Mon 20 Tue 21 1/1 1 Job Wed 22 2/2 1 Job Thu 23 3/5 3 Jobs…" at bounding box center [326, 440] width 652 height 697
click at [357, 183] on app-card-role "Arrangementsansvarlig [DATE] 11:00-19:00 (8h) [PERSON_NAME]" at bounding box center [349, 174] width 115 height 35
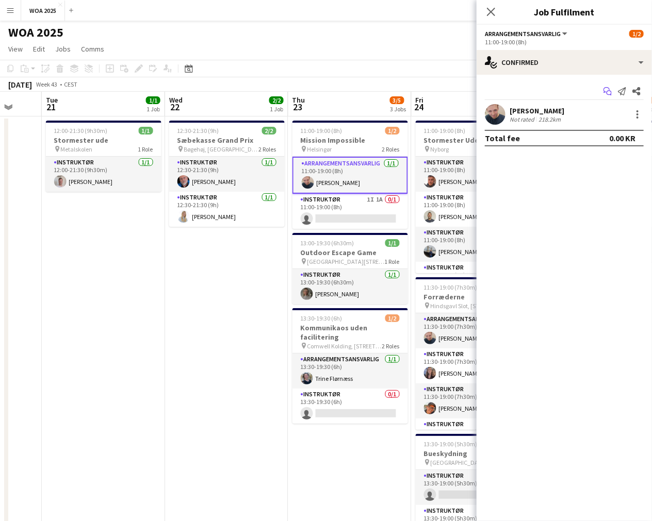
click at [607, 93] on icon "Start chat" at bounding box center [607, 91] width 8 height 8
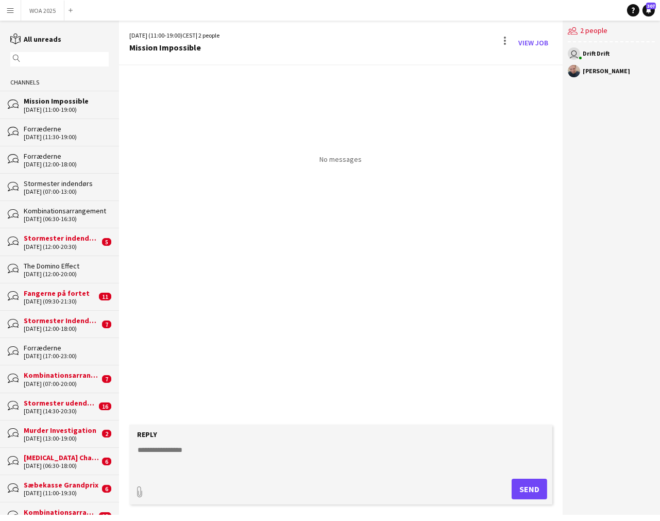
click at [356, 461] on textarea at bounding box center [343, 458] width 413 height 27
type textarea "*"
click at [516, 491] on button "Send" at bounding box center [530, 489] width 36 height 21
click at [45, 14] on button "WOA 2025 Close" at bounding box center [42, 11] width 43 height 20
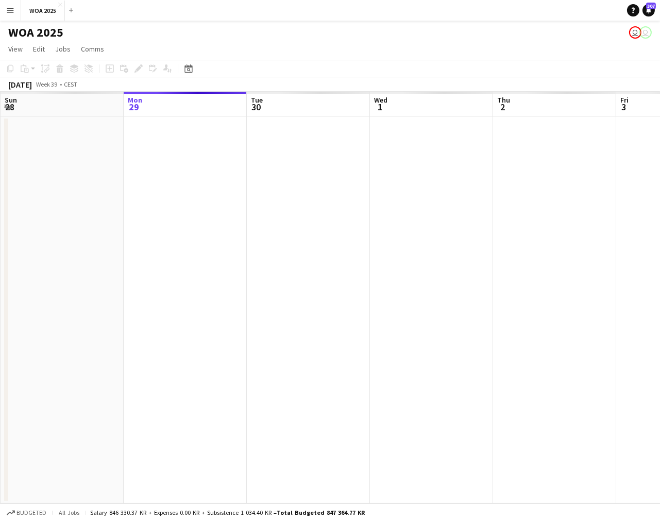
click at [369, 221] on app-calendar-viewport "Fri 26 Sat 27 Sun 28 Mon 29 Tue 30 Wed 1 Thu 2 Fri 3 Sat 4 Sun 5 Mon 6" at bounding box center [330, 298] width 660 height 412
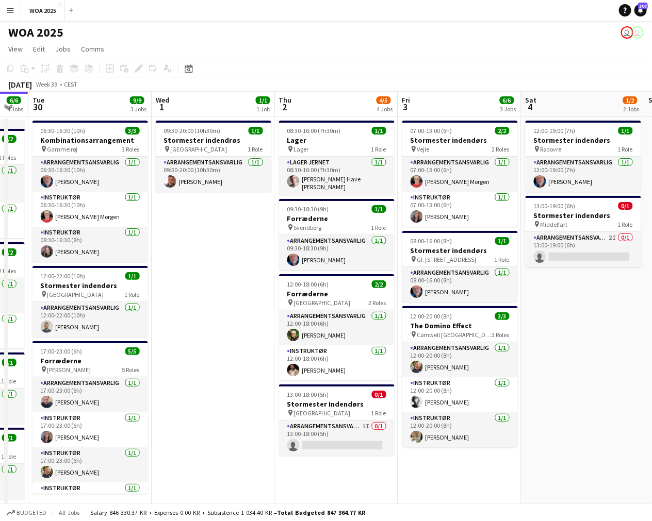
drag, startPoint x: 385, startPoint y: 244, endPoint x: 407, endPoint y: 264, distance: 29.6
click at [340, 262] on app-calendar-viewport "Fri 26 6/6 4 Jobs Sat 27 2/2 2 Jobs Sun 28 Mon 29 6/6 4 Jobs Tue 30 9/9 3 Jobs …" at bounding box center [326, 309] width 652 height 434
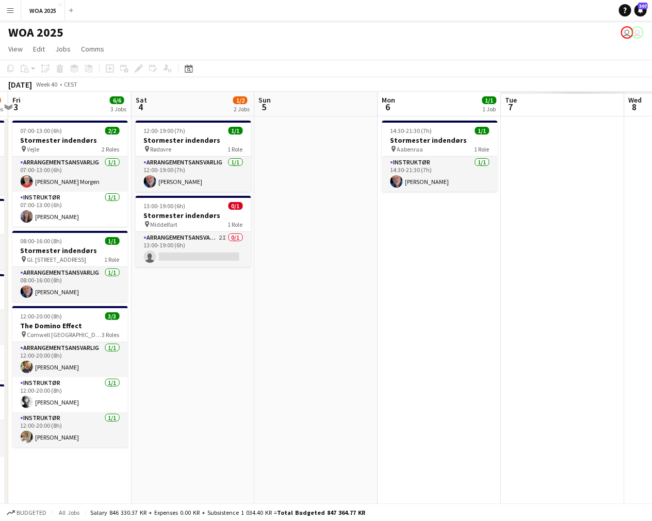
drag, startPoint x: 407, startPoint y: 264, endPoint x: 309, endPoint y: 284, distance: 100.0
click at [400, 266] on app-calendar-viewport "Mon 29 6/6 4 Jobs Tue 30 9/9 3 Jobs Wed 1 1/1 1 Job Thu 2 4/5 4 Jobs Fri 3 6/6 …" at bounding box center [326, 309] width 652 height 434
click at [309, 284] on app-calendar-viewport "Mon 29 6/6 4 Jobs Tue 30 9/9 3 Jobs Wed 1 1/1 1 Job Thu 2 4/5 4 Jobs Fri 3 6/6 …" at bounding box center [326, 309] width 652 height 434
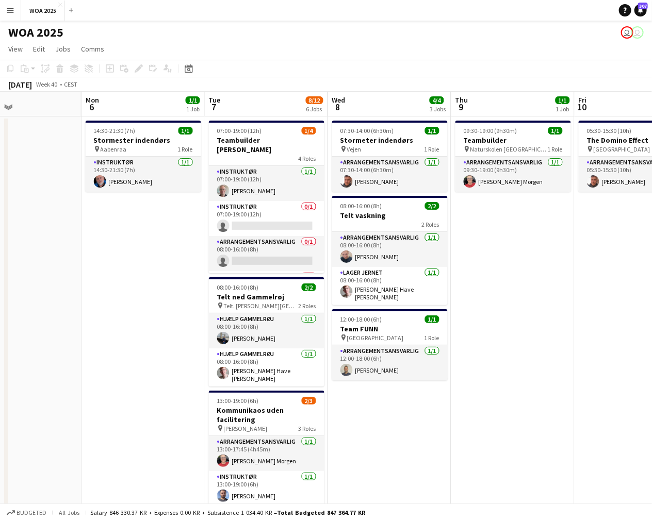
drag, startPoint x: 308, startPoint y: 292, endPoint x: 516, endPoint y: 285, distance: 207.4
click at [280, 297] on app-calendar-viewport "Wed 1 1/1 1 Job Thu 2 4/5 4 Jobs Fri 3 6/6 3 Jobs Sat 4 1/2 2 Jobs Sun 5 Mon 6 …" at bounding box center [326, 440] width 652 height 697
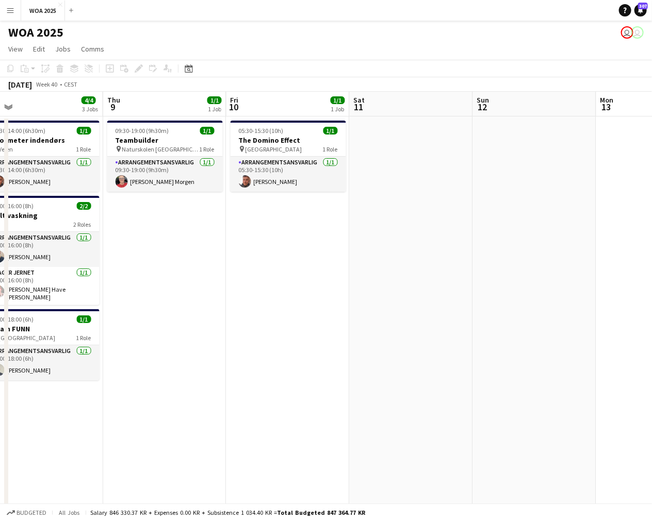
drag, startPoint x: 516, startPoint y: 285, endPoint x: 271, endPoint y: 301, distance: 244.9
click at [263, 301] on app-calendar-viewport "Sat 4 1/2 2 Jobs Sun 5 Mon 6 1/1 1 Job Tue 7 8/12 6 Jobs Wed 8 4/4 3 Jobs Thu 9…" at bounding box center [326, 440] width 652 height 697
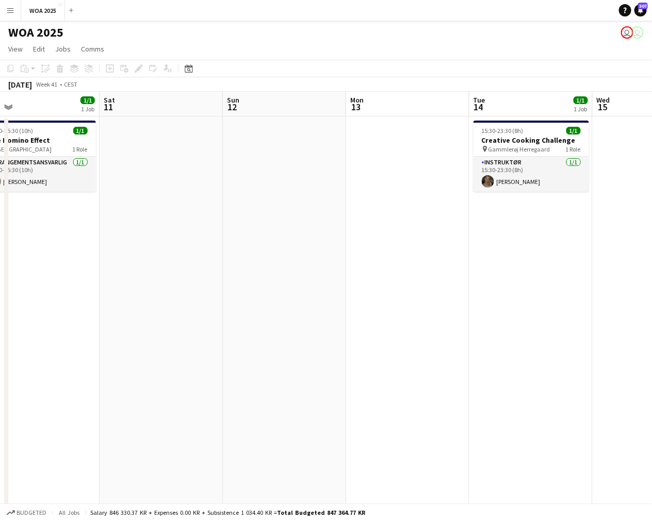
drag, startPoint x: 533, startPoint y: 274, endPoint x: 331, endPoint y: 309, distance: 204.6
click at [331, 309] on app-calendar-viewport "Wed 8 4/4 3 Jobs Thu 9 1/1 1 Job Fri 10 1/1 1 Job Sat 11 Sun 12 Mon 13 Tue 14 1…" at bounding box center [326, 440] width 652 height 697
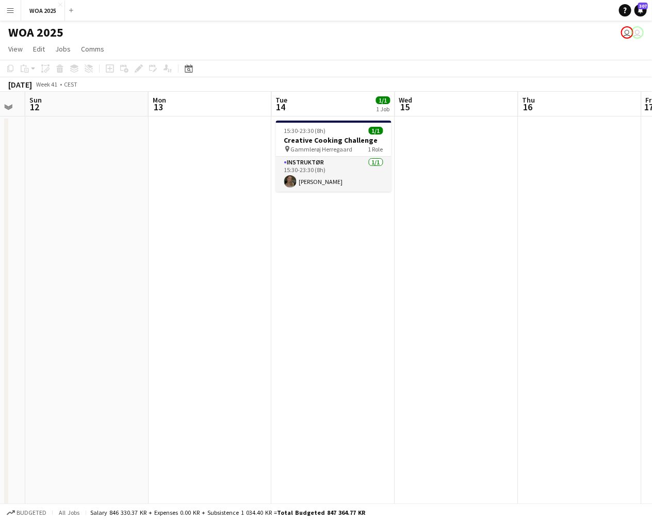
drag, startPoint x: 564, startPoint y: 296, endPoint x: 227, endPoint y: 316, distance: 337.7
click at [227, 316] on app-calendar-viewport "Wed 8 4/4 3 Jobs Thu 9 1/1 1 Job Fri 10 1/1 1 Job Sat 11 Sun 12 Mon 13 Tue 14 1…" at bounding box center [326, 440] width 652 height 697
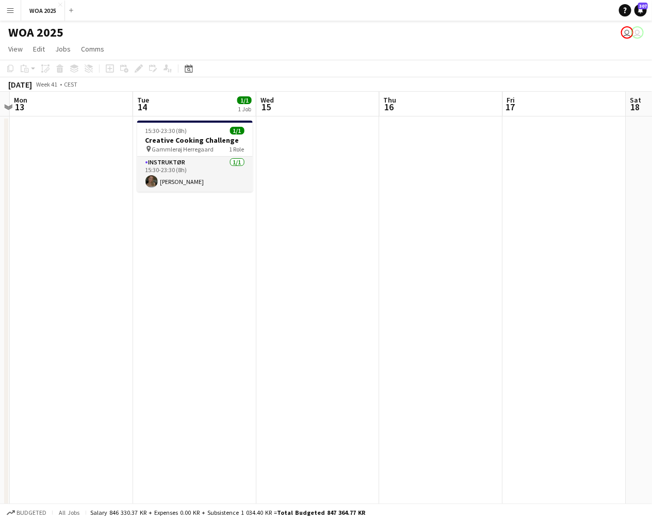
drag
click at [230, 327] on app-calendar-viewport "Fri 10 1/1 1 Job Sat 11 Sun 12 Mon 13 Tue 14 1/1 1 Job Wed 15 Thu 16 Fri 17 Sat…" at bounding box center [326, 440] width 652 height 697
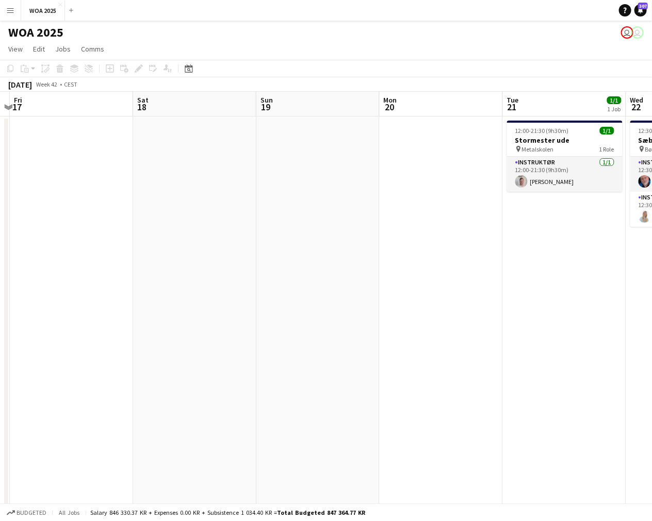
click at [210, 327] on app-calendar-viewport "Tue 14 1/1 1 Job Wed 15 Thu 16 Fri 17 Sat 18 Sun 19 Mon 20 Tue 21 1/1 1 Job Wed…" at bounding box center [326, 440] width 652 height 697
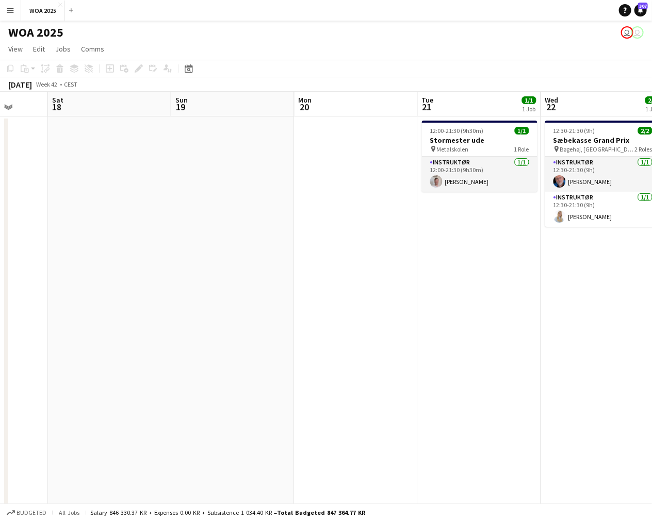
click at [244, 346] on app-calendar-viewport "Tue 14 1/1 1 Job Wed 15 Thu 16 Fri 17 Sat 18 Sun 19 Mon 20 Tue 21 1/1 1 Job Wed…" at bounding box center [326, 440] width 652 height 697
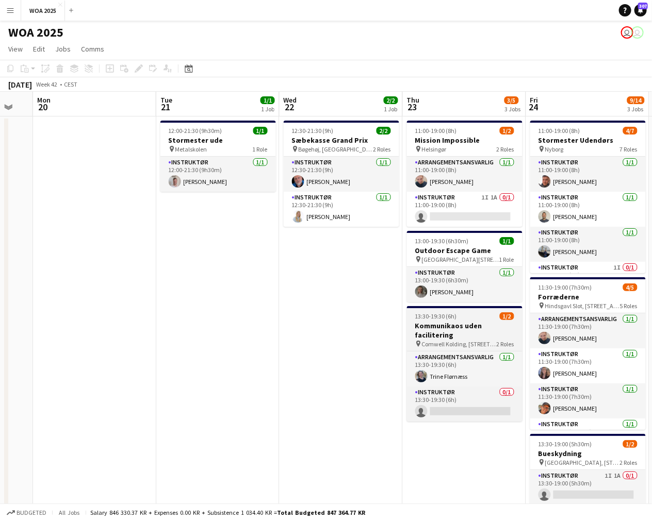
click at [322, 341] on app-calendar-viewport "Thu 16 Fri 17 Sat 18 Sun 19 Mon 20 Tue 21 1/1 1 Job Wed 22 2/2 1 Job Thu 23 3/5…" at bounding box center [326, 440] width 652 height 697
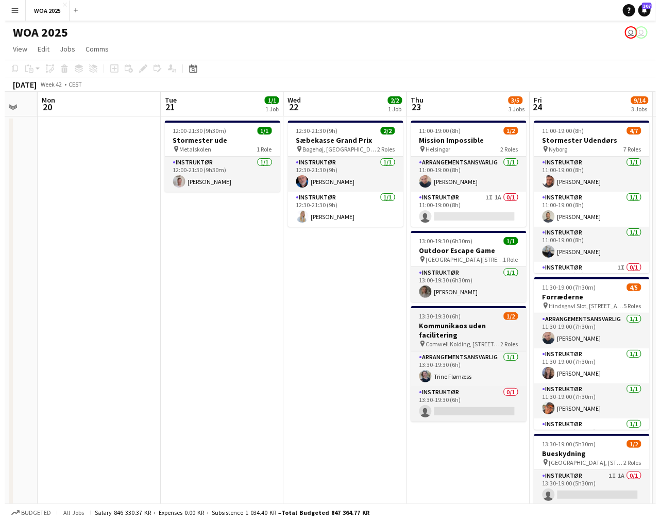
scroll to position [0, 383]
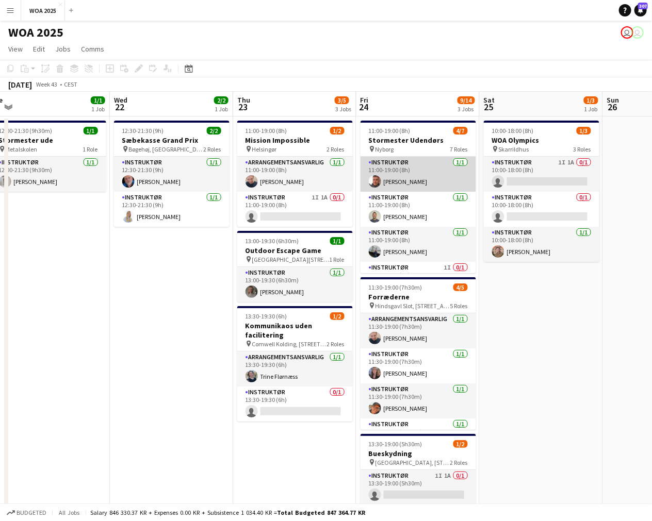
click at [413, 178] on app-card-role "Instruktør [DATE] 11:00-19:00 (8h) [PERSON_NAME]" at bounding box center [417, 174] width 115 height 35
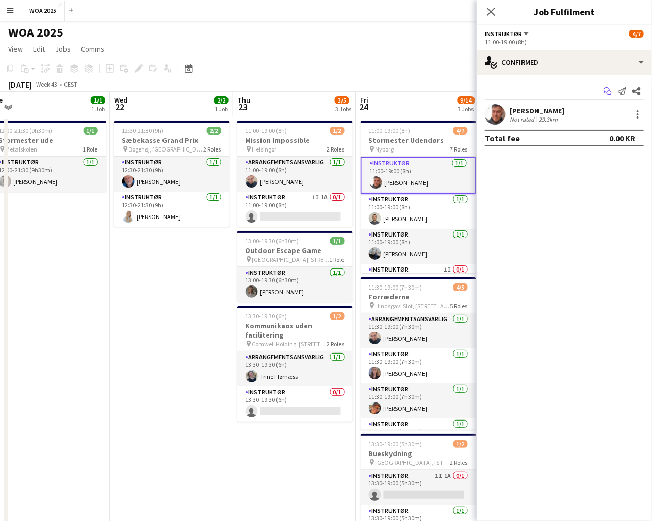
click at [601, 92] on app-icon "Start chat" at bounding box center [607, 91] width 14 height 14
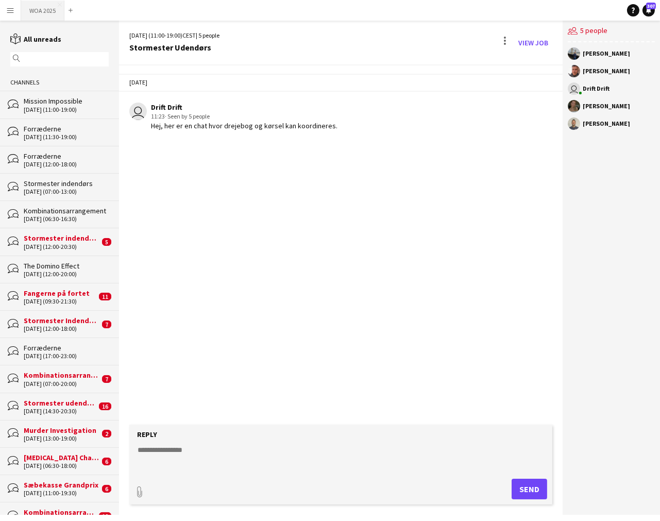
click at [34, 10] on button "WOA 2025 Close" at bounding box center [42, 11] width 43 height 20
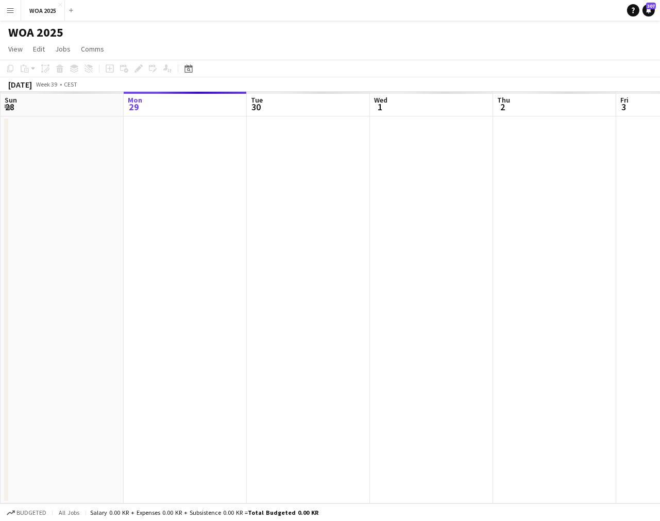
click at [181, 205] on app-calendar-viewport "Fri 26 Sat 27 Sun 28 Mon 29 Tue 30 Wed 1 Thu 2 Fri 3 Sat 4 Sun 5 Mon 6" at bounding box center [330, 298] width 660 height 412
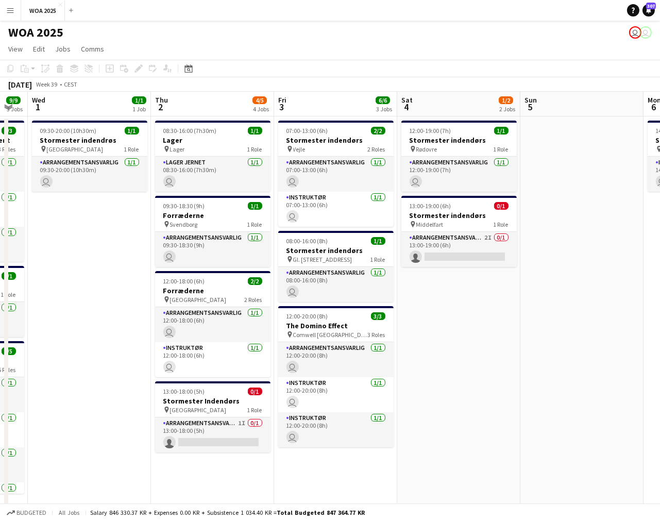
click at [330, 245] on app-calendar-viewport "Sun 28 Mon 29 6/6 4 Jobs Tue 30 9/9 3 Jobs Wed 1 1/1 1 Job Thu 2 4/5 4 Jobs Fri…" at bounding box center [330, 309] width 660 height 434
click at [264, 285] on app-calendar-viewport "Sun 28 Mon 29 6/6 4 Jobs Tue 30 9/9 3 Jobs Wed 1 1/1 1 Job Thu 2 4/5 4 Jobs Fri…" at bounding box center [330, 309] width 660 height 434
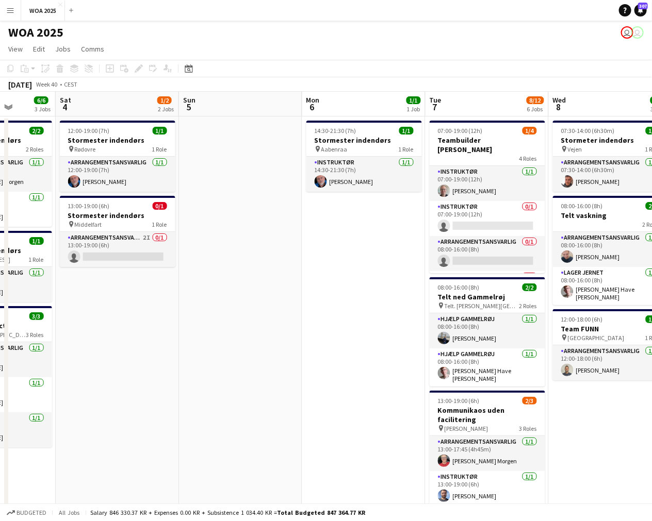
click at [268, 314] on app-calendar-viewport "Tue 30 9/9 3 Jobs Wed 1 1/1 1 Job Thu 2 4/5 4 Jobs Fri 3 6/6 3 Jobs Sat 4 1/2 2…" at bounding box center [326, 440] width 652 height 697
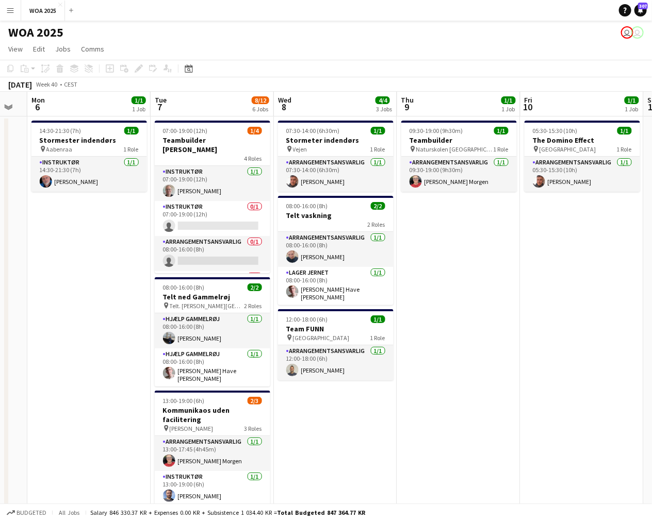
click at [278, 335] on app-calendar-viewport "Fri 3 6/6 3 Jobs Sat 4 1/2 2 Jobs Sun 5 Mon 6 1/1 1 Job Tue 7 8/12 6 Jobs Wed 8…" at bounding box center [326, 440] width 652 height 697
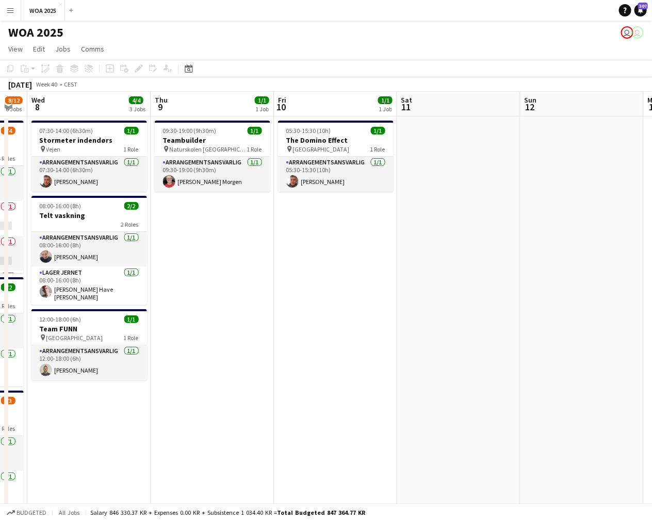
click at [277, 326] on app-calendar-viewport "Sun 5 Mon 6 1/1 1 Job Tue 7 8/12 6 Jobs Wed 8 4/4 3 Jobs Thu 9 1/1 1 Job Fri 10…" at bounding box center [326, 440] width 652 height 697
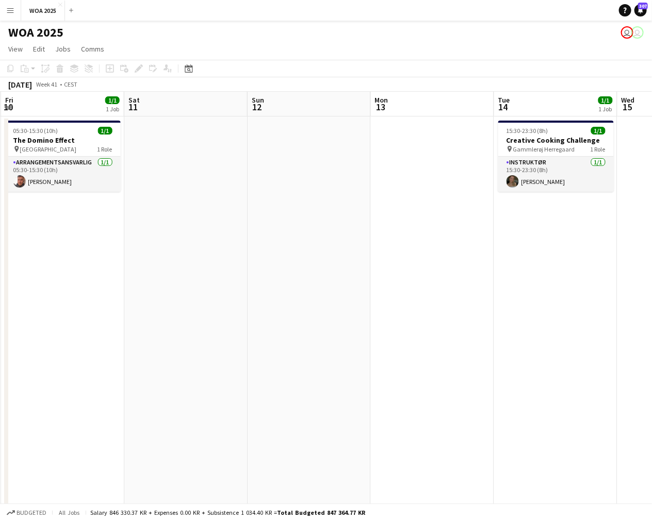
click at [270, 345] on app-calendar-viewport "Tue 7 8/12 6 Jobs Wed 8 4/4 3 Jobs Thu 9 1/1 1 Job Fri 10 1/1 1 Job Sat 11 Sun …" at bounding box center [326, 440] width 652 height 697
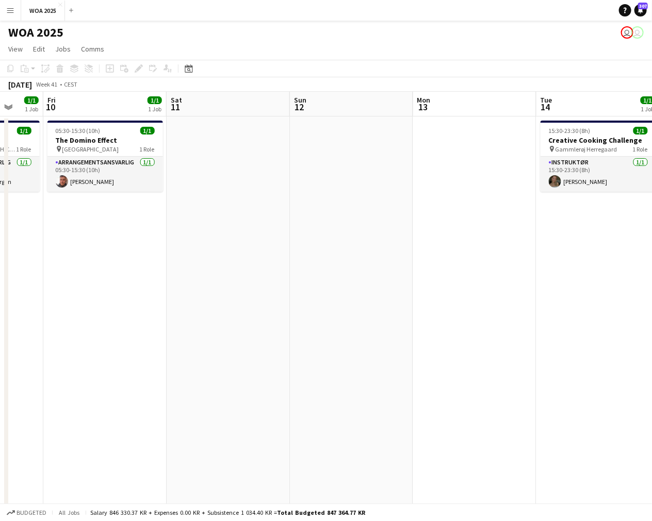
click at [210, 337] on app-calendar-viewport "Tue 7 8/12 6 Jobs Wed 8 4/4 3 Jobs Thu 9 1/1 1 Job Fri 10 1/1 1 Job Sat 11 Sun …" at bounding box center [326, 440] width 652 height 697
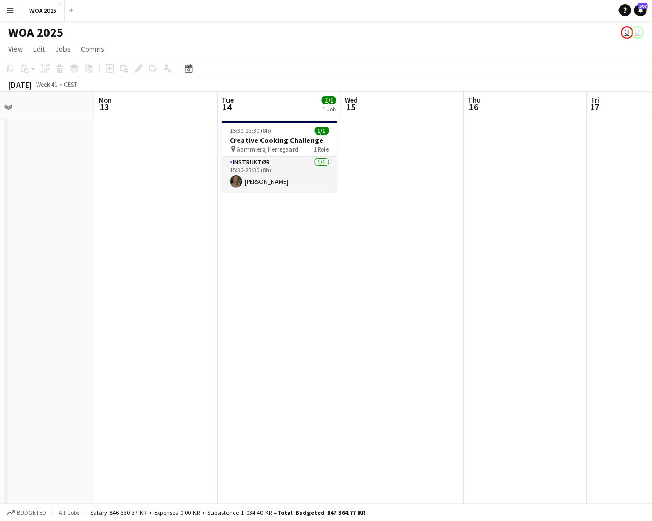
click at [207, 339] on app-calendar-viewport "Thu 9 1/1 1 Job Fri 10 1/1 1 Job Sat 11 Sun 12 Mon 13 Tue 14 1/1 1 Job Wed 15 T…" at bounding box center [326, 440] width 652 height 697
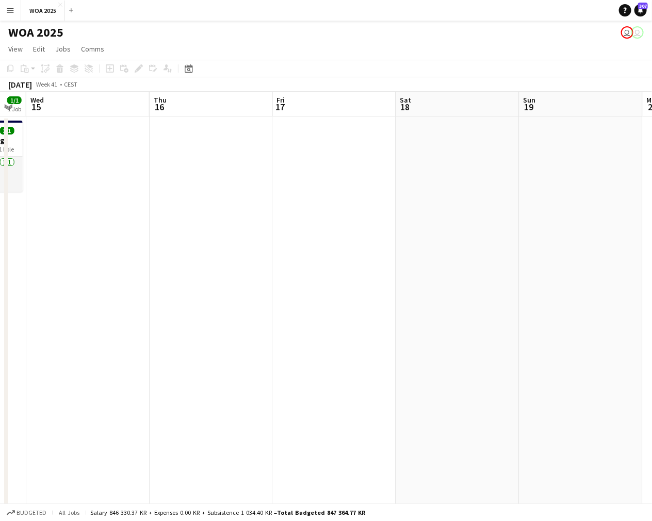
click at [166, 353] on app-calendar-viewport "Sat 11 Sun 12 Mon 13 Tue 14 1/1 1 Job Wed 15 Thu 16 Fri 17 Sat 18 Sun 19 Mon 20…" at bounding box center [326, 440] width 652 height 697
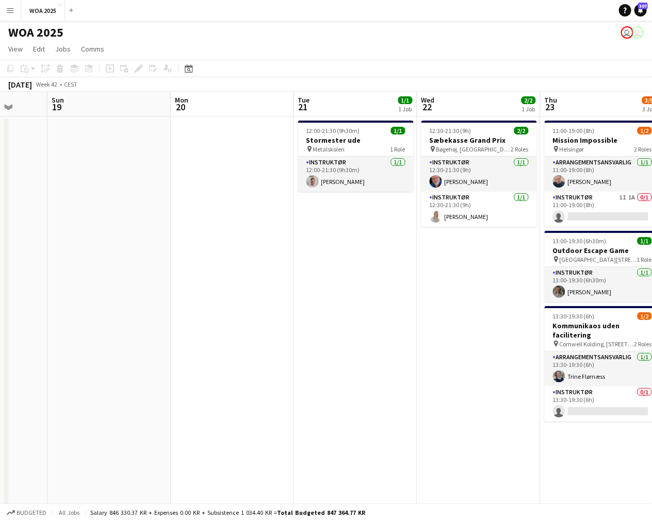
click at [178, 362] on app-calendar-viewport "Wed 15 Thu 16 Fri 17 Sat 18 Sun 19 Mon 20 Tue 21 1/1 1 Job Wed 22 2/2 1 Job Thu…" at bounding box center [326, 440] width 652 height 697
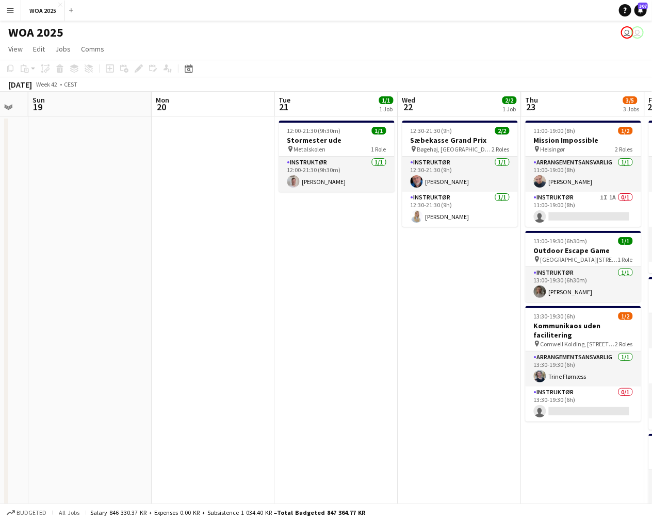
click at [255, 364] on app-calendar-viewport "Wed 15 Thu 16 Fri 17 Sat 18 Sun 19 Mon 20 Tue 21 1/1 1 Job Wed 22 2/2 1 Job Thu…" at bounding box center [326, 440] width 652 height 697
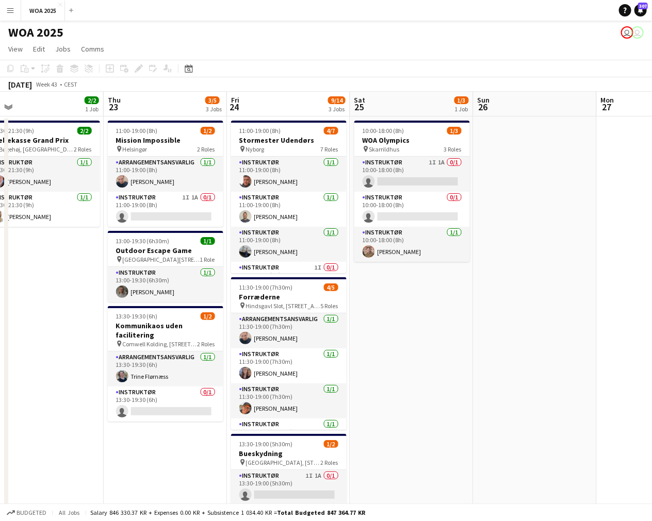
click at [191, 366] on app-calendar-viewport "Sun 19 Mon 20 Tue 21 1/1 1 Job Wed 22 2/2 1 Job Thu 23 3/5 3 Jobs Fri 24 9/14 3…" at bounding box center [326, 440] width 652 height 697
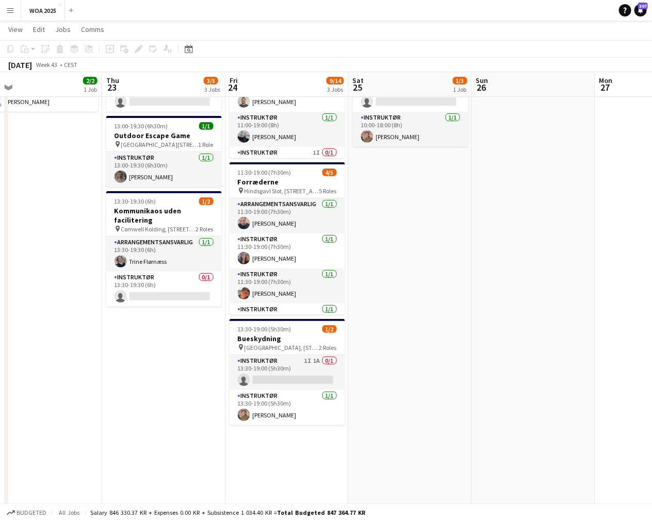
scroll to position [114, 0]
click at [287, 382] on app-card-role "Instruktør 1I 1A 0/1 13:30-19:00 (5h30m) single-neutral-actions" at bounding box center [286, 372] width 115 height 35
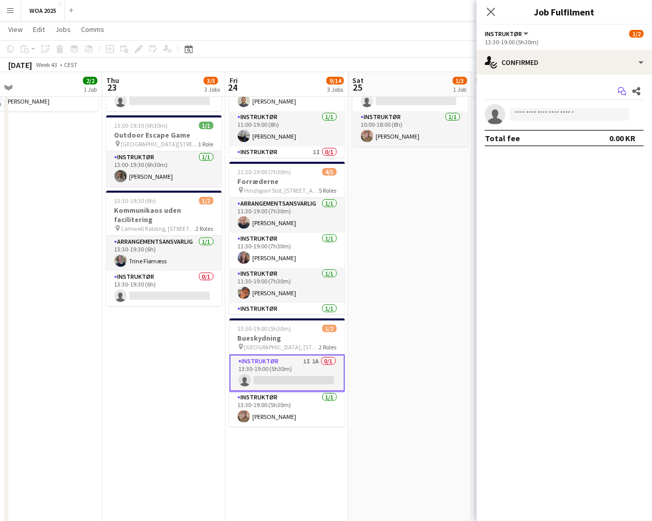
click at [621, 91] on icon "Start chat" at bounding box center [622, 91] width 8 height 8
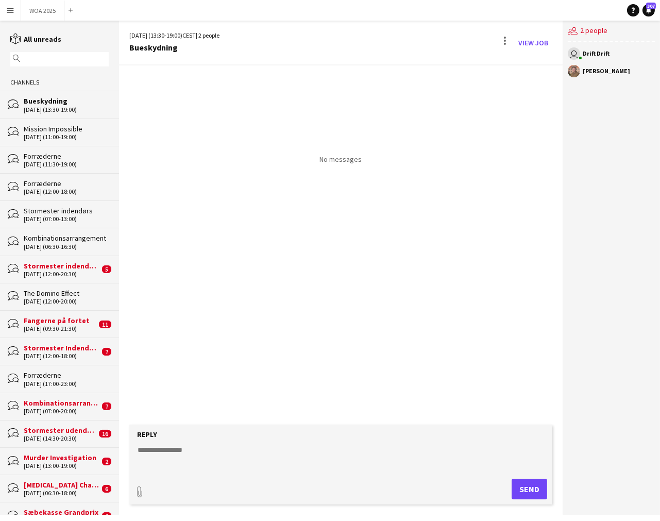
click at [348, 450] on textarea at bounding box center [343, 458] width 413 height 27
type textarea "*"
click at [543, 492] on button "Send" at bounding box center [530, 489] width 36 height 21
click at [43, 17] on button "WOA 2025 Close" at bounding box center [42, 11] width 43 height 20
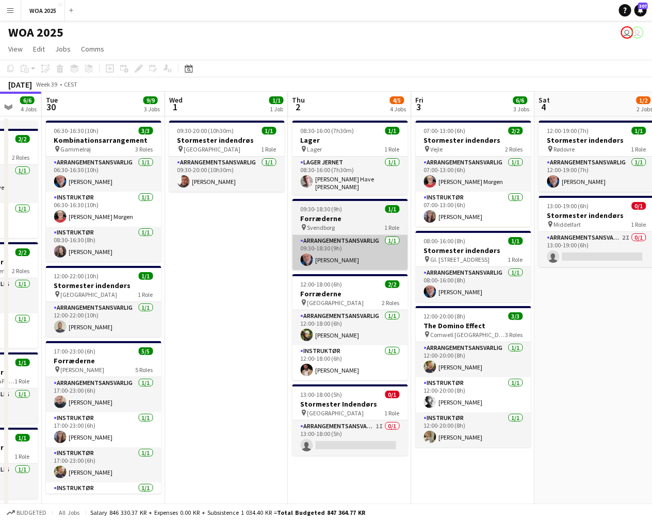
click at [332, 230] on app-calendar-viewport "Fri 26 6/6 4 Jobs Sat 27 2/2 2 Jobs Sun 28 Mon 29 6/6 4 Jobs Tue 30 9/9 3 Jobs …" at bounding box center [326, 309] width 652 height 434
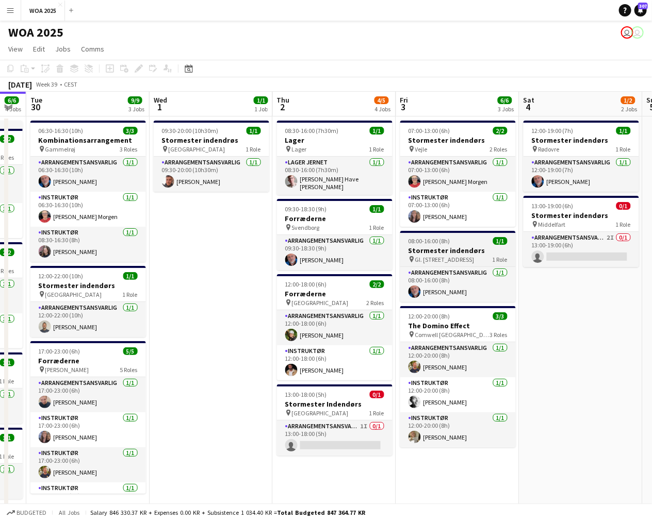
click at [328, 259] on app-calendar-viewport "Fri 26 6/6 4 Jobs Sat 27 2/2 2 Jobs Sun 28 Mon 29 6/6 4 Jobs Tue 30 9/9 3 Jobs …" at bounding box center [326, 309] width 652 height 434
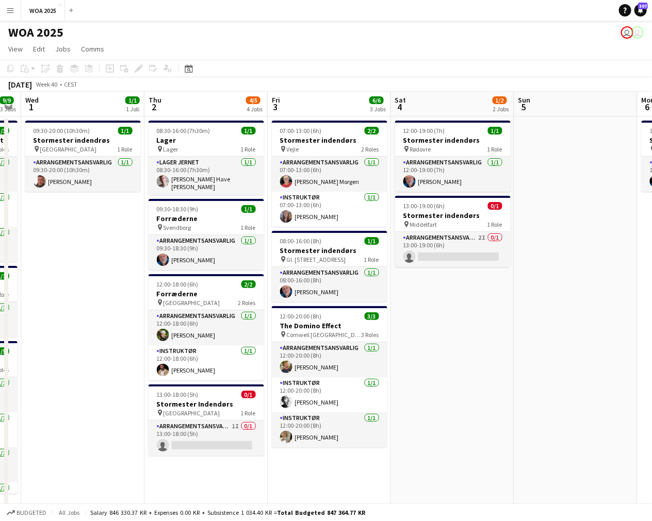
click at [253, 285] on app-calendar-viewport "Sun 28 Mon 29 6/6 4 Jobs Tue 30 9/9 3 Jobs Wed 1 1/1 1 Job Thu 2 4/5 4 Jobs Fri…" at bounding box center [326, 440] width 652 height 697
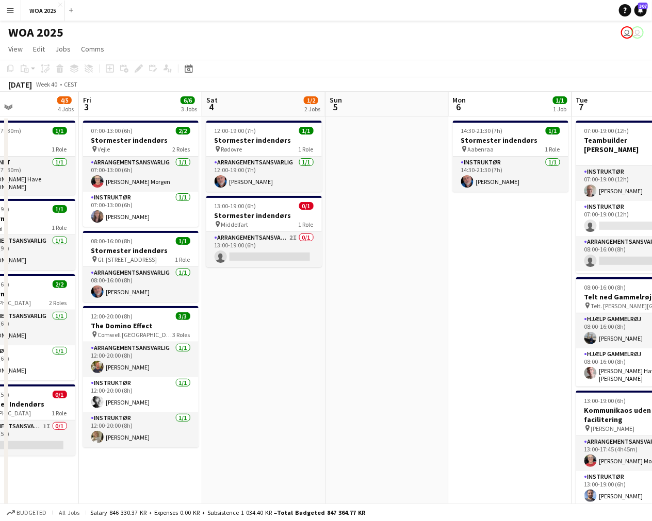
click at [321, 287] on app-calendar-viewport "Tue 30 9/9 3 Jobs Wed 1 1/1 1 Job Thu 2 4/5 4 Jobs Fri 3 6/6 3 Jobs Sat 4 1/2 2…" at bounding box center [326, 440] width 652 height 697
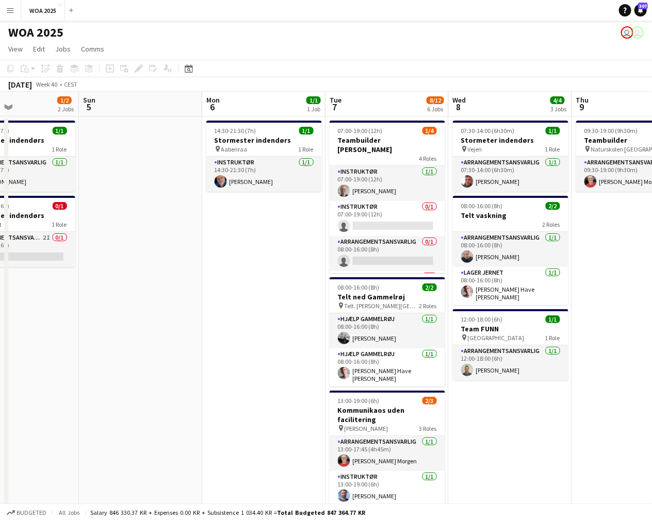
scroll to position [0, 297]
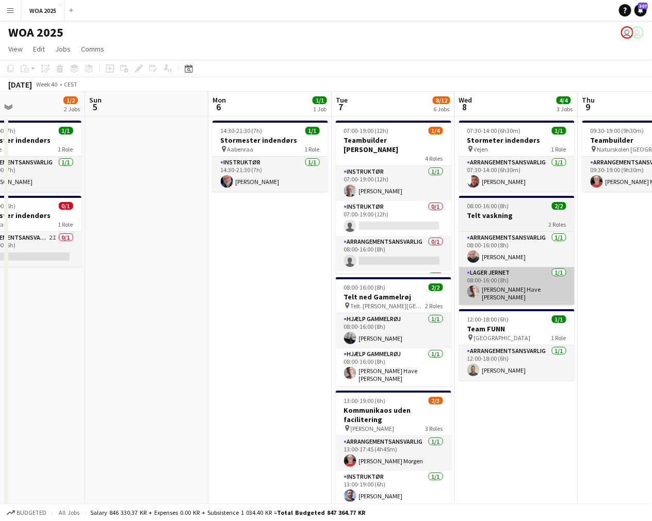
click at [222, 287] on app-calendar-viewport "Thu 2 4/5 4 Jobs Fri 3 6/6 3 Jobs Sat 4 1/2 2 Jobs Sun 5 Mon 6 1/1 1 Job Tue 7 …" at bounding box center [326, 440] width 652 height 697
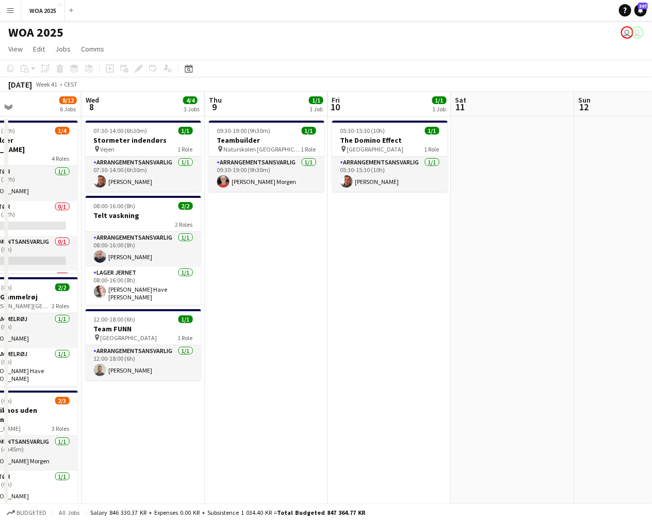
click at [232, 297] on app-calendar-viewport "Sat 4 1/2 2 Jobs Sun 5 Mon 6 1/1 1 Job Tue 7 8/12 6 Jobs Wed 8 4/4 3 Jobs Thu 9…" at bounding box center [326, 440] width 652 height 697
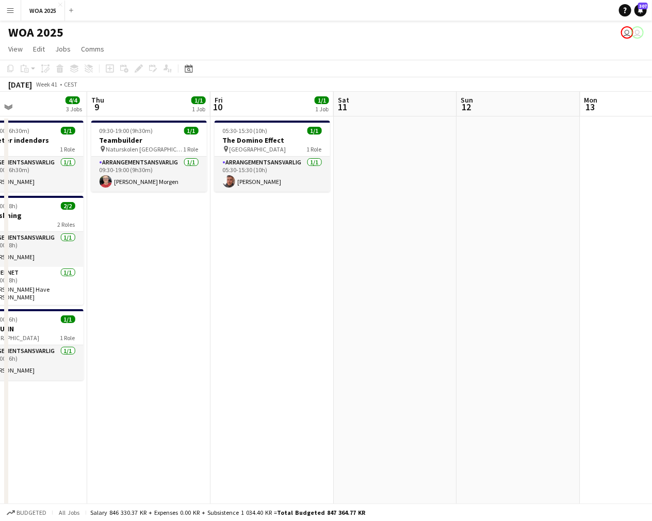
click at [331, 295] on app-calendar-viewport "Mon 6 1/1 1 Job Tue 7 8/12 6 Jobs Wed 8 4/4 3 Jobs Thu 9 1/1 1 Job Fri 10 1/1 1…" at bounding box center [326, 440] width 652 height 697
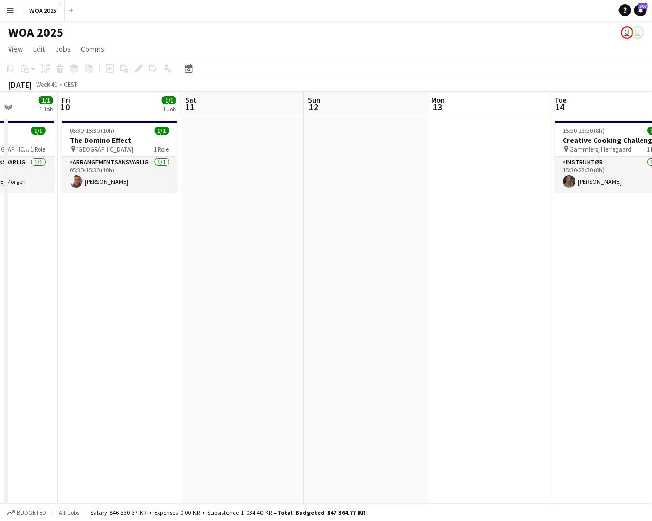
click at [274, 295] on app-calendar-viewport "Mon 6 1/1 1 Job Tue 7 8/12 6 Jobs Wed 8 4/4 3 Jobs Thu 9 1/1 1 Job Fri 10 1/1 1…" at bounding box center [326, 440] width 652 height 697
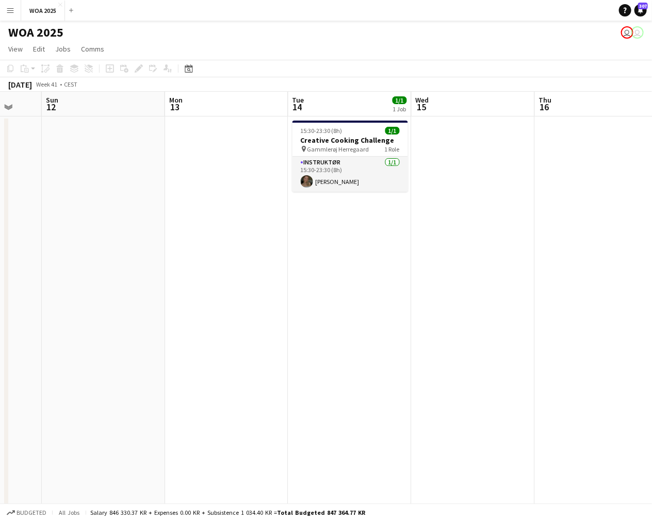
click at [122, 304] on app-calendar-viewport "Wed 8 4/4 3 Jobs Thu 9 1/1 1 Job Fri 10 1/1 1 Job Sat 11 Sun 12 Mon 13 Tue 14 1…" at bounding box center [326, 440] width 652 height 697
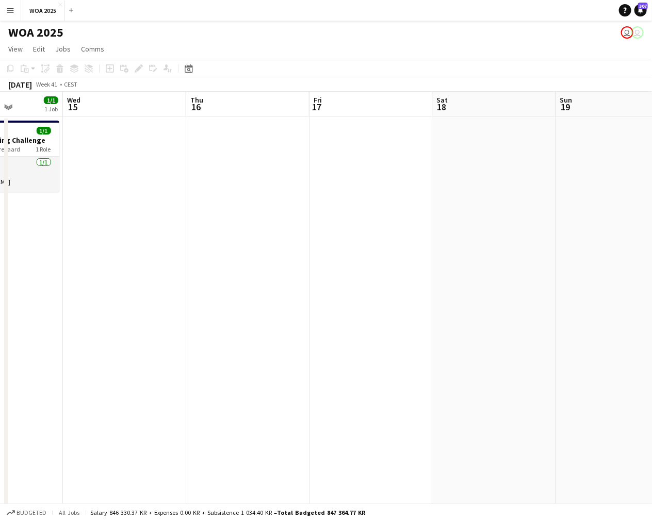
click at [140, 316] on app-calendar-viewport "Sun 12 Mon 13 Tue 14 1/1 1 Job Wed 15 Thu 16 Fri 17 Sat 18 Sun 19 Mon 20 Tue 21…" at bounding box center [326, 440] width 652 height 697
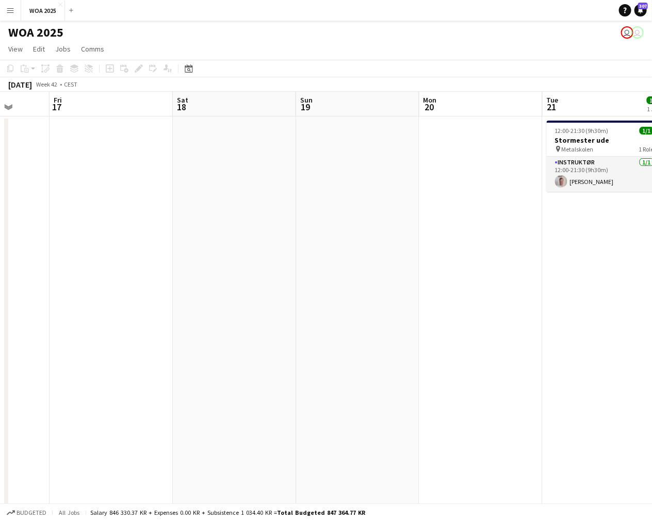
click at [47, 305] on app-calendar-viewport "Tue 14 1/1 1 Job Wed 15 Thu 16 Fri 17 Sat 18 Sun 19 Mon 20 Tue 21 1/1 1 Job Wed…" at bounding box center [326, 440] width 652 height 697
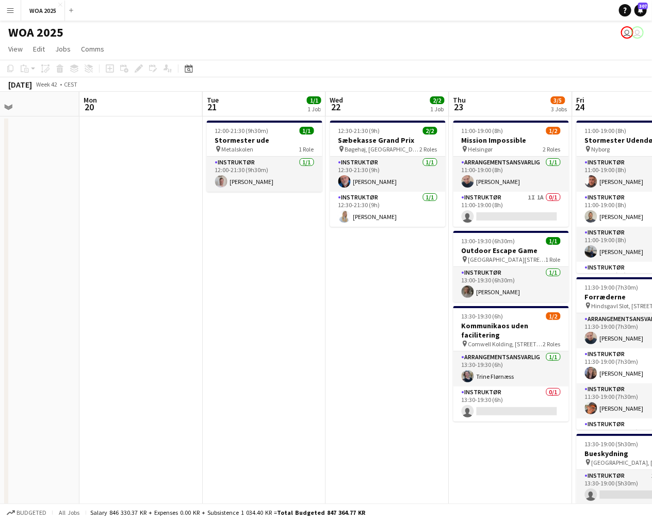
click at [165, 317] on app-calendar-viewport "Thu 16 Fri 17 Sat 18 Sun 19 Mon 20 Tue 21 1/1 1 Job Wed 22 2/2 1 Job Thu 23 3/5…" at bounding box center [326, 440] width 652 height 697
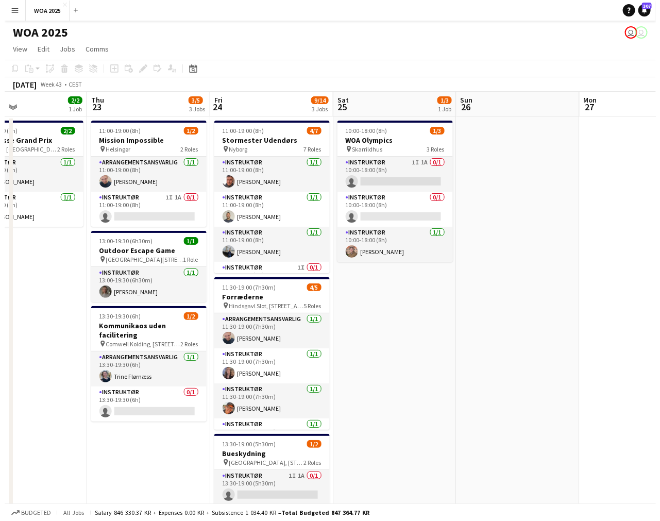
scroll to position [0, 297]
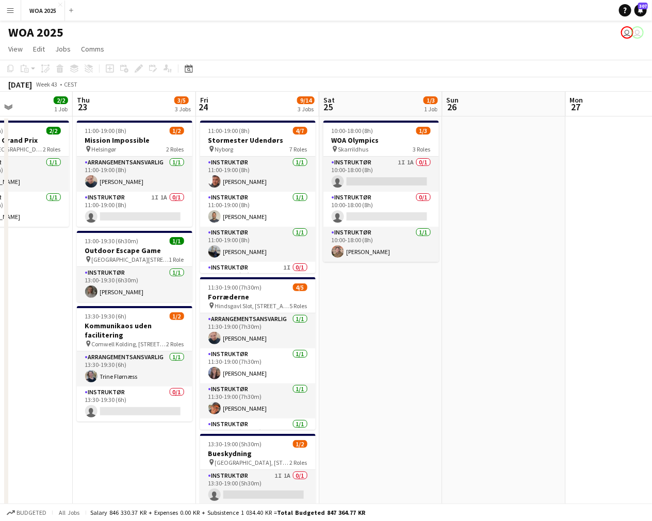
click at [215, 317] on app-calendar-viewport "Mon 20 Tue 21 1/1 1 Job Wed 22 2/2 1 Job Thu 23 3/5 3 Jobs Fri 24 9/14 3 Jobs S…" at bounding box center [326, 440] width 652 height 697
click at [380, 176] on app-card-role "Instruktør 1I 1A 0/1 10:00-18:00 (8h) single-neutral-actions" at bounding box center [380, 174] width 115 height 35
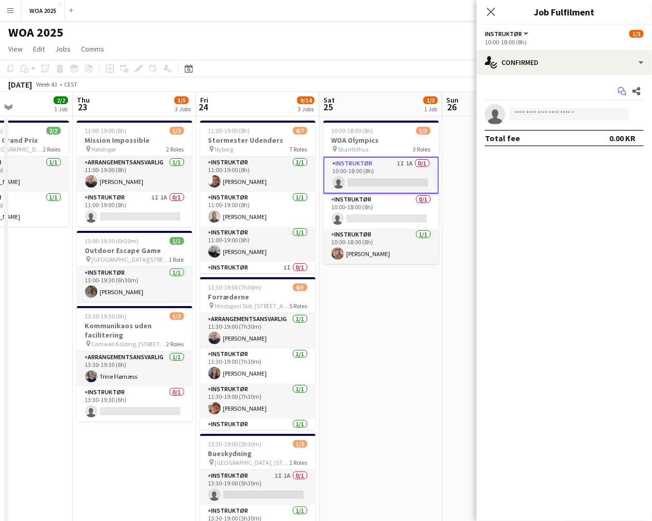
click at [617, 91] on app-icon "Start chat" at bounding box center [622, 91] width 14 height 14
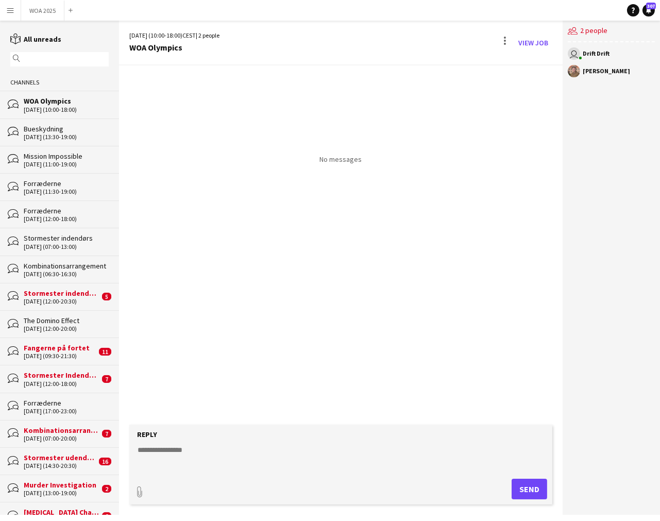
click at [285, 460] on textarea at bounding box center [343, 458] width 413 height 27
type textarea "*"
click at [498, 488] on div "paperclip Send" at bounding box center [341, 489] width 413 height 21
click at [517, 488] on button "Send" at bounding box center [530, 489] width 36 height 21
click at [32, 6] on button "WOA 2025 Close" at bounding box center [42, 11] width 43 height 20
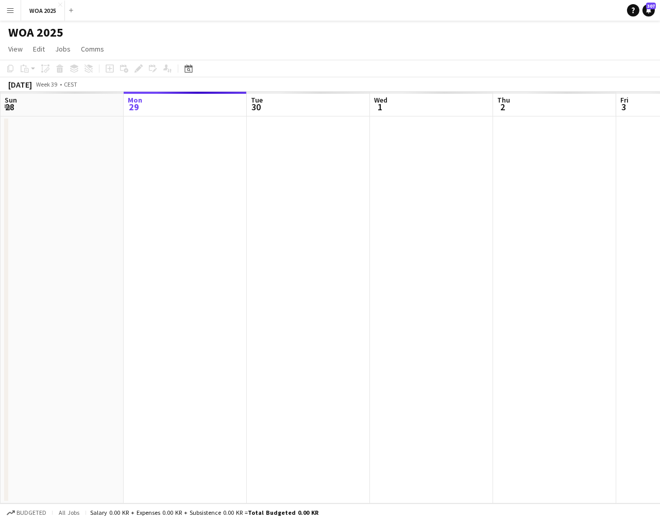
click at [241, 181] on app-calendar-viewport "Fri 26 Sat 27 Sun 28 Mon 29 Tue 30 Wed 1 Thu 2 Fri 3 Sat 4 Sun 5 Mon 6" at bounding box center [330, 298] width 660 height 412
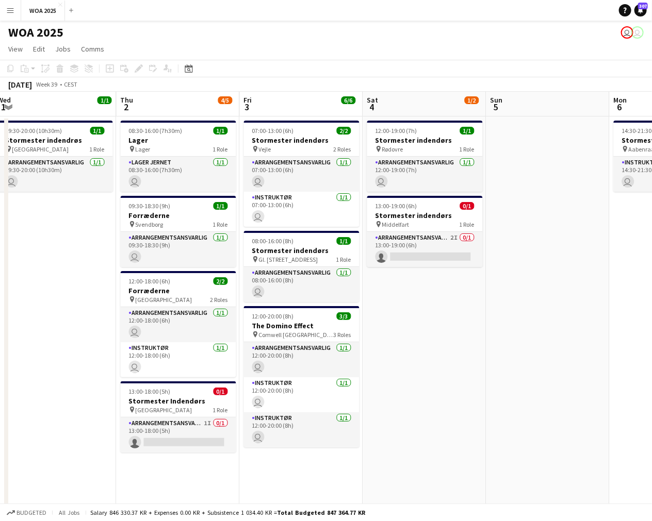
click at [387, 220] on app-calendar-viewport "Fri 26 6/6 4 Jobs Sat 27 2/2 2 Jobs Sun 28 Mon 29 6/6 4 Jobs Tue 30 9/9 3 Jobs …" at bounding box center [326, 309] width 652 height 434
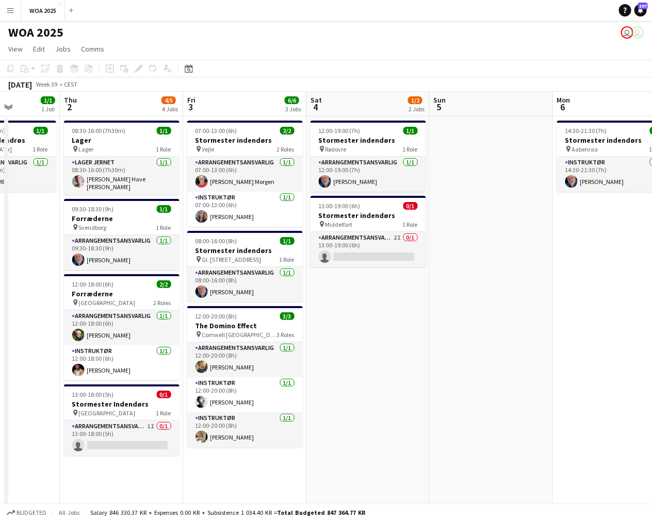
click at [444, 232] on app-calendar-viewport "Mon 29 6/6 4 Jobs Tue 30 9/9 3 Jobs Wed 1 1/1 1 Job Thu 2 4/5 4 Jobs Fri 3 6/6 …" at bounding box center [326, 309] width 652 height 434
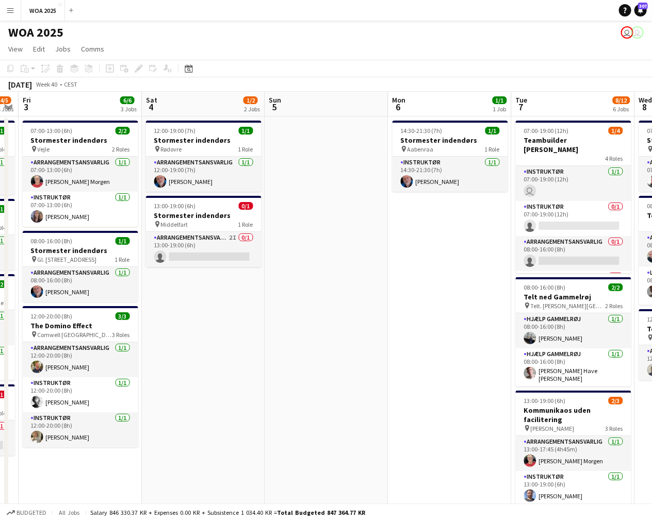
click at [394, 271] on app-calendar-viewport "Mon 29 6/6 4 Jobs Tue 30 9/9 3 Jobs Wed 1 1/1 1 Job Thu 2 4/5 4 Jobs Fri 3 6/6 …" at bounding box center [326, 440] width 652 height 697
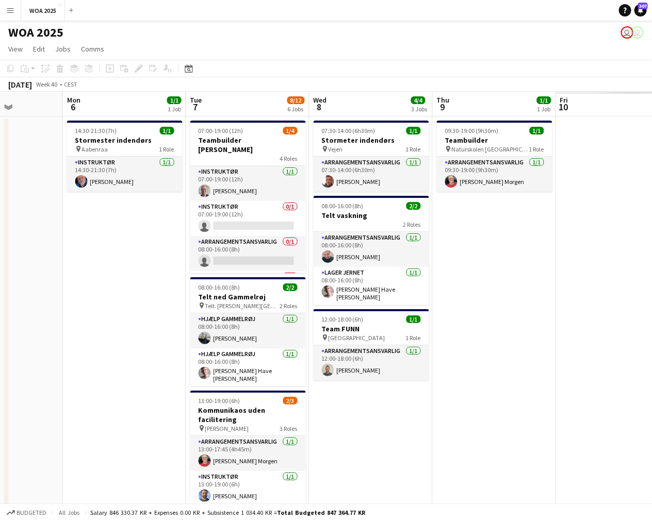
click at [385, 282] on app-calendar-viewport "Wed 1 1/1 1 Job Thu 2 4/5 4 Jobs Fri 3 6/6 3 Jobs Sat 4 1/2 2 Jobs Sun 5 Mon 6 …" at bounding box center [326, 440] width 652 height 697
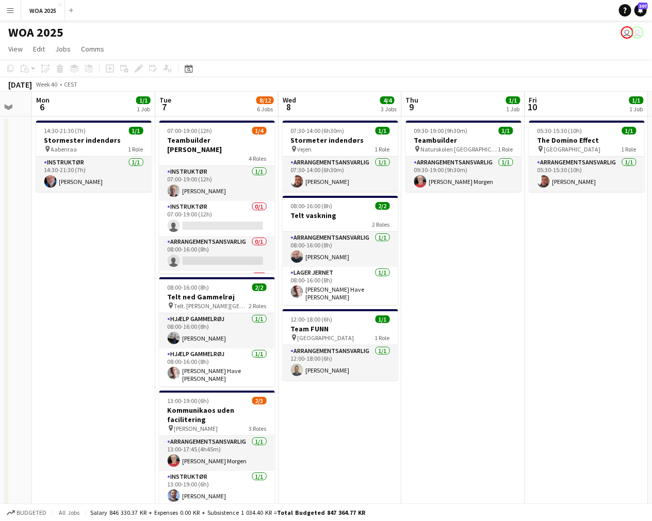
click at [332, 288] on app-calendar-viewport "Fri 3 6/6 3 Jobs Sat 4 1/2 2 Jobs Sun 5 Mon 6 1/1 1 Job Tue 7 8/12 6 Jobs Wed 8…" at bounding box center [326, 440] width 652 height 697
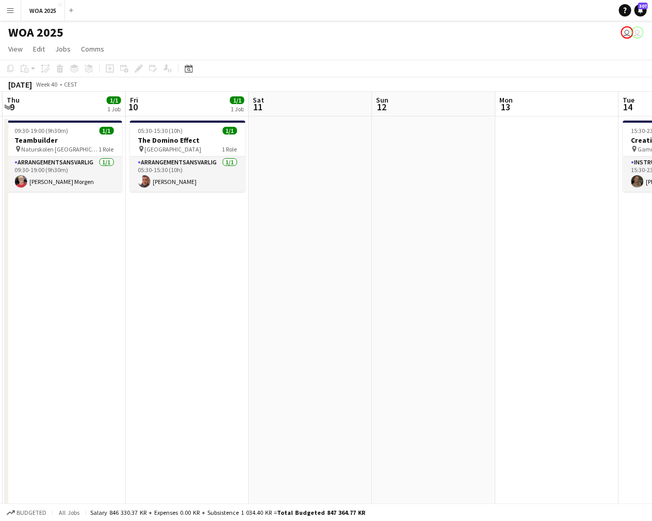
click at [331, 307] on app-calendar-viewport "Sun 5 Mon 6 1/1 1 Job Tue 7 8/12 6 Jobs Wed 8 4/4 3 Jobs Thu 9 1/1 1 Job Fri 10…" at bounding box center [326, 440] width 652 height 697
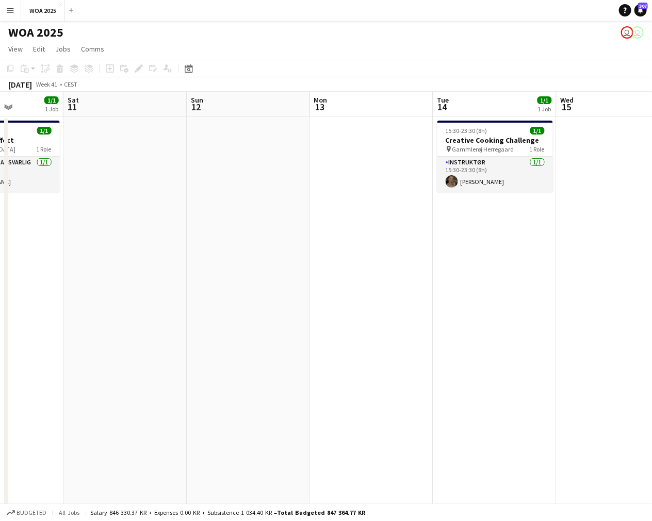
click at [323, 310] on app-calendar-viewport "Tue 7 8/12 6 Jobs Wed 8 4/4 3 Jobs Thu 9 1/1 1 Job Fri 10 1/1 1 Job Sat 11 Sun …" at bounding box center [326, 440] width 652 height 697
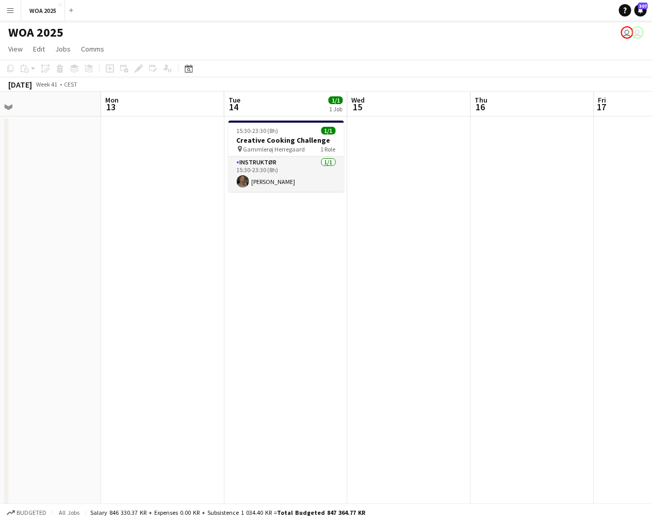
click at [296, 316] on app-calendar-viewport "Thu 9 1/1 1 Job Fri 10 1/1 1 Job Sat 11 Sun 12 Mon 13 Tue 14 1/1 1 Job Wed 15 T…" at bounding box center [326, 440] width 652 height 697
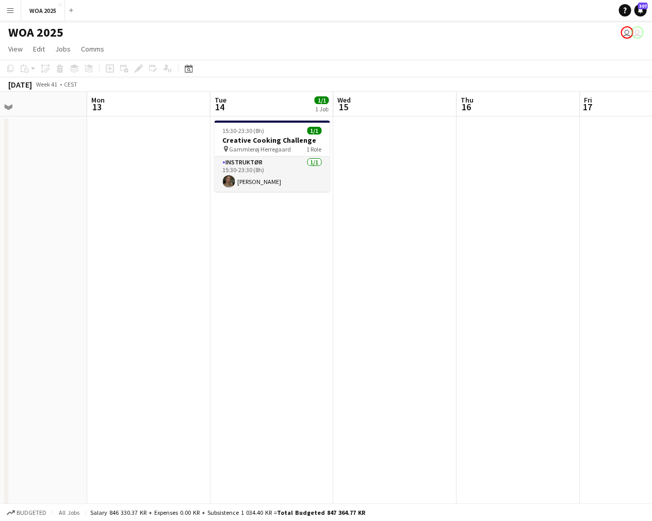
click at [224, 309] on app-calendar-viewport "Thu 9 1/1 1 Job Fri 10 1/1 1 Job Sat 11 Sun 12 Mon 13 Tue 14 1/1 1 Job Wed 15 T…" at bounding box center [326, 440] width 652 height 697
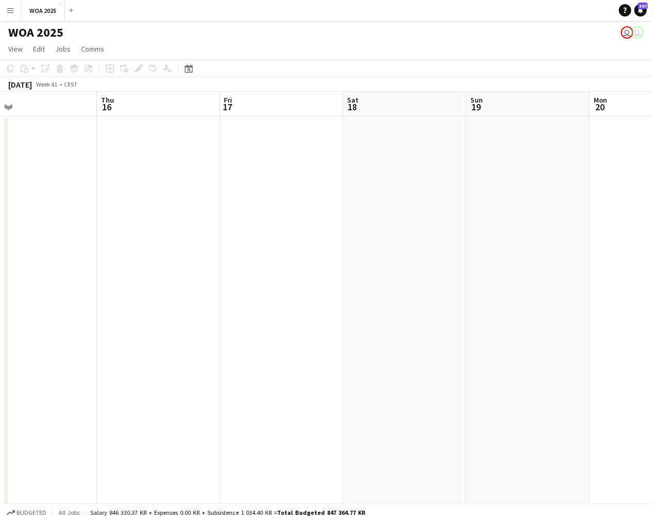
click at [169, 310] on app-calendar-viewport "Sat 11 Sun 12 Mon 13 Tue 14 1/1 1 Job Wed 15 Thu 16 Fri 17 Sat 18 Sun 19 Mon 20…" at bounding box center [326, 440] width 652 height 697
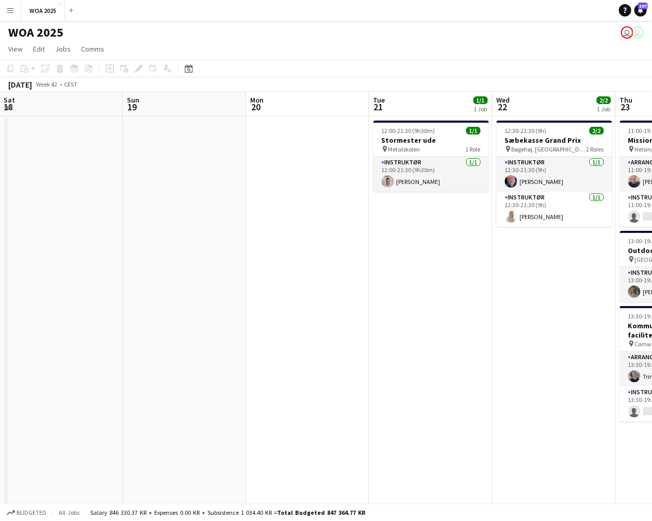
click at [243, 317] on app-calendar-viewport "Wed 15 Thu 16 Fri 17 Sat 18 Sun 19 Mon 20 Tue 21 1/1 1 Job Wed 22 2/2 1 Job Thu…" at bounding box center [326, 440] width 652 height 697
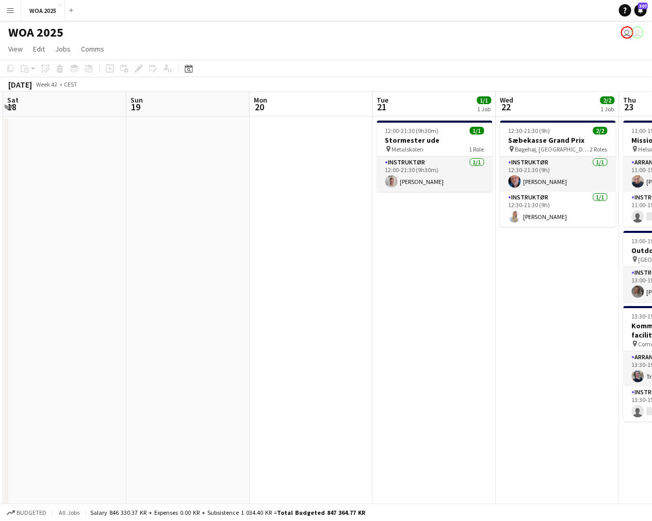
click at [307, 328] on app-calendar-viewport "Wed 15 Thu 16 Fri 17 Sat 18 Sun 19 Mon 20 Tue 21 1/1 1 Job Wed 22 2/2 1 Job Thu…" at bounding box center [326, 440] width 652 height 697
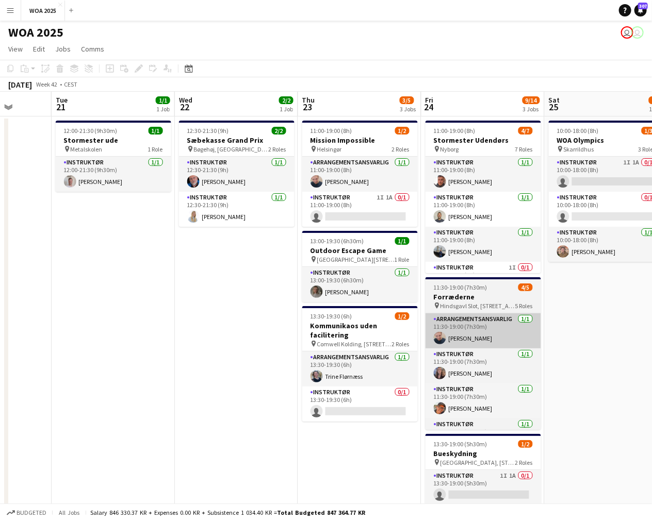
click at [263, 327] on app-calendar-viewport "Fri 17 Sat 18 Sun 19 Mon 20 Tue 21 1/1 1 Job Wed 22 2/2 1 Job Thu 23 3/5 3 Jobs…" at bounding box center [326, 440] width 652 height 697
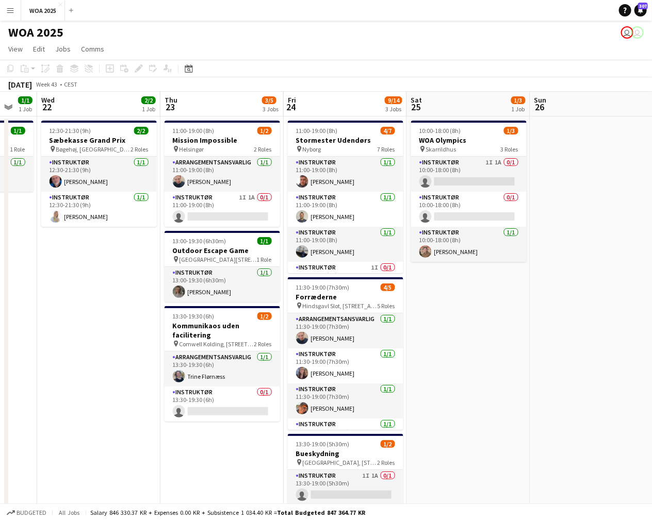
scroll to position [0, 430]
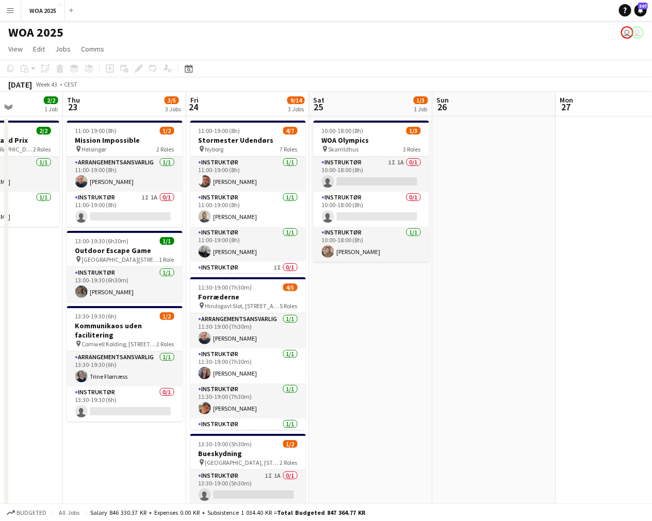
click at [354, 346] on app-calendar-viewport "Sun 19 Mon 20 Tue 21 1/1 1 Job Wed 22 2/2 1 Job Thu 23 3/5 3 Jobs Fri 24 9/14 3…" at bounding box center [326, 440] width 652 height 697
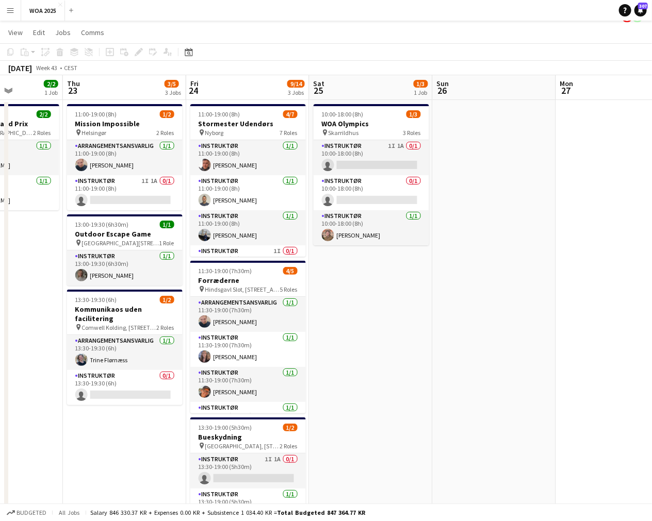
scroll to position [0, 0]
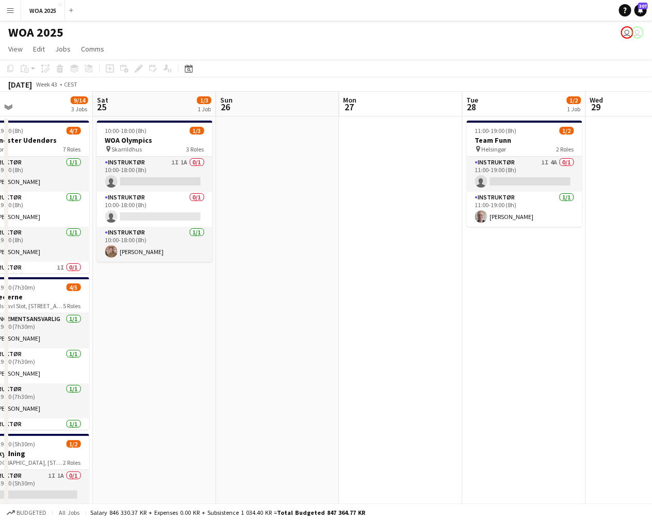
click at [297, 306] on app-calendar-viewport "Tue 21 1/1 1 Job Wed 22 2/2 1 Job Thu 23 3/5 3 Jobs Fri 24 9/14 3 Jobs Sat 25 1…" at bounding box center [326, 440] width 652 height 697
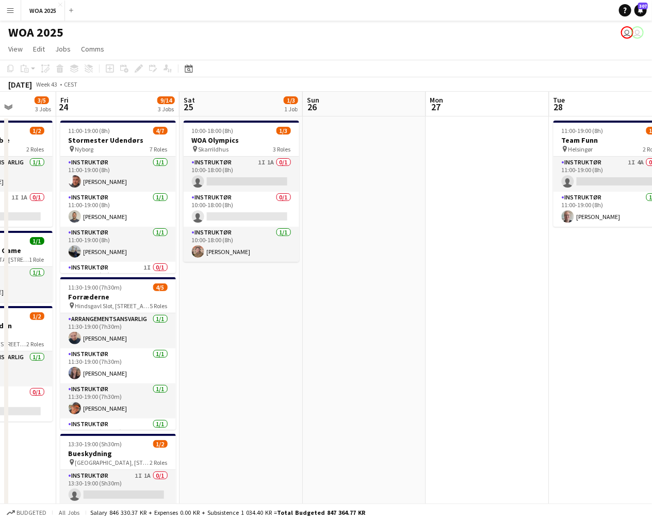
click at [334, 312] on app-calendar-viewport "Tue 21 1/1 1 Job Wed 22 2/2 1 Job Thu 23 3/5 3 Jobs Fri 24 9/14 3 Jobs Sat 25 1…" at bounding box center [326, 440] width 652 height 697
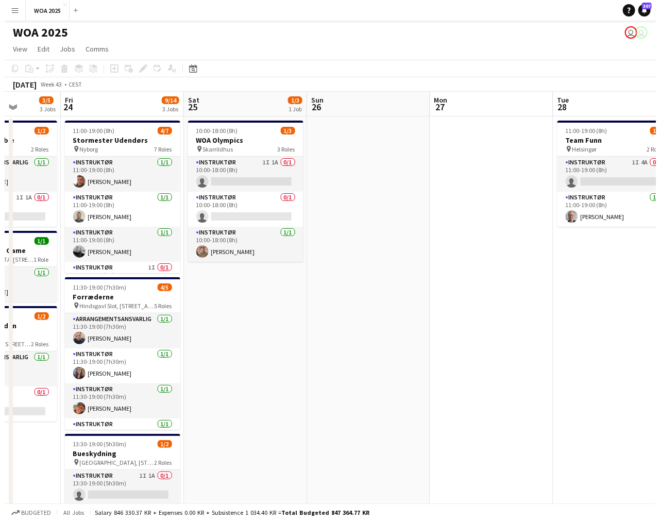
scroll to position [0, 316]
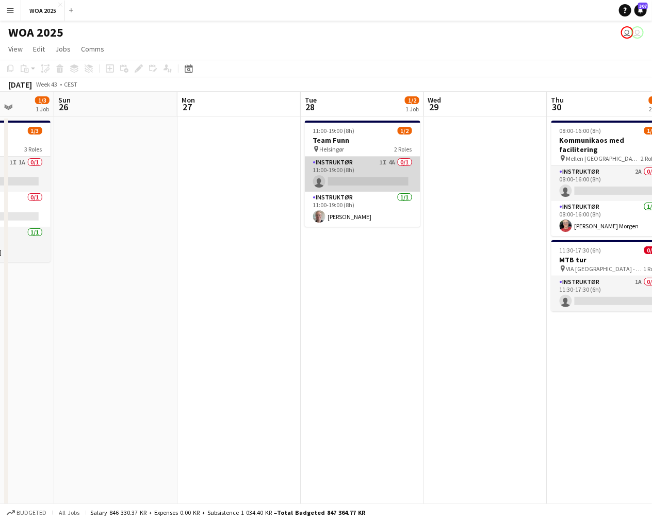
click at [351, 160] on app-card-role "Instruktør 1I 4A 0/1 11:00-19:00 (8h) single-neutral-actions" at bounding box center [362, 174] width 115 height 35
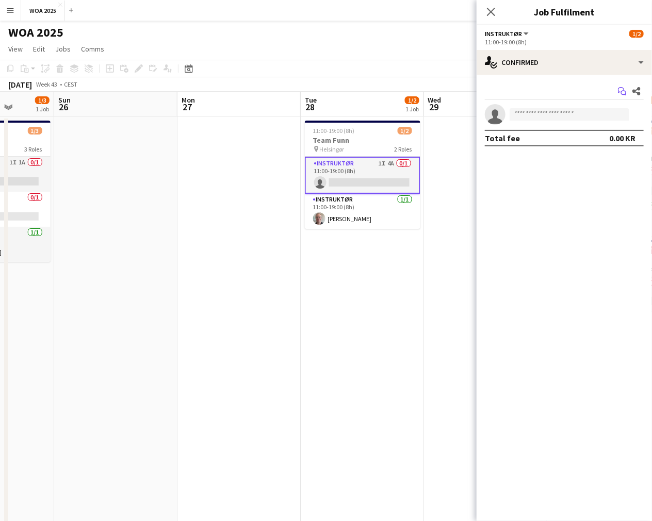
click at [620, 87] on icon "Start chat" at bounding box center [622, 91] width 8 height 8
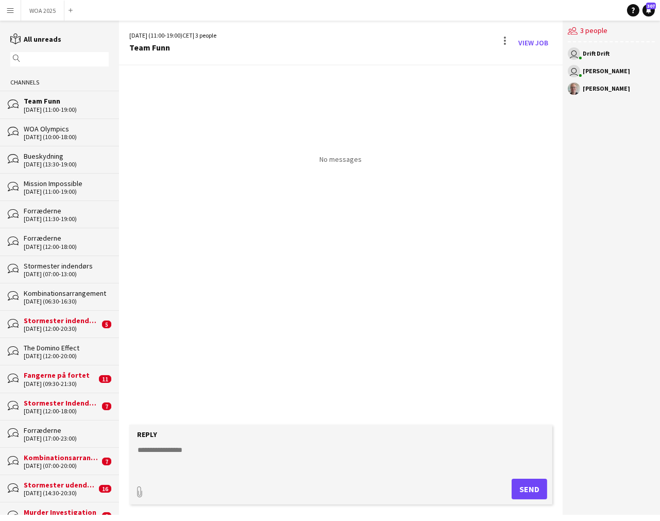
click at [285, 450] on textarea at bounding box center [343, 458] width 413 height 27
type textarea "*"
click at [538, 494] on button "Send" at bounding box center [530, 489] width 36 height 21
click at [42, 16] on button "WOA 2025 Close" at bounding box center [42, 11] width 43 height 20
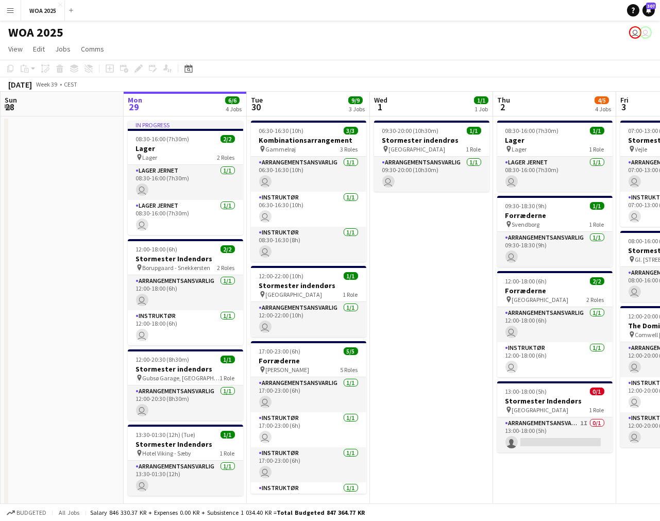
click at [126, 227] on app-calendar-viewport "Fri 26 6/6 4 Jobs Sat 27 2/2 2 Jobs Sun 28 Mon 29 6/6 4 Jobs Tue 30 9/9 3 Jobs …" at bounding box center [330, 309] width 660 height 434
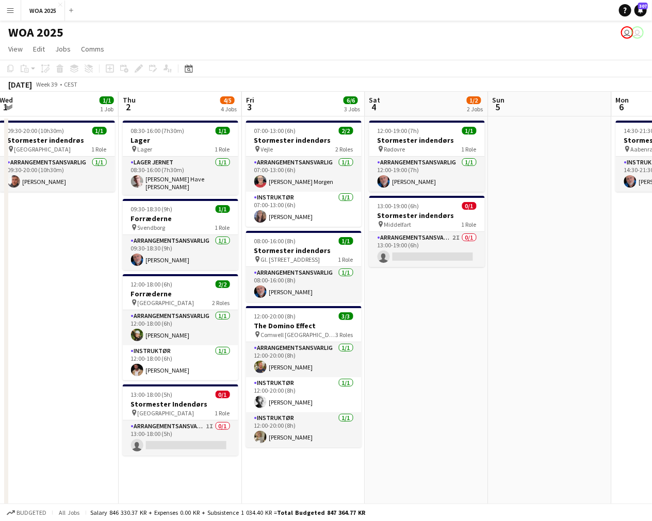
click at [327, 259] on app-calendar-viewport "Sun 28 Mon 29 6/6 4 Jobs Tue 30 9/9 3 Jobs Wed 1 1/1 1 Job Thu 2 4/5 4 Jobs Fri…" at bounding box center [326, 309] width 652 height 434
click at [284, 277] on app-calendar-viewport "Sun 28 Mon 29 6/6 4 Jobs Tue 30 9/9 3 Jobs Wed 1 1/1 1 Job Thu 2 4/5 4 Jobs Fri…" at bounding box center [326, 309] width 652 height 434
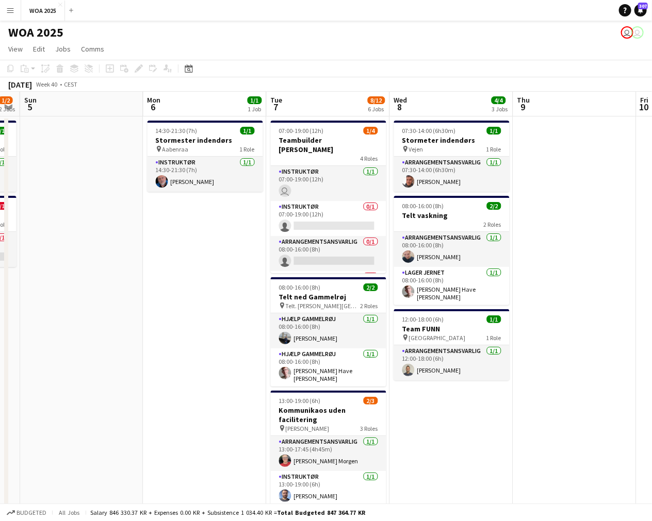
click at [217, 301] on app-calendar-viewport "Tue 30 9/9 3 Jobs Wed 1 1/1 1 Job Thu 2 4/5 4 Jobs Fri 3 6/6 3 Jobs Sat 4 1/2 2…" at bounding box center [326, 440] width 652 height 697
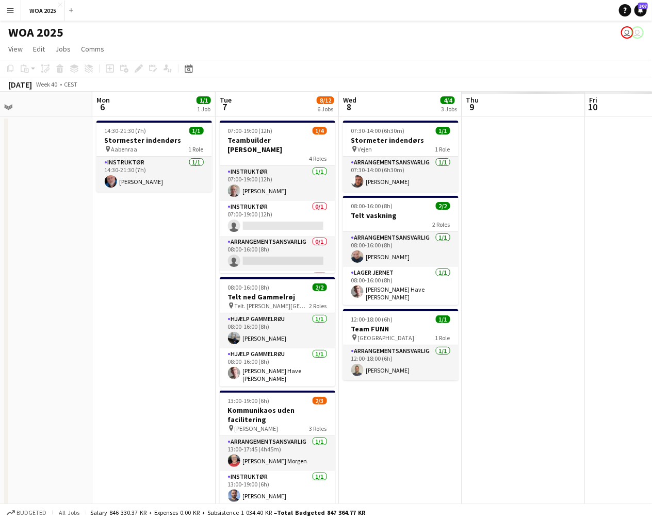
click at [277, 308] on app-calendar-viewport "Fri 3 6/6 3 Jobs Sat 4 1/2 2 Jobs Sun 5 Mon 6 1/1 1 Job Tue 7 8/12 6 Jobs Wed 8…" at bounding box center [326, 440] width 652 height 697
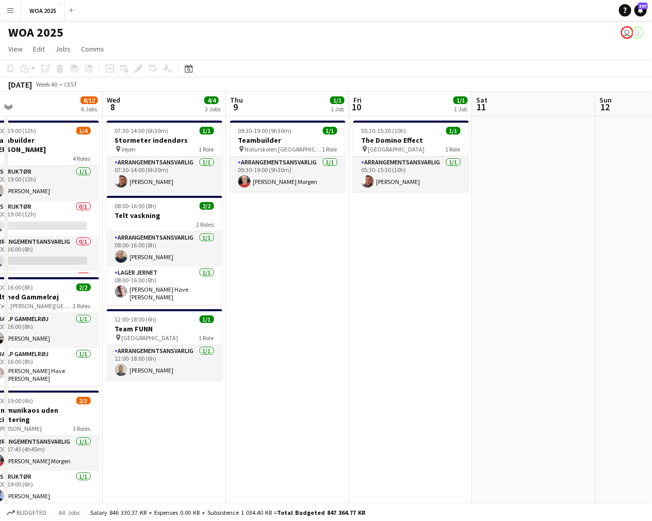
click at [235, 312] on app-calendar-viewport "Sun 5 Mon 6 1/1 1 Job Tue 7 8/12 6 Jobs Wed 8 4/4 3 Jobs Thu 9 1/1 1 Job Fri 10…" at bounding box center [326, 440] width 652 height 697
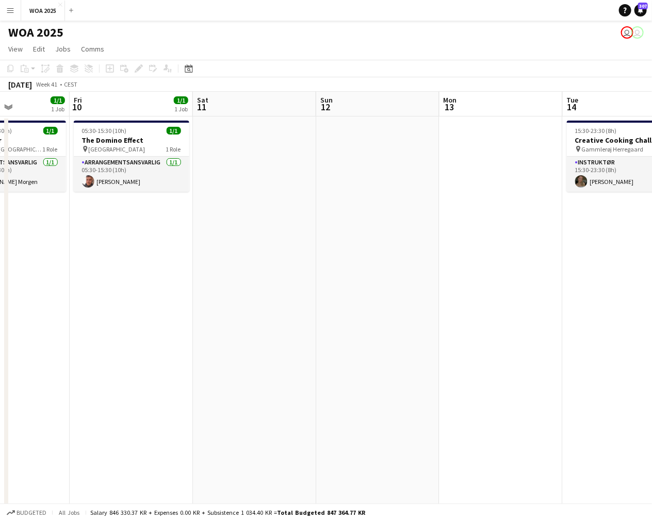
click at [233, 317] on app-calendar-viewport "Tue 7 8/12 6 Jobs Wed 8 4/4 3 Jobs Thu 9 1/1 1 Job Fri 10 1/1 1 Job Sat 11 Sun …" at bounding box center [326, 440] width 652 height 697
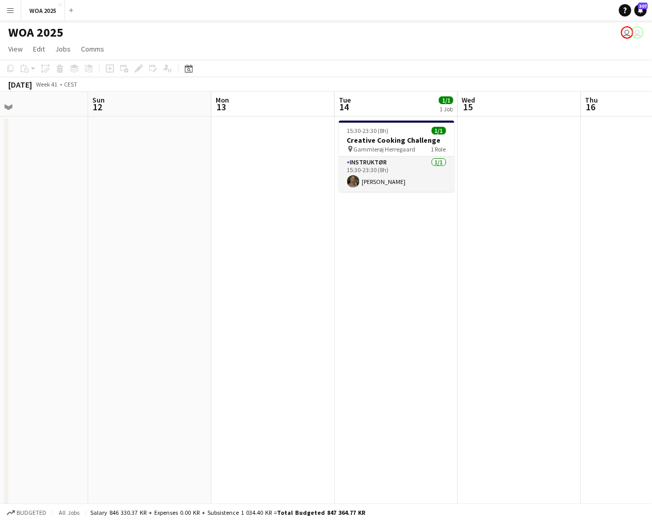
click at [205, 325] on app-calendar-viewport "Thu 9 1/1 1 Job Fri 10 1/1 1 Job Sat 11 Sun 12 Mon 13 Tue 14 1/1 1 Job Wed 15 T…" at bounding box center [326, 440] width 652 height 697
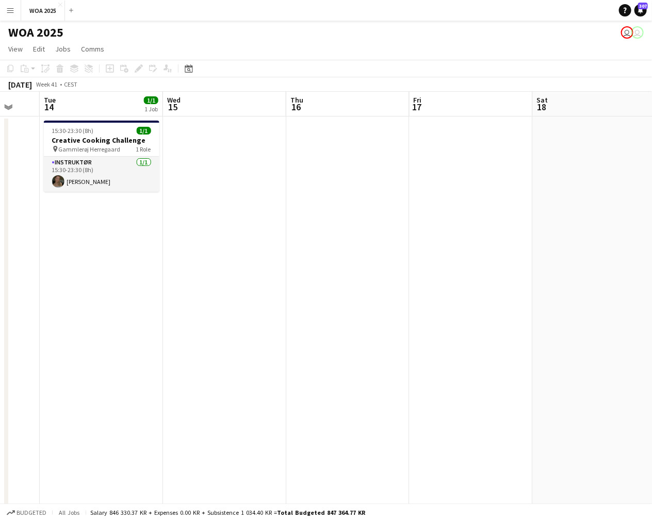
click at [266, 337] on app-calendar-viewport "Sat 11 Sun 12 Mon 13 Tue 14 1/1 1 Job Wed 15 Thu 16 Fri 17 Sat 18 Sun 19 Mon 20…" at bounding box center [326, 440] width 652 height 697
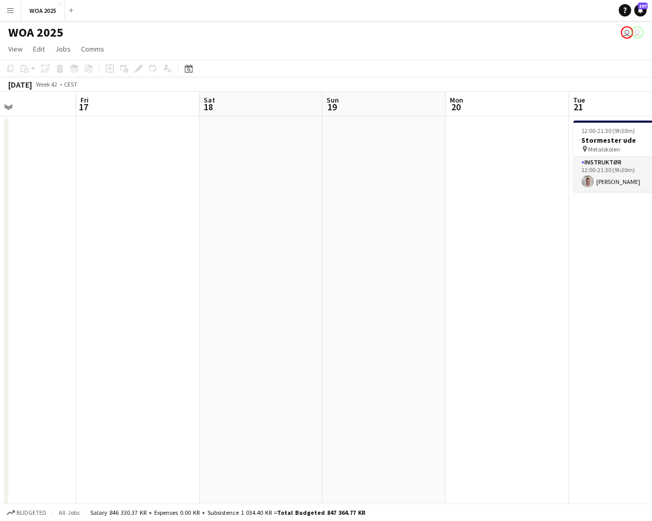
click at [188, 343] on app-calendar-viewport "Mon 13 Tue 14 1/1 1 Job Wed 15 Thu 16 Fri 17 Sat 18 Sun 19 Mon 20 Tue 21 1/1 1 …" at bounding box center [326, 440] width 652 height 697
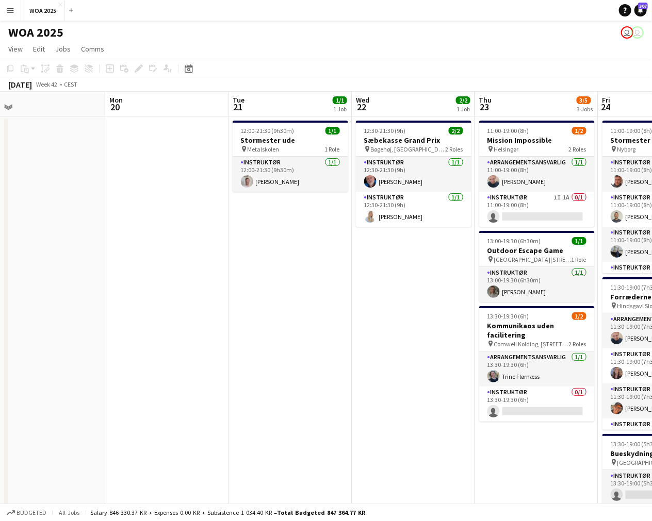
click at [207, 347] on app-calendar-viewport "Fri 17 Sat 18 Sun 19 Mon 20 Tue 21 1/1 1 Job Wed 22 2/2 1 Job Thu 23 3/5 3 Jobs…" at bounding box center [326, 440] width 652 height 697
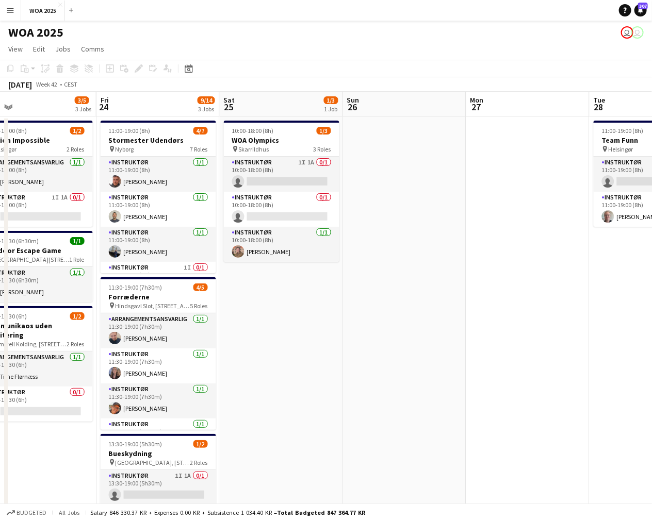
click at [296, 347] on app-calendar-viewport "Sun 19 Mon 20 Tue 21 1/1 1 Job Wed 22 2/2 1 Job Thu 23 3/5 3 Jobs Fri 24 9/14 3…" at bounding box center [326, 440] width 652 height 697
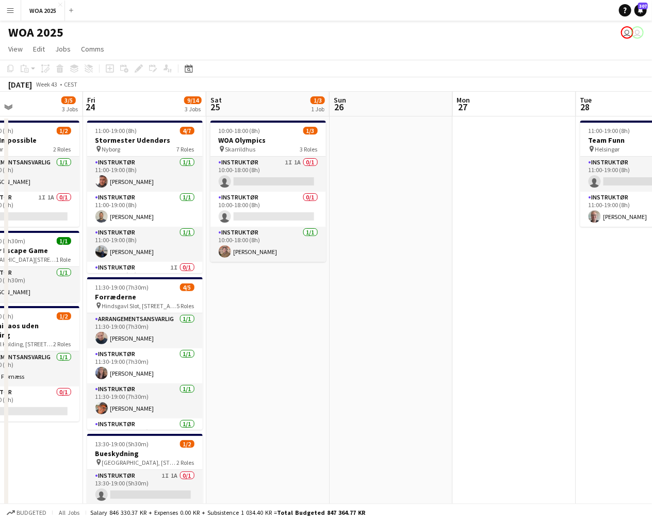
click at [180, 341] on app-calendar-viewport "Tue 21 1/1 1 Job Wed 22 2/2 1 Job Thu 23 3/5 3 Jobs Fri 24 9/14 3 Jobs Sat 25 1…" at bounding box center [326, 440] width 652 height 697
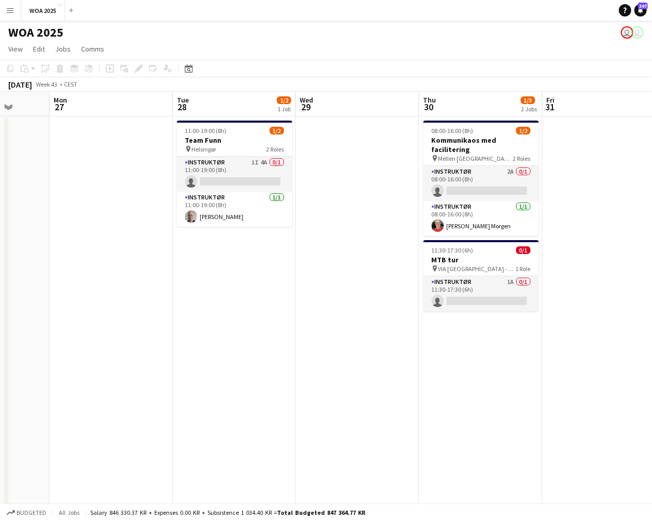
click at [292, 339] on app-calendar-viewport "Thu 23 3/5 3 Jobs Fri 24 9/14 3 Jobs Sat 25 1/3 1 Job Sun 26 Mon 27 Tue 28 1/2 …" at bounding box center [326, 440] width 652 height 697
click at [503, 166] on app-card-role "Instruktør 2A 0/1 08:00-16:00 (8h) single-neutral-actions" at bounding box center [480, 183] width 115 height 35
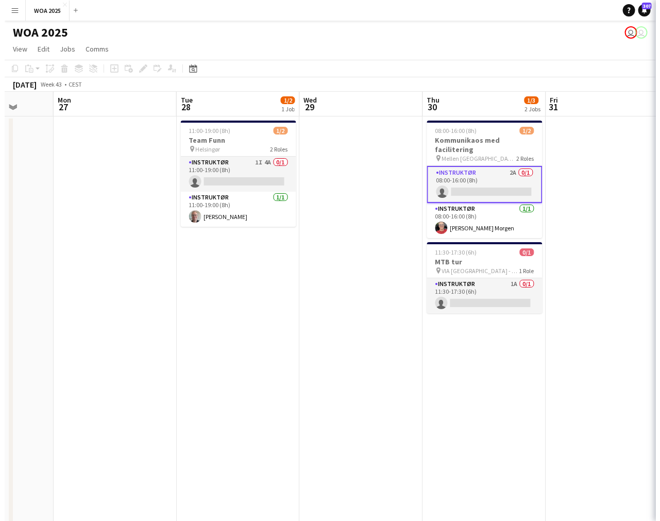
scroll to position [0, 444]
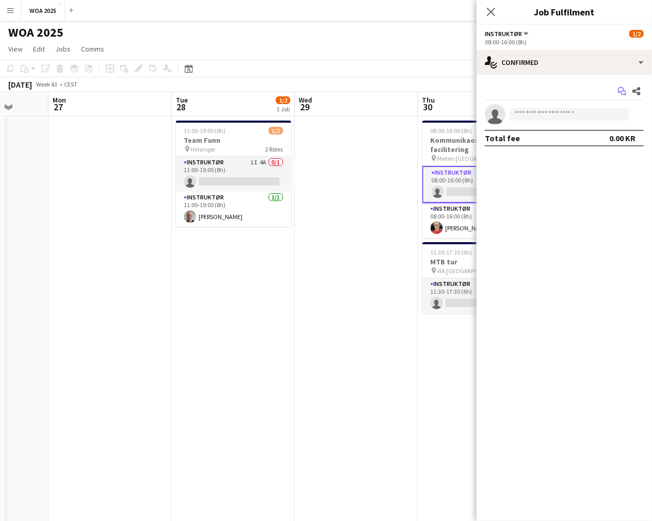
click at [620, 90] on icon "Start chat" at bounding box center [622, 91] width 8 height 8
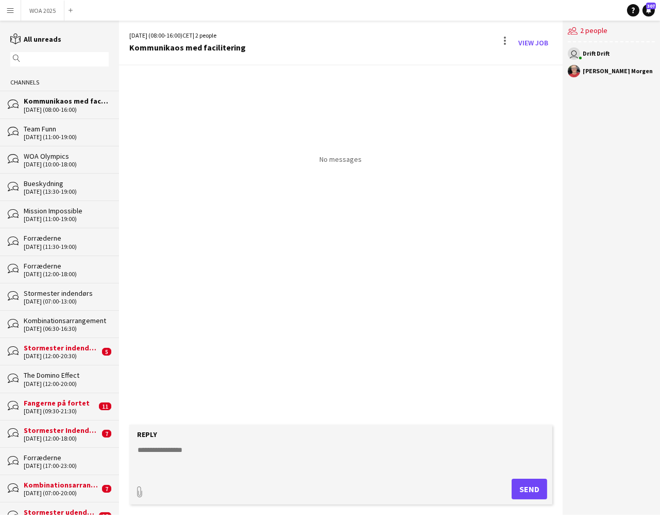
click at [295, 436] on div "Reply" at bounding box center [341, 434] width 413 height 9
click at [291, 451] on textarea at bounding box center [343, 458] width 413 height 27
type textarea "*"
click at [535, 492] on button "Send" at bounding box center [530, 489] width 36 height 21
click at [40, 13] on button "WOA 2025 Close" at bounding box center [42, 11] width 43 height 20
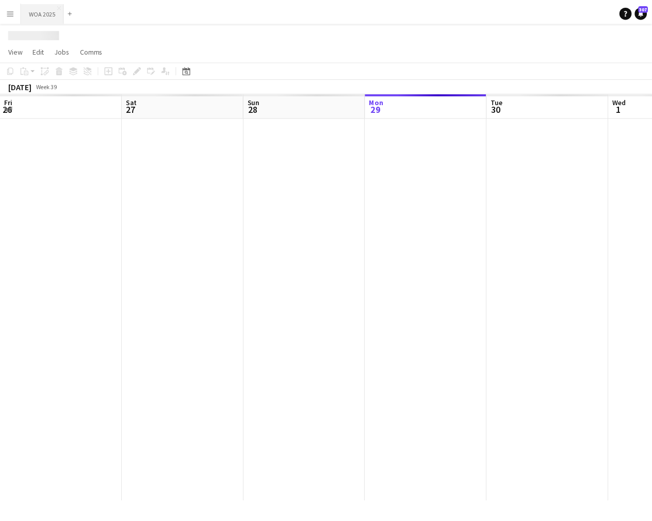
scroll to position [0, 246]
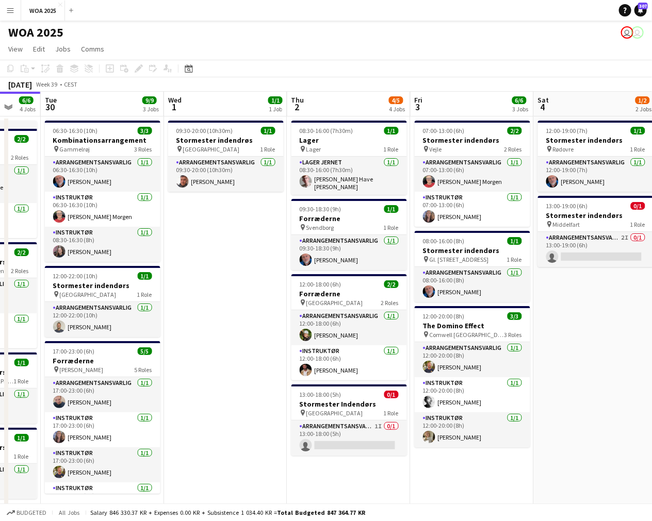
drag, startPoint x: 335, startPoint y: 290, endPoint x: -94, endPoint y: 290, distance: 429.5
click at [0, 290] on html "Menu Boards Boards Boards All jobs Status Workforce Workforce My Workforce Recr…" at bounding box center [326, 271] width 652 height 543
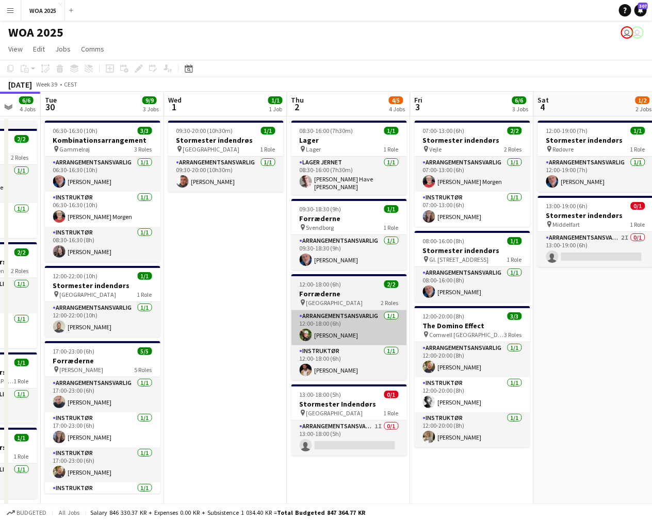
drag, startPoint x: 333, startPoint y: 295, endPoint x: 131, endPoint y: 325, distance: 203.8
click at [122, 322] on app-calendar-viewport "Fri 26 6/6 4 Jobs Sat 27 2/2 2 Jobs Sun 28 Mon 29 6/6 4 Jobs Tue 30 9/9 3 Jobs …" at bounding box center [326, 309] width 652 height 434
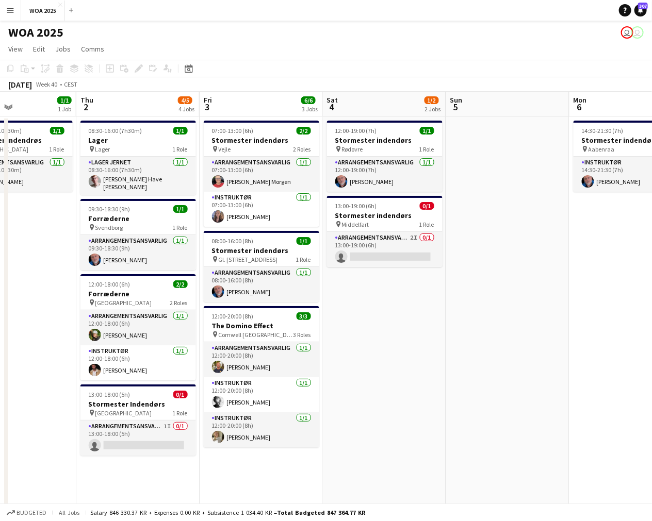
drag, startPoint x: 249, startPoint y: 295, endPoint x: 243, endPoint y: 318, distance: 23.4
click at [145, 325] on app-calendar-viewport "Sun 28 Mon 29 6/6 4 Jobs Tue 30 9/9 3 Jobs Wed 1 1/1 1 Job Thu 2 4/5 4 Jobs Fri…" at bounding box center [326, 440] width 652 height 697
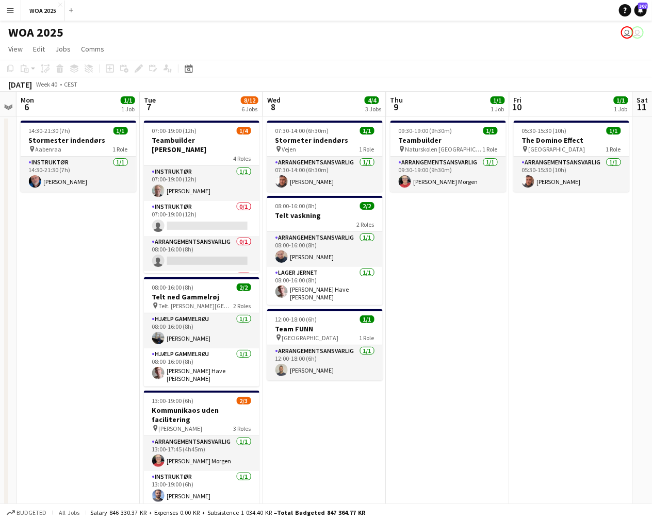
drag, startPoint x: 198, startPoint y: 318, endPoint x: 184, endPoint y: 321, distance: 14.9
click at [185, 321] on app-calendar-viewport "Fri 3 6/6 3 Jobs Sat 4 1/2 2 Jobs Sun 5 Mon 6 1/1 1 Job Tue 7 8/12 6 Jobs Wed 8…" at bounding box center [326, 440] width 652 height 697
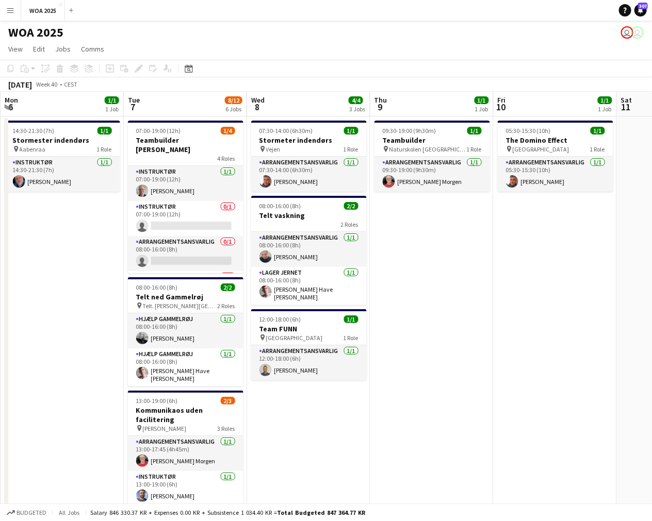
drag, startPoint x: 472, startPoint y: 285, endPoint x: 287, endPoint y: 313, distance: 187.8
click at [214, 316] on app-calendar-viewport "Fri 3 6/6 3 Jobs Sat 4 1/2 2 Jobs Sun 5 Mon 6 1/1 1 Job Tue 7 8/12 6 Jobs Wed 8…" at bounding box center [326, 440] width 652 height 697
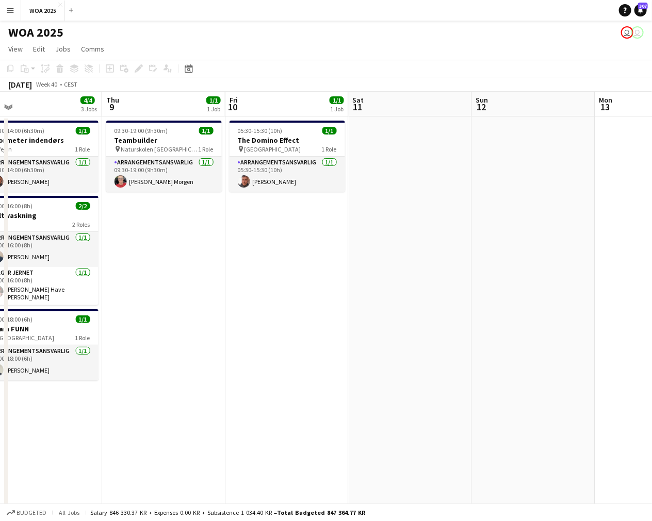
drag, startPoint x: 453, startPoint y: 290, endPoint x: 240, endPoint y: 313, distance: 214.1
click at [184, 313] on app-calendar-viewport "Sun 5 Mon 6 1/1 1 Job Tue 7 8/12 6 Jobs Wed 8 4/4 3 Jobs Thu 9 1/1 1 Job Fri 10…" at bounding box center [326, 440] width 652 height 697
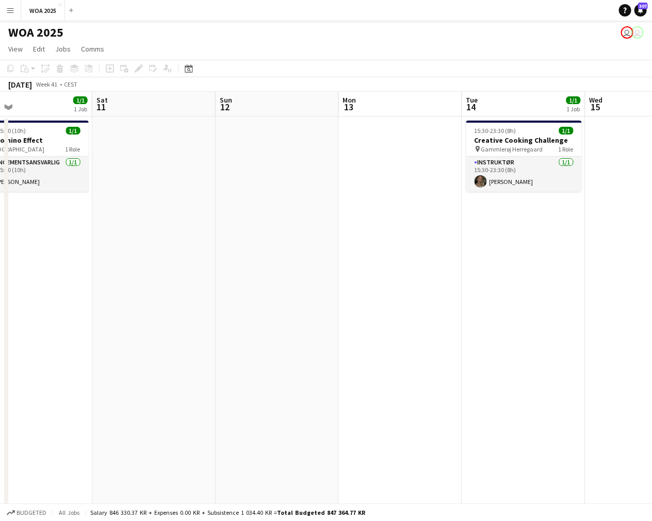
drag, startPoint x: 470, startPoint y: 295, endPoint x: 211, endPoint y: 307, distance: 259.1
click at [214, 307] on app-calendar-viewport "Tue 7 8/12 6 Jobs Wed 8 4/4 3 Jobs Thu 9 1/1 1 Job Fri 10 1/1 1 Job Sat 11 Sun …" at bounding box center [326, 440] width 652 height 697
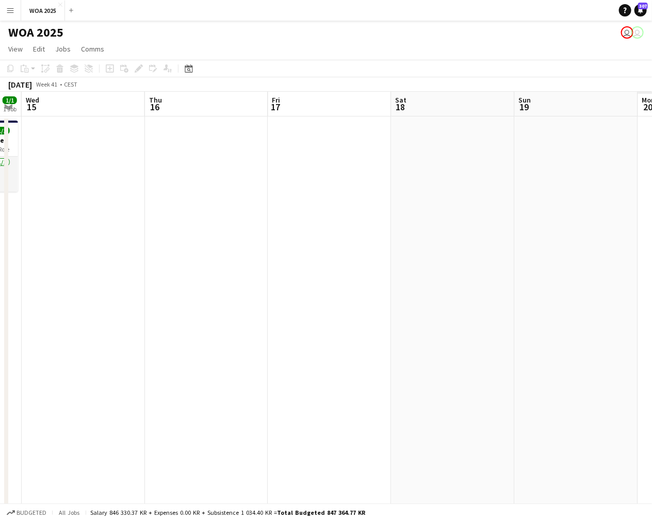
drag, startPoint x: 476, startPoint y: 294, endPoint x: 168, endPoint y: 306, distance: 308.5
click at [169, 306] on app-calendar-viewport "Sat 11 Sun 12 Mon 13 Tue 14 1/1 1 Job Wed 15 Thu 16 Fri 17 Sat 18 Sun 19 Mon 20…" at bounding box center [326, 440] width 652 height 697
drag, startPoint x: 460, startPoint y: 303, endPoint x: 144, endPoint y: 310, distance: 316.1
click at [144, 310] on app-calendar-viewport "Sat 11 Sun 12 Mon 13 Tue 14 1/1 1 Job Wed 15 Thu 16 Fri 17 Sat 18 Sun 19 Mon 20…" at bounding box center [326, 440] width 652 height 697
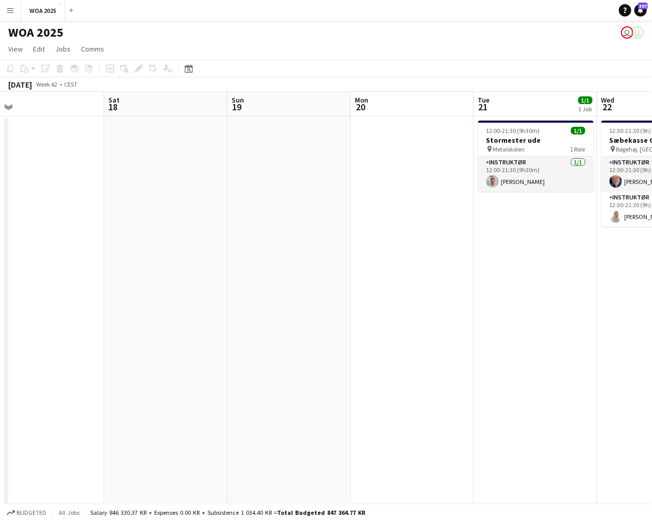
drag, startPoint x: 257, startPoint y: 320, endPoint x: 219, endPoint y: 319, distance: 38.2
click at [219, 319] on app-calendar-viewport "Wed 15 Thu 16 Fri 17 Sat 18 Sun 19 Mon 20 Tue 21 1/1 1 Job Wed 22 2/2 1 Job Thu…" at bounding box center [326, 440] width 652 height 697
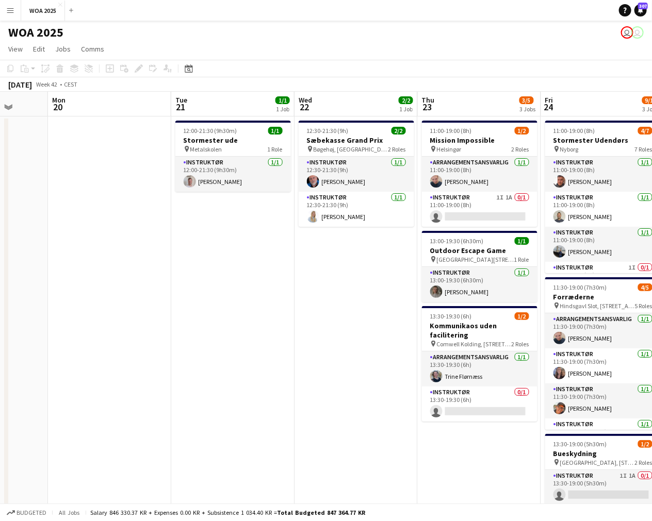
scroll to position [0, 325]
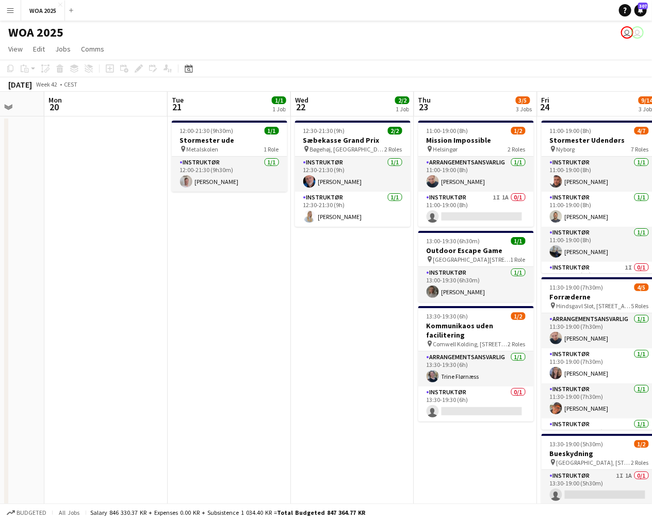
drag, startPoint x: 416, startPoint y: 322, endPoint x: 361, endPoint y: 320, distance: 54.7
click at [361, 320] on app-calendar-viewport "Fri 17 Sat 18 Sun 19 Mon 20 Tue 21 1/1 1 Job Wed 22 2/2 1 Job Thu 23 3/5 3 Jobs…" at bounding box center [326, 440] width 652 height 697
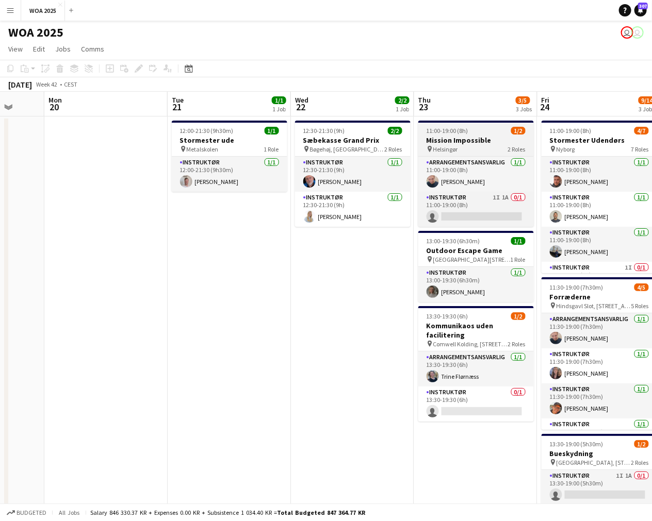
drag, startPoint x: 468, startPoint y: 148, endPoint x: 434, endPoint y: 127, distance: 39.3
click at [468, 147] on div "pin Helsingør 2 Roles" at bounding box center [475, 149] width 115 height 8
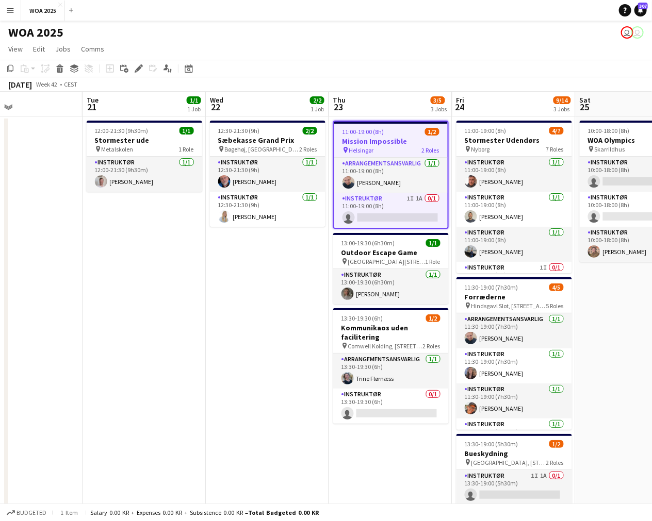
scroll to position [0, 422]
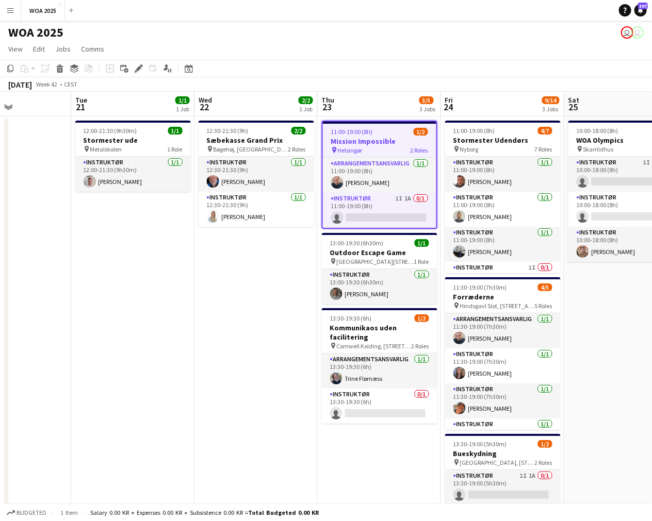
drag, startPoint x: 318, startPoint y: 285, endPoint x: 269, endPoint y: 285, distance: 49.0
click at [269, 285] on app-calendar-viewport "Fri 17 Sat 18 Sun 19 Mon 20 Tue 21 1/1 1 Job Wed 22 2/2 1 Job Thu 23 3/5 3 Jobs…" at bounding box center [326, 440] width 652 height 697
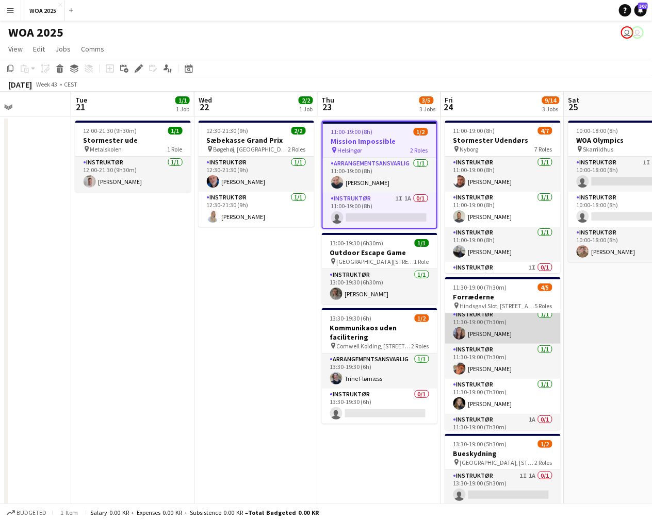
scroll to position [59, 0]
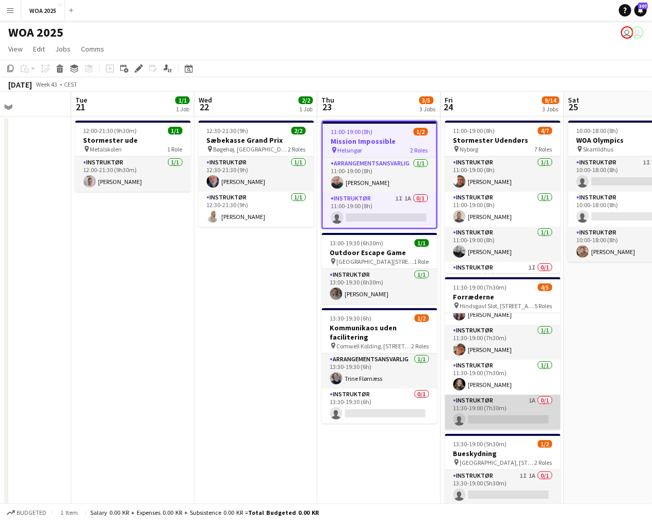
click at [488, 420] on app-card-role "Instruktør 1A 0/1 11:30-19:00 (7h30m) single-neutral-actions" at bounding box center [502, 412] width 115 height 35
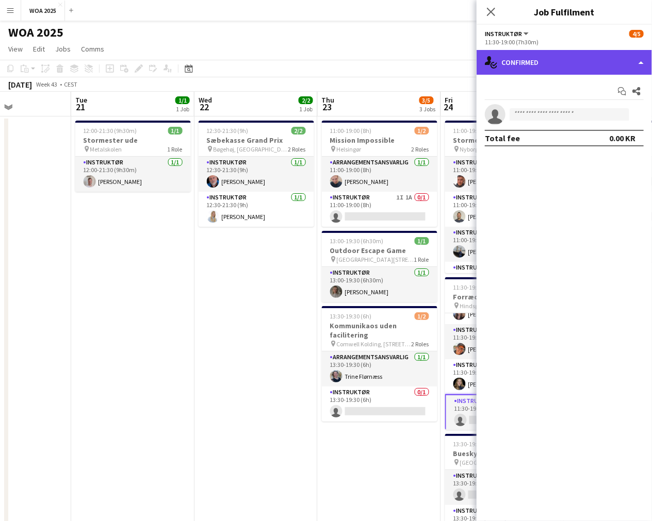
click at [577, 61] on div "single-neutral-actions-check-2 Confirmed" at bounding box center [563, 62] width 175 height 25
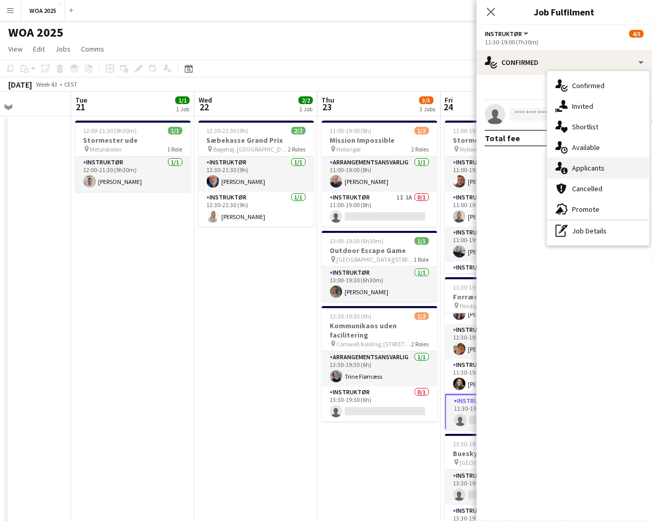
click at [599, 168] on span "Applicants" at bounding box center [588, 167] width 32 height 9
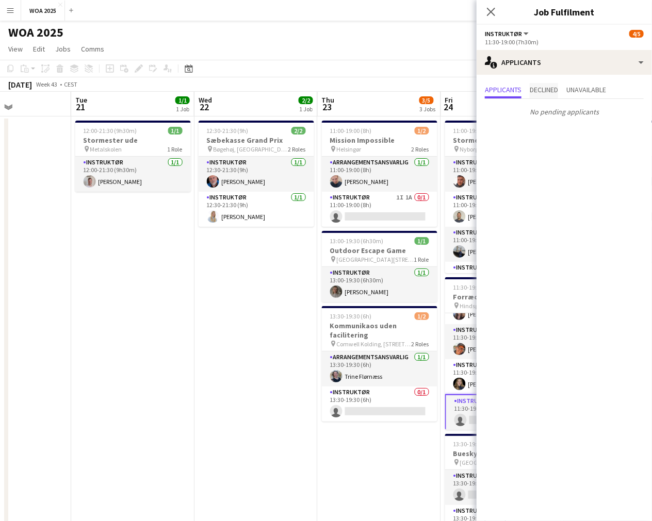
click at [550, 96] on span "Declined" at bounding box center [543, 90] width 28 height 15
click at [589, 93] on span "Unavailable" at bounding box center [586, 89] width 40 height 7
click at [495, 87] on span "Applicants" at bounding box center [503, 89] width 37 height 7
click at [287, 285] on app-date-cell "12:30-21:30 (9h) 2/2 Sæbekasse Grand Prix pin Bøgehøj, Ebeltoft 2 Roles Instruk…" at bounding box center [255, 453] width 123 height 672
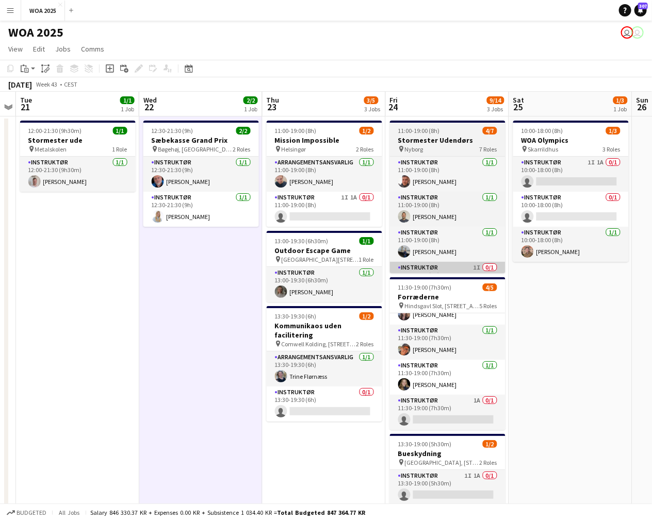
drag, startPoint x: 496, startPoint y: 292, endPoint x: 439, endPoint y: 270, distance: 61.6
click at [441, 271] on app-calendar-viewport "Fri 17 Sat 18 Sun 19 Mon 20 Tue 21 1/1 1 Job Wed 22 2/2 1 Job Thu 23 3/5 3 Jobs…" at bounding box center [326, 440] width 652 height 697
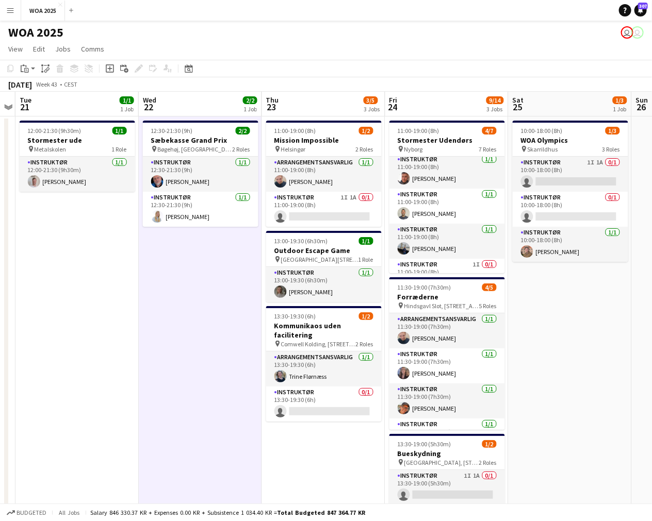
scroll to position [0, 0]
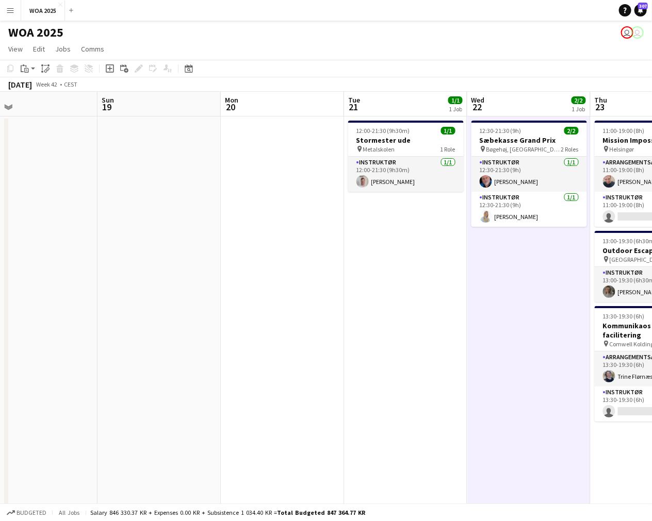
drag, startPoint x: 199, startPoint y: 317, endPoint x: 516, endPoint y: 320, distance: 316.6
click at [594, 335] on app-calendar-viewport "Thu 16 Fri 17 Sat 18 Sun 19 Mon 20 Tue 21 1/1 1 Job Wed 22 2/2 1 Job Thu 23 3/5…" at bounding box center [326, 440] width 652 height 697
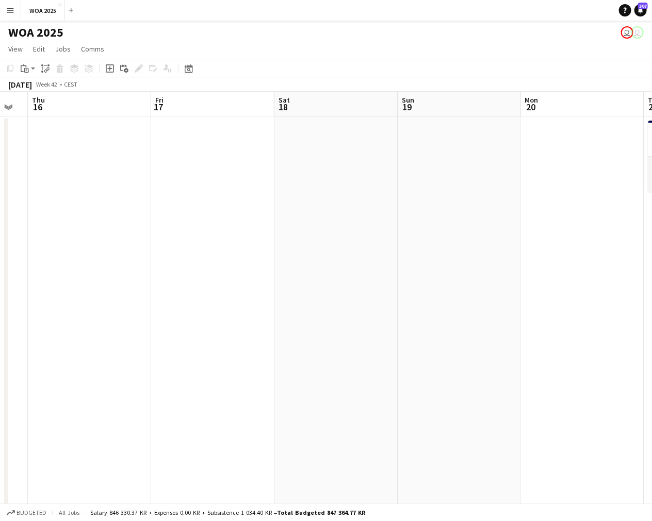
drag, startPoint x: 250, startPoint y: 298, endPoint x: 538, endPoint y: 300, distance: 287.7
click at [515, 300] on app-calendar-viewport "Tue 14 1/1 1 Job Wed 15 Thu 16 Fri 17 Sat 18 Sun 19 Mon 20 Tue 21 1/1 1 Job Wed…" at bounding box center [326, 440] width 652 height 697
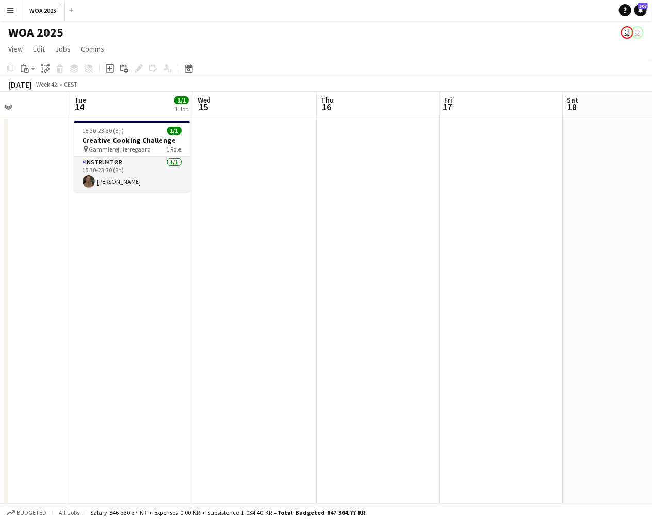
drag, startPoint x: 339, startPoint y: 289, endPoint x: 594, endPoint y: 293, distance: 255.7
click at [594, 293] on app-calendar-viewport "Sun 12 Mon 13 Tue 14 1/1 1 Job Wed 15 Thu 16 Fri 17 Sat 18 Sun 19 Mon 20 Tue 21…" at bounding box center [326, 440] width 652 height 697
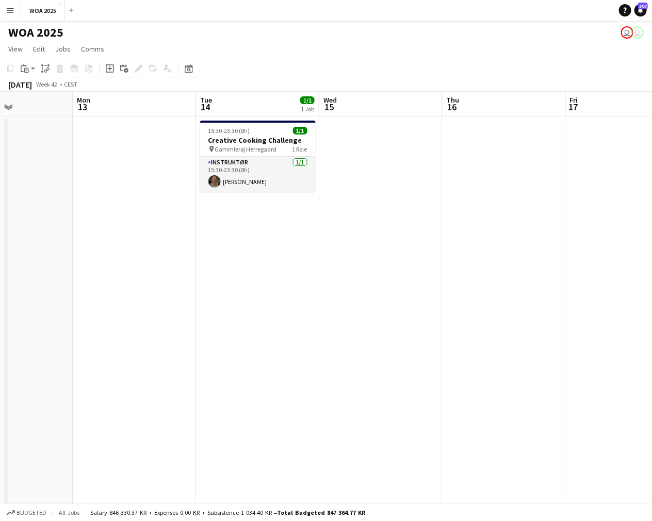
drag, startPoint x: 290, startPoint y: 289, endPoint x: 523, endPoint y: 293, distance: 232.5
click at [536, 294] on app-calendar-viewport "Fri 10 1/1 1 Job Sat 11 Sun 12 Mon 13 Tue 14 1/1 1 Job Wed 15 Thu 16 Fri 17 Sat…" at bounding box center [326, 440] width 652 height 697
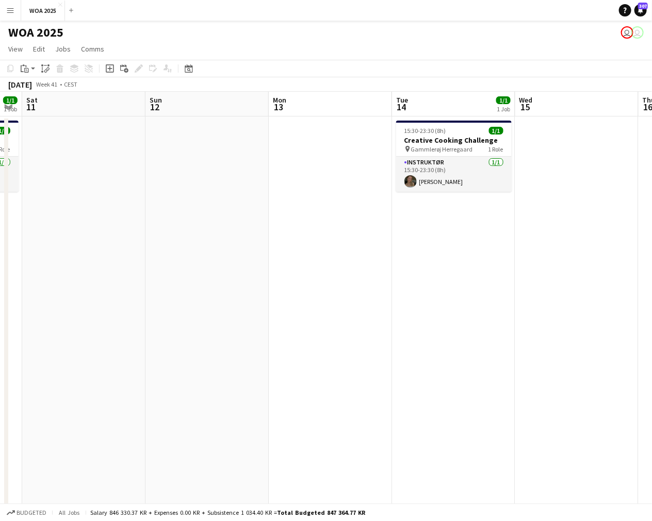
drag, startPoint x: 284, startPoint y: 283, endPoint x: 538, endPoint y: 287, distance: 253.7
click at [521, 287] on app-calendar-viewport "Thu 9 1/1 1 Job Fri 10 1/1 1 Job Sat 11 Sun 12 Mon 13 Tue 14 1/1 1 Job Wed 15 T…" at bounding box center [326, 440] width 652 height 697
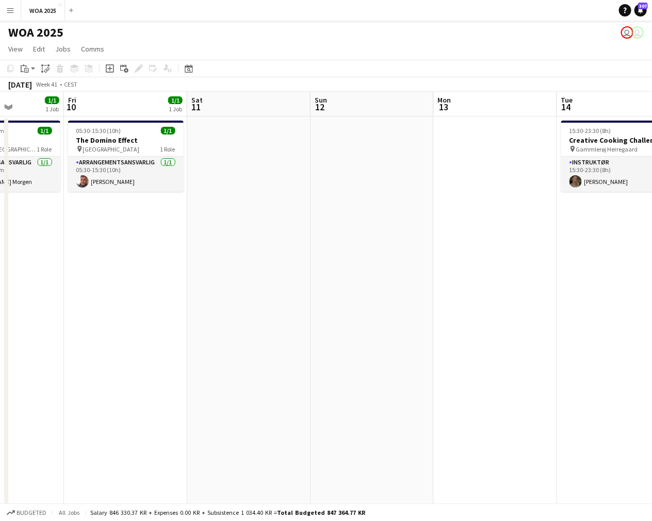
drag, startPoint x: 254, startPoint y: 276, endPoint x: 490, endPoint y: 288, distance: 236.4
click at [488, 288] on app-calendar-viewport "Tue 7 8/12 6 Jobs Wed 8 4/4 3 Jobs Thu 9 1/1 1 Job Fri 10 1/1 1 Job Sat 11 Sun …" at bounding box center [326, 440] width 652 height 697
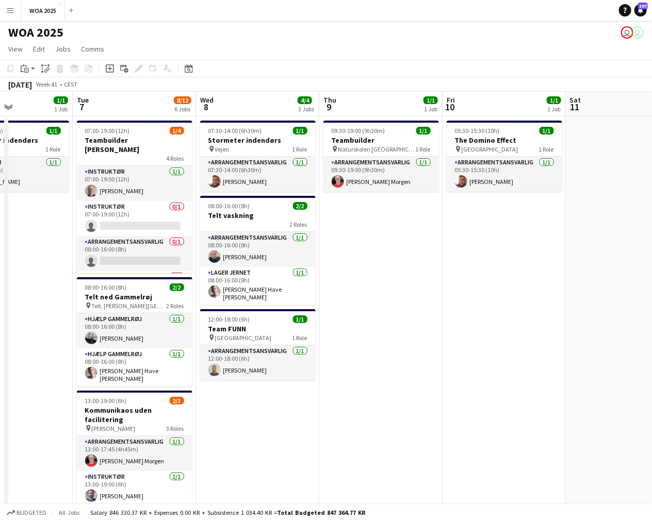
drag, startPoint x: 254, startPoint y: 289, endPoint x: 488, endPoint y: 299, distance: 234.8
click at [488, 299] on app-calendar-viewport "Sun 5 Mon 6 1/1 1 Job Tue 7 8/12 6 Jobs Wed 8 4/4 3 Jobs Thu 9 1/1 1 Job Fri 10…" at bounding box center [326, 440] width 652 height 697
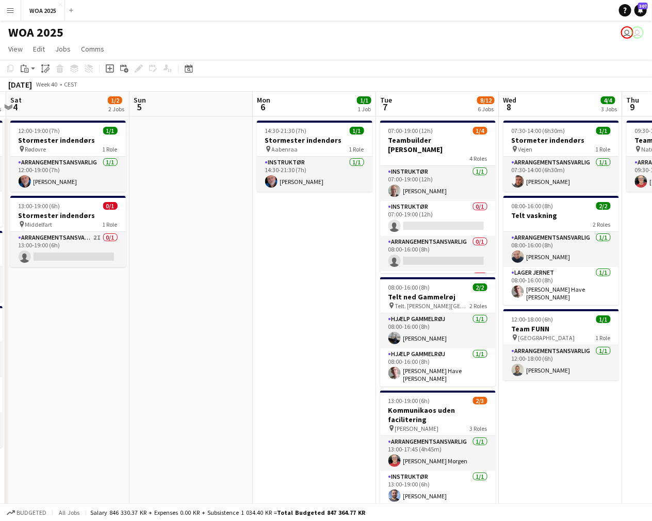
drag, startPoint x: 437, startPoint y: 316, endPoint x: 571, endPoint y: 304, distance: 135.0
click at [602, 309] on app-calendar-viewport "Thu 2 4/5 4 Jobs Fri 3 6/6 3 Jobs Sat 4 1/2 2 Jobs Sun 5 Mon 6 1/1 1 Job Tue 7 …" at bounding box center [326, 440] width 652 height 697
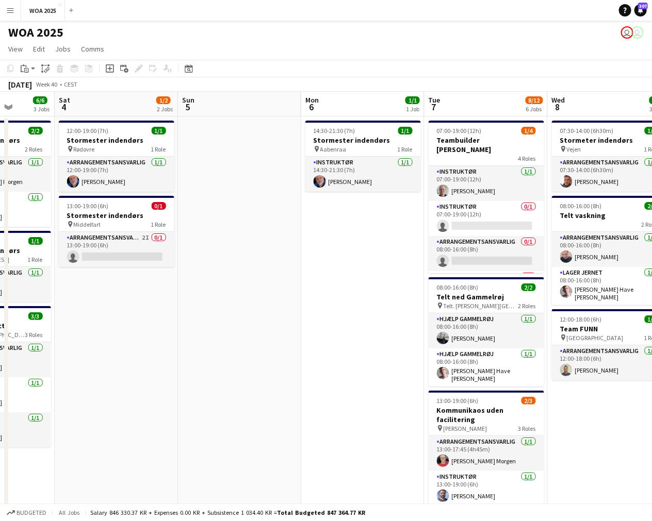
drag, startPoint x: 137, startPoint y: 272, endPoint x: 439, endPoint y: 280, distance: 302.7
click at [401, 279] on app-calendar-viewport "Wed 1 1/1 1 Job Thu 2 4/5 4 Jobs Fri 3 6/6 3 Jobs Sat 4 1/2 2 Jobs Sun 5 Mon 6 …" at bounding box center [326, 440] width 652 height 697
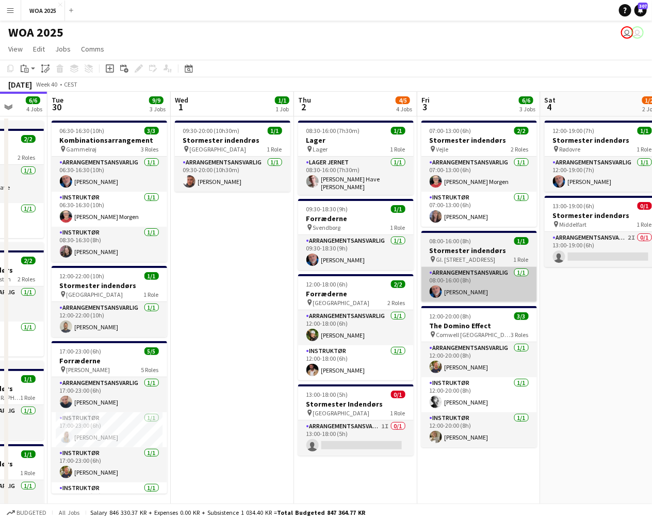
drag, startPoint x: 265, startPoint y: 286, endPoint x: 544, endPoint y: 294, distance: 279.0
click at [565, 295] on app-calendar-viewport "Sun 28 Mon 29 6/6 4 Jobs Tue 30 9/9 3 Jobs Wed 1 1/1 1 Job Thu 2 4/5 4 Jobs Fri…" at bounding box center [326, 440] width 652 height 697
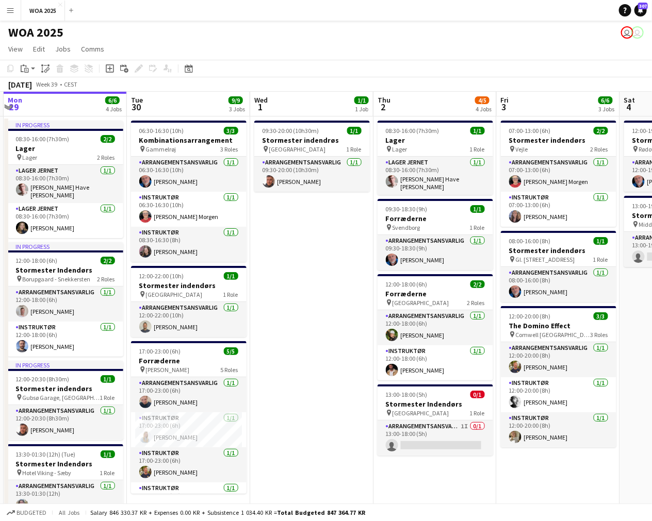
drag, startPoint x: 291, startPoint y: 285, endPoint x: 435, endPoint y: 285, distance: 143.8
click at [432, 285] on app-calendar-viewport "Sat 27 2/2 2 Jobs Sun 28 Mon 29 6/6 4 Jobs Tue 30 9/9 3 Jobs Wed 1 1/1 1 Job Th…" at bounding box center [326, 440] width 652 height 697
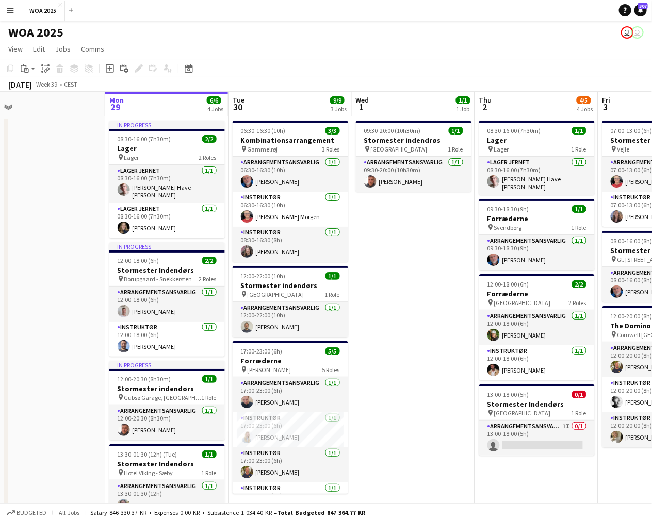
scroll to position [0, 425]
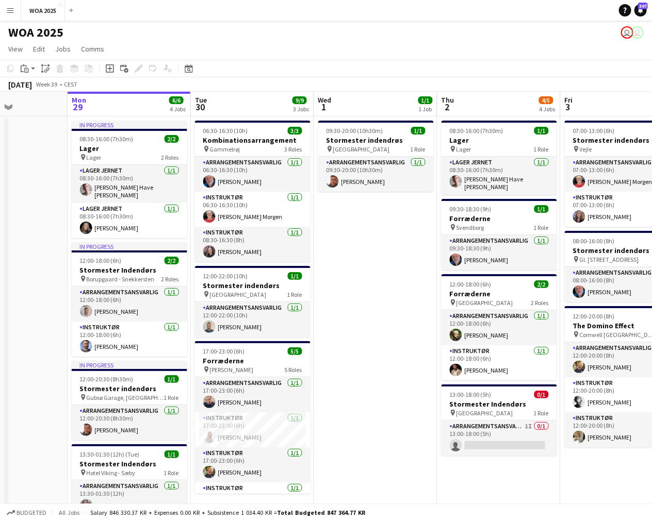
drag, startPoint x: 429, startPoint y: 286, endPoint x: 326, endPoint y: 282, distance: 103.2
click at [326, 282] on app-calendar-viewport "Thu 25 4/4 2 Jobs Fri 26 6/6 4 Jobs Sat 27 2/2 2 Jobs Sun 28 Mon 29 6/6 4 Jobs …" at bounding box center [326, 440] width 652 height 697
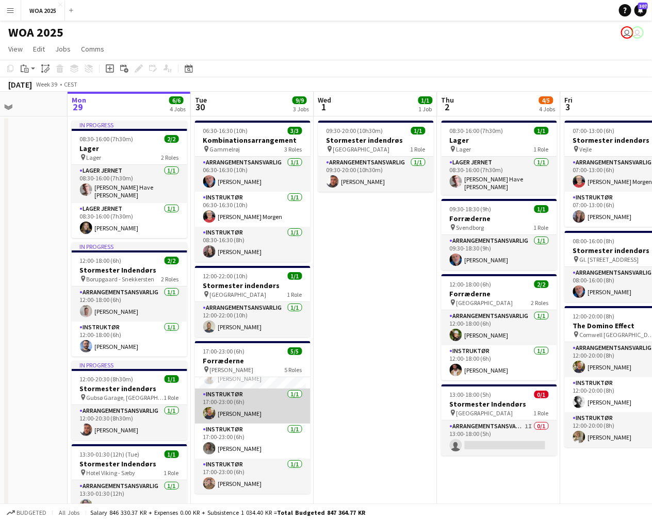
scroll to position [2, 0]
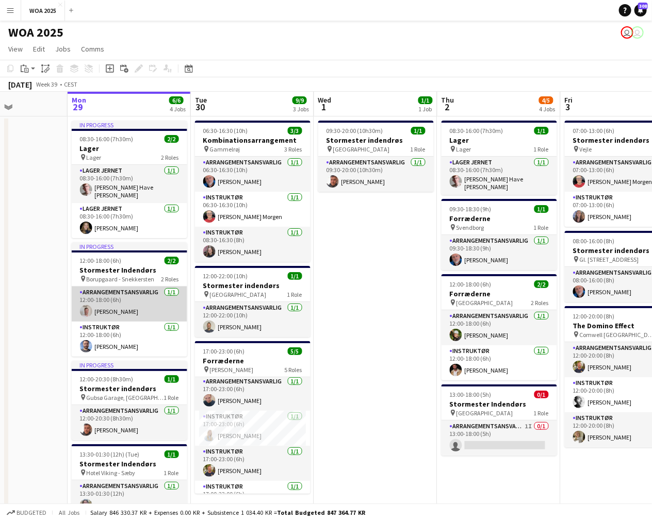
click at [132, 308] on app-card-role "Arrangementsansvarlig [DATE] 12:00-18:00 (6h) [PERSON_NAME]" at bounding box center [129, 304] width 115 height 35
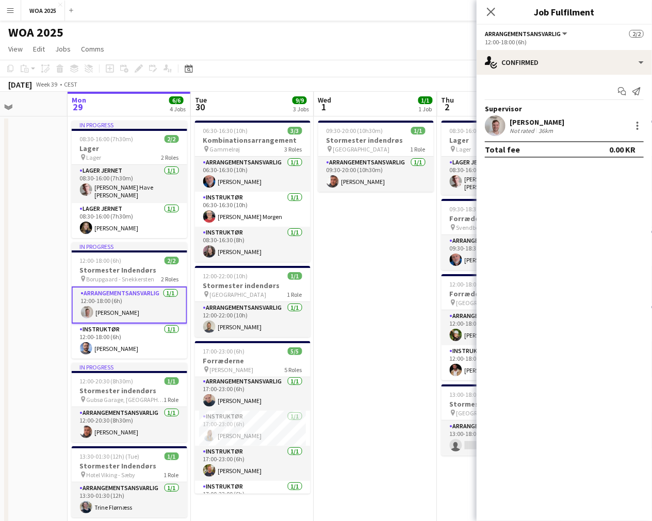
click at [540, 121] on div "[PERSON_NAME]" at bounding box center [536, 122] width 55 height 9
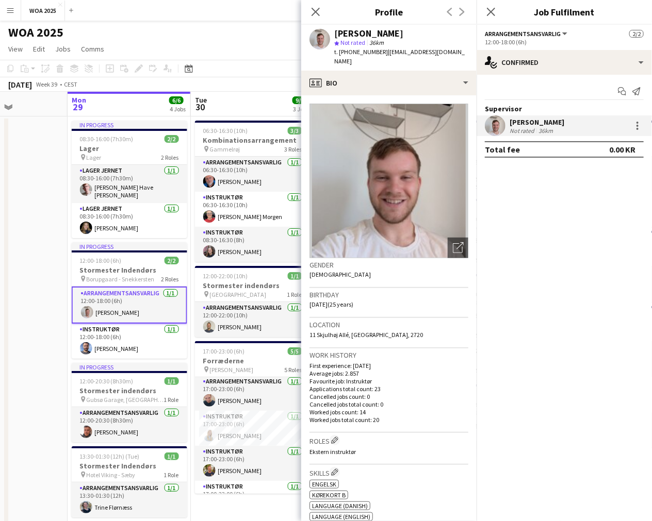
drag, startPoint x: 457, startPoint y: 53, endPoint x: 384, endPoint y: 53, distance: 72.7
click at [377, 53] on app-profile-header "[PERSON_NAME] star Not rated 36km t. [PHONE_NUMBER] | [EMAIL_ADDRESS][DOMAIN_NA…" at bounding box center [388, 48] width 175 height 46
copy span "[EMAIL_ADDRESS][DOMAIN_NAME]"
